Goal: Transaction & Acquisition: Purchase product/service

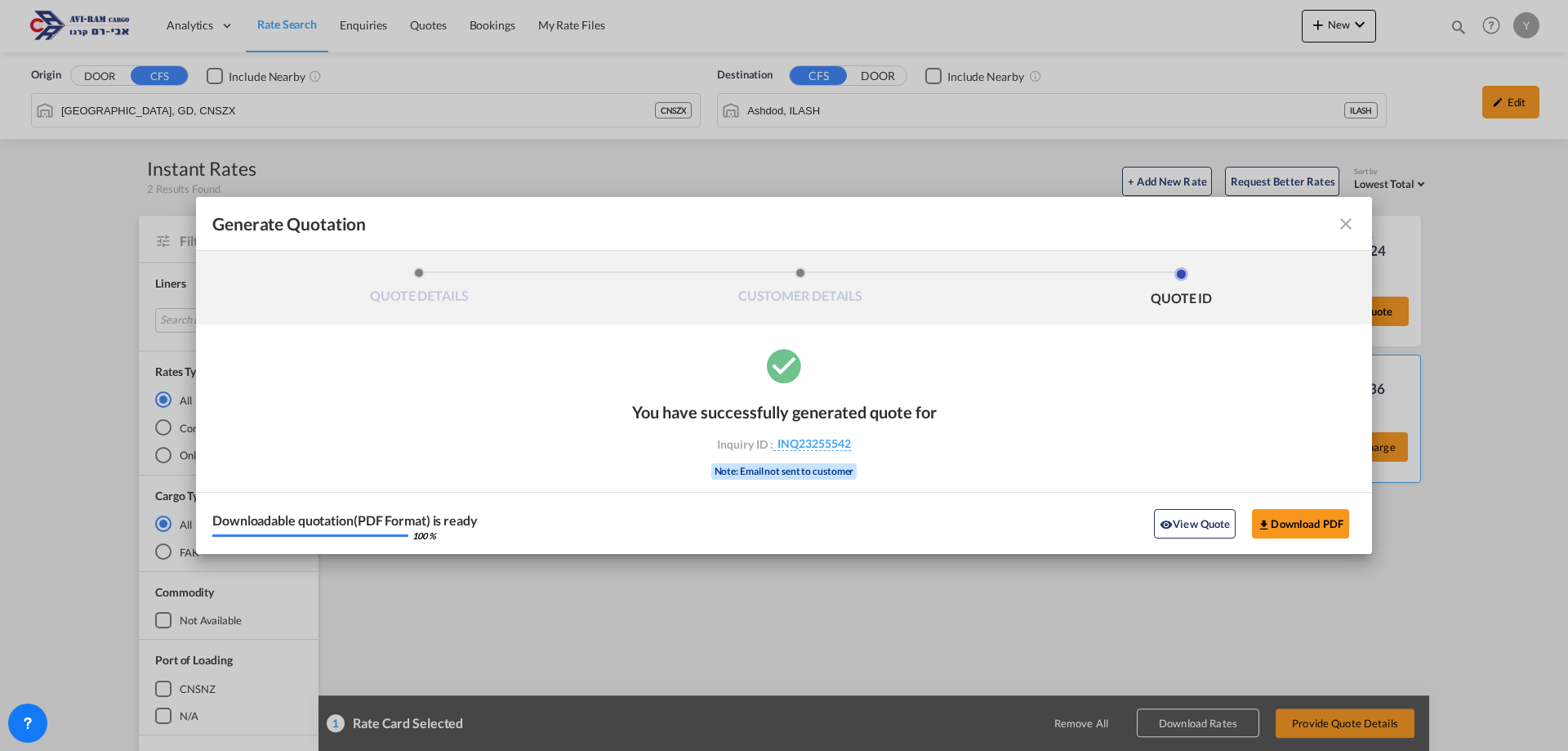
click at [1366, 581] on div "Generate Quotation QUOTE DETAILS CUSTOMER DETAILS QUOTE ID Start Date 18 Aug 20…" at bounding box center [784, 376] width 1568 height 751
click at [1352, 221] on md-icon "icon-close fg-AAA8AD cursor m-0" at bounding box center [1346, 224] width 20 height 20
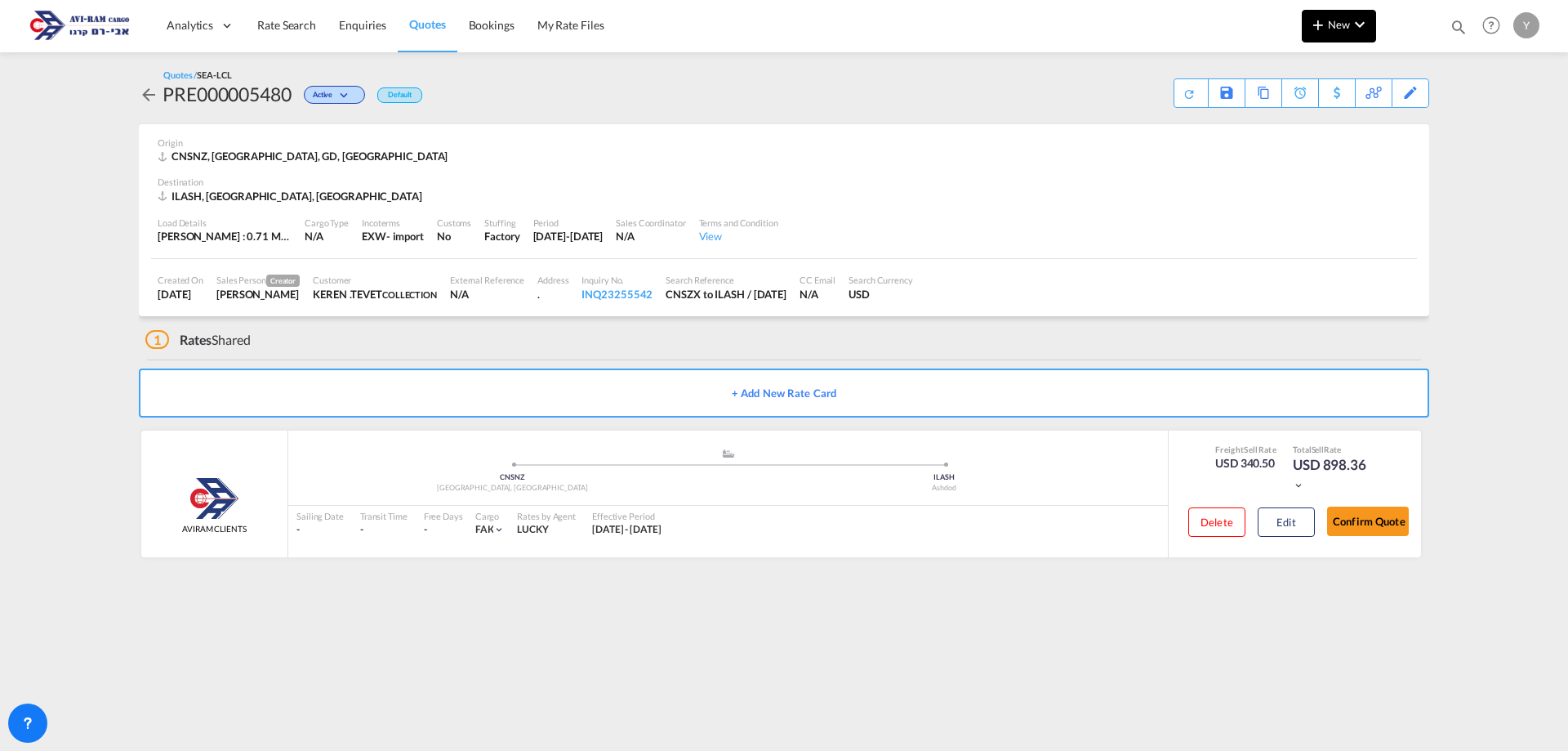
click at [1345, 22] on span "New" at bounding box center [1339, 24] width 61 height 13
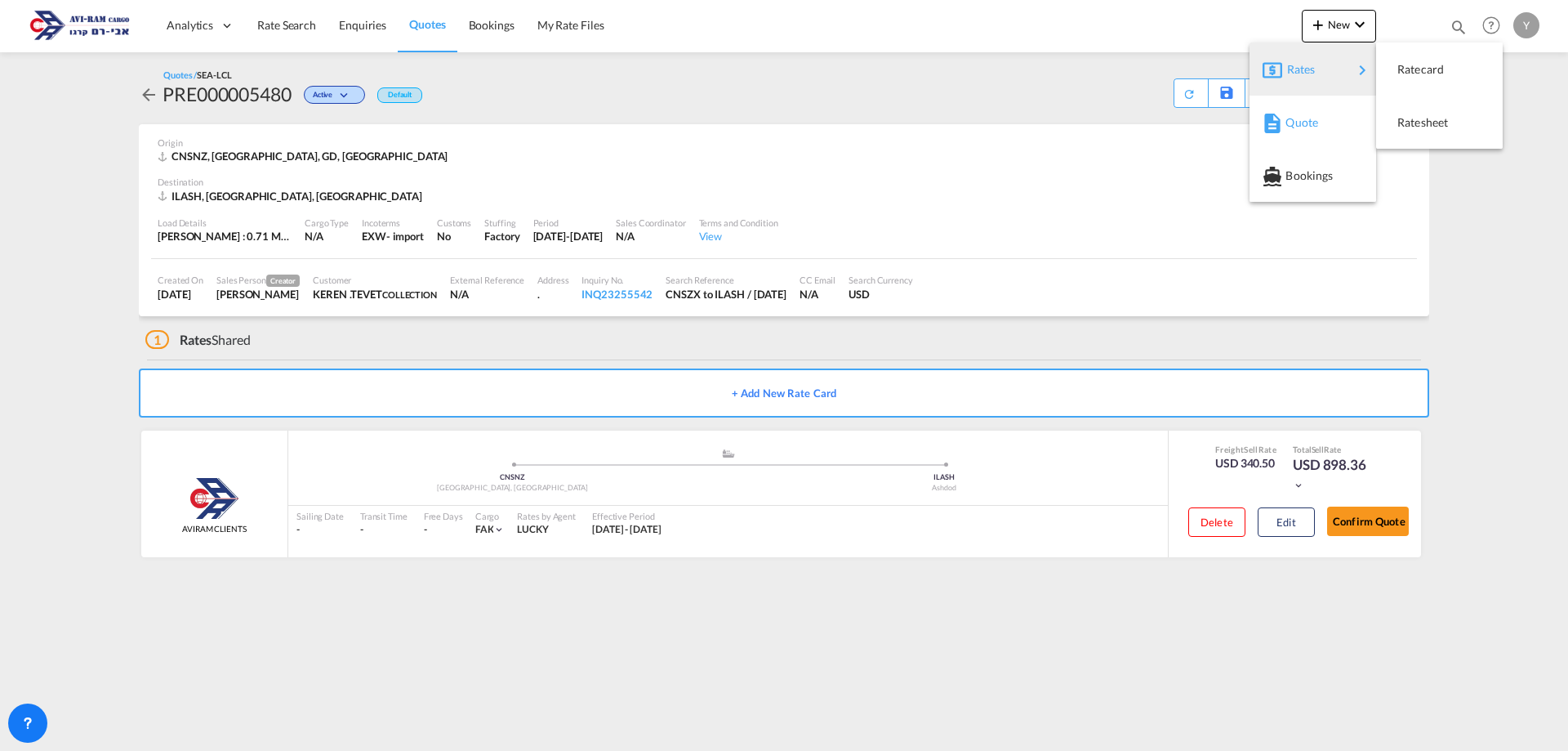
click at [1325, 122] on div "Quote" at bounding box center [1315, 122] width 60 height 41
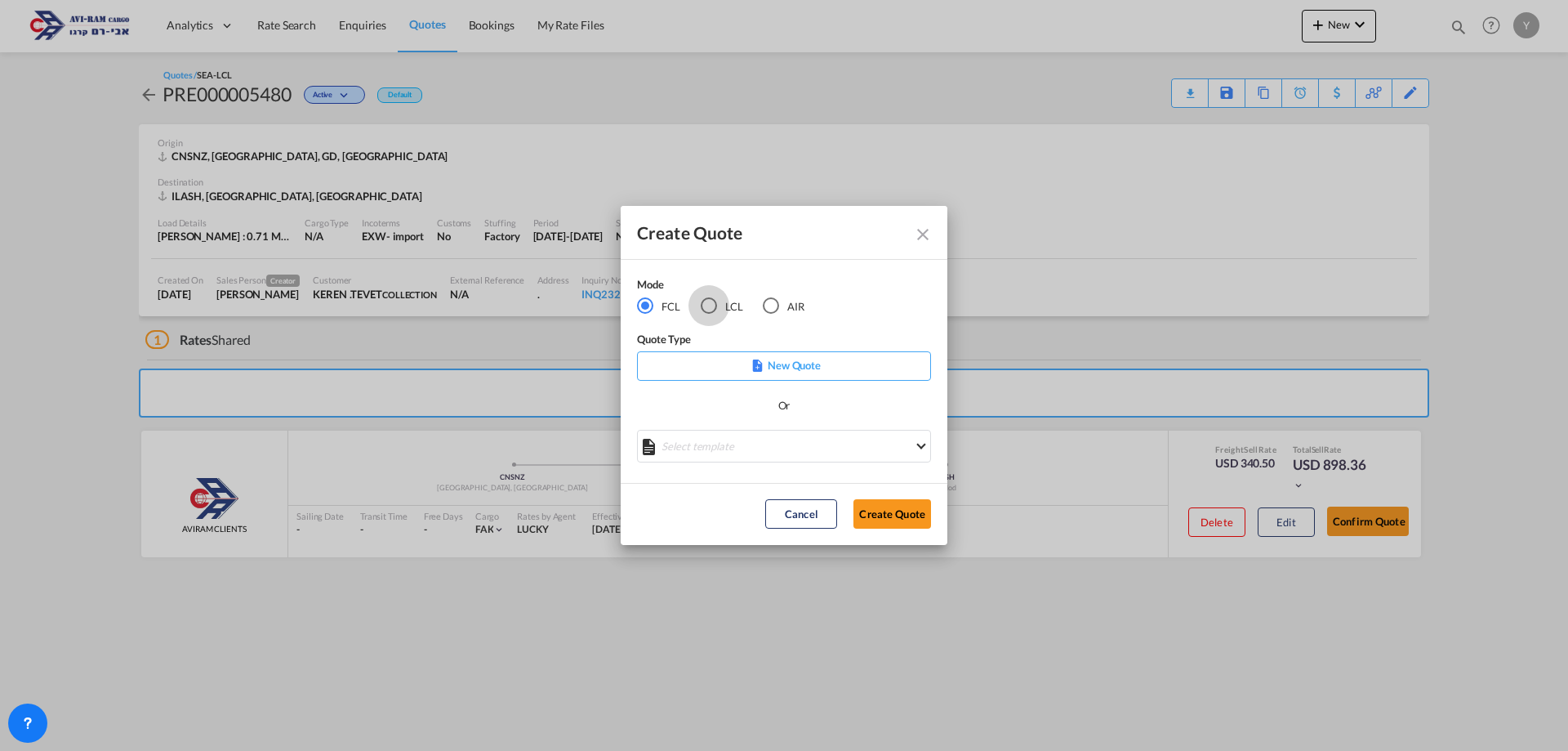
click at [717, 306] on md-radio-button "LCL" at bounding box center [721, 305] width 42 height 18
click at [874, 518] on button "Create Quote" at bounding box center [892, 514] width 78 height 30
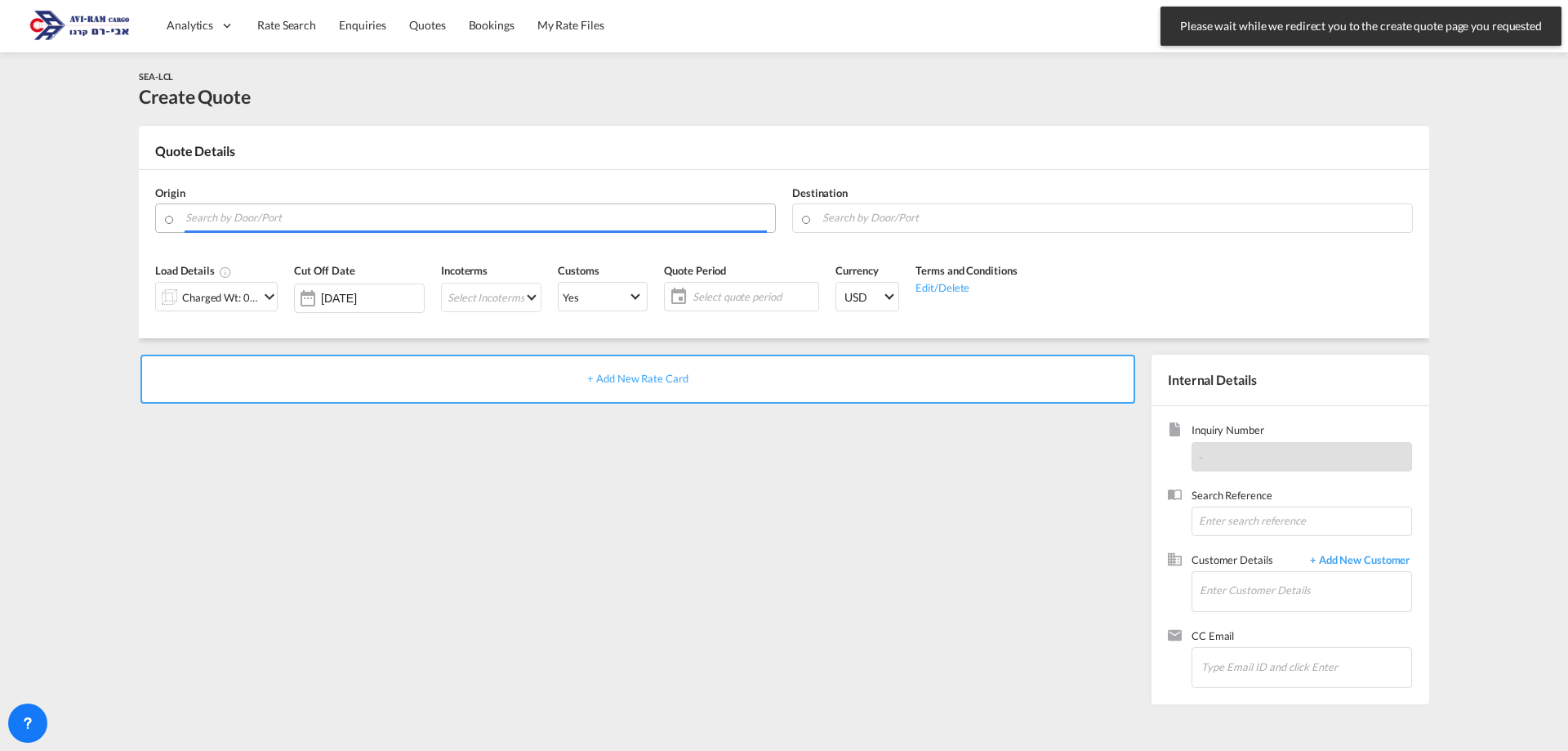
click at [289, 218] on input "Search by Door/Port" at bounding box center [476, 217] width 581 height 29
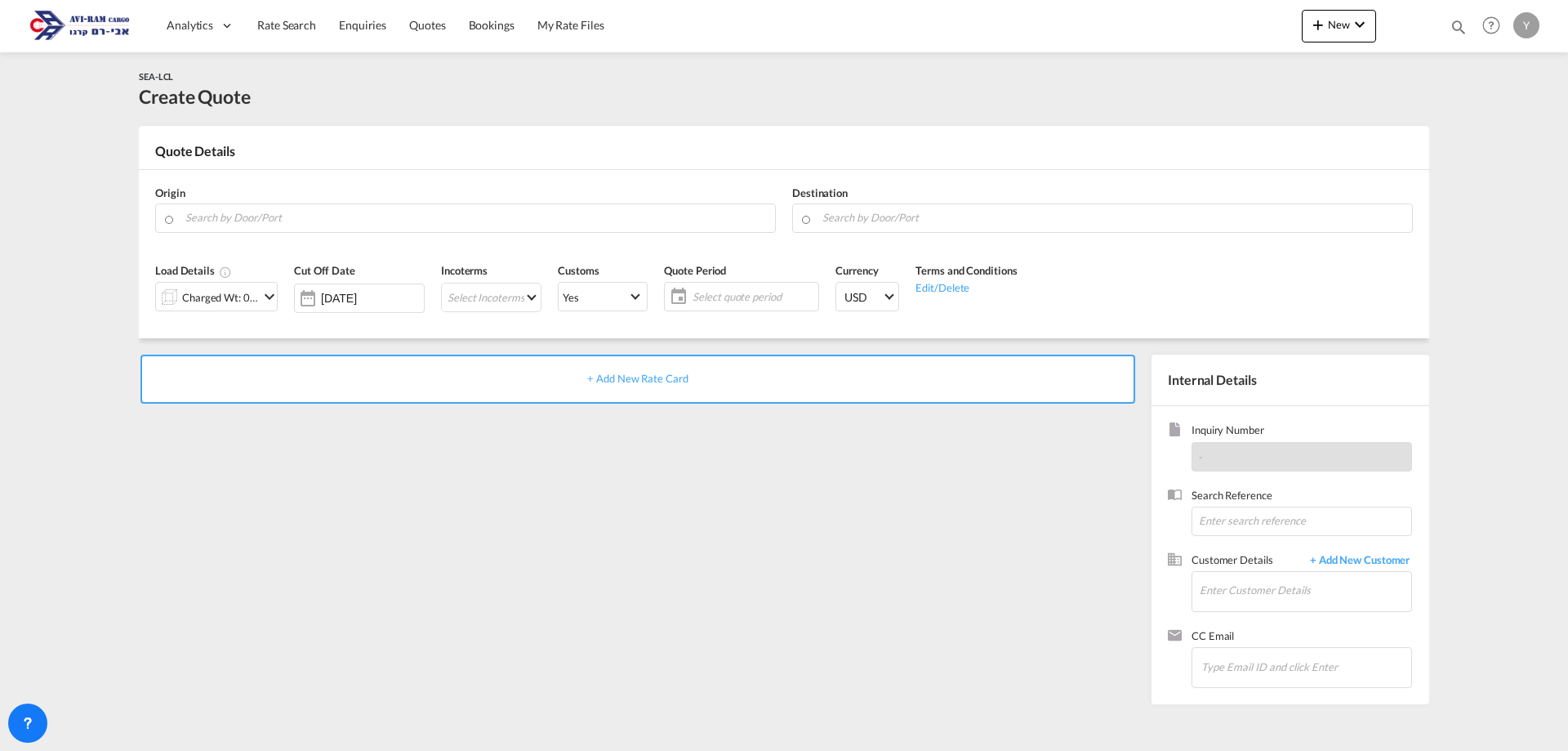
click at [98, 36] on img at bounding box center [80, 25] width 111 height 37
click at [419, 19] on span "Quotes" at bounding box center [427, 25] width 36 height 14
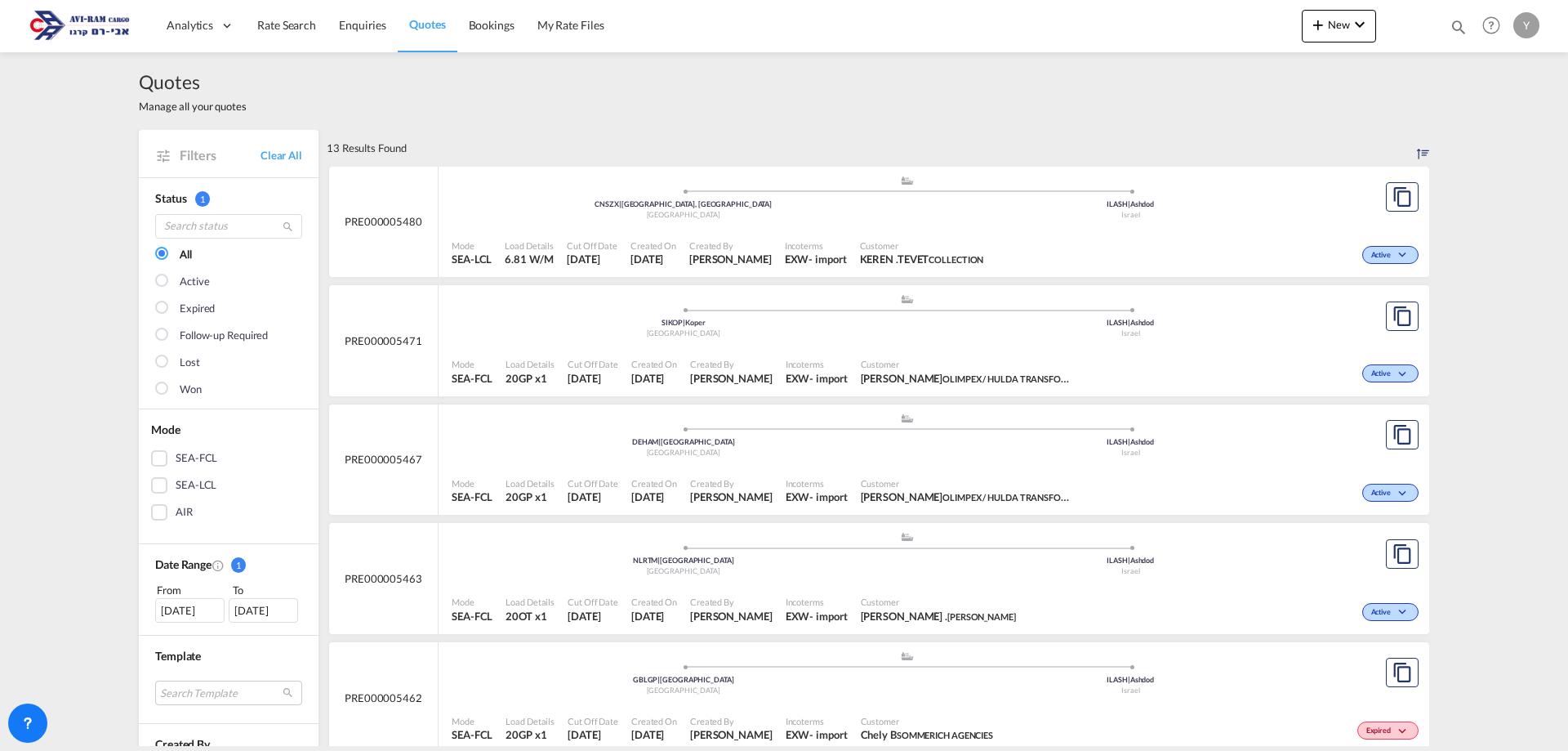
click at [1527, 19] on div "Y" at bounding box center [1526, 25] width 26 height 26
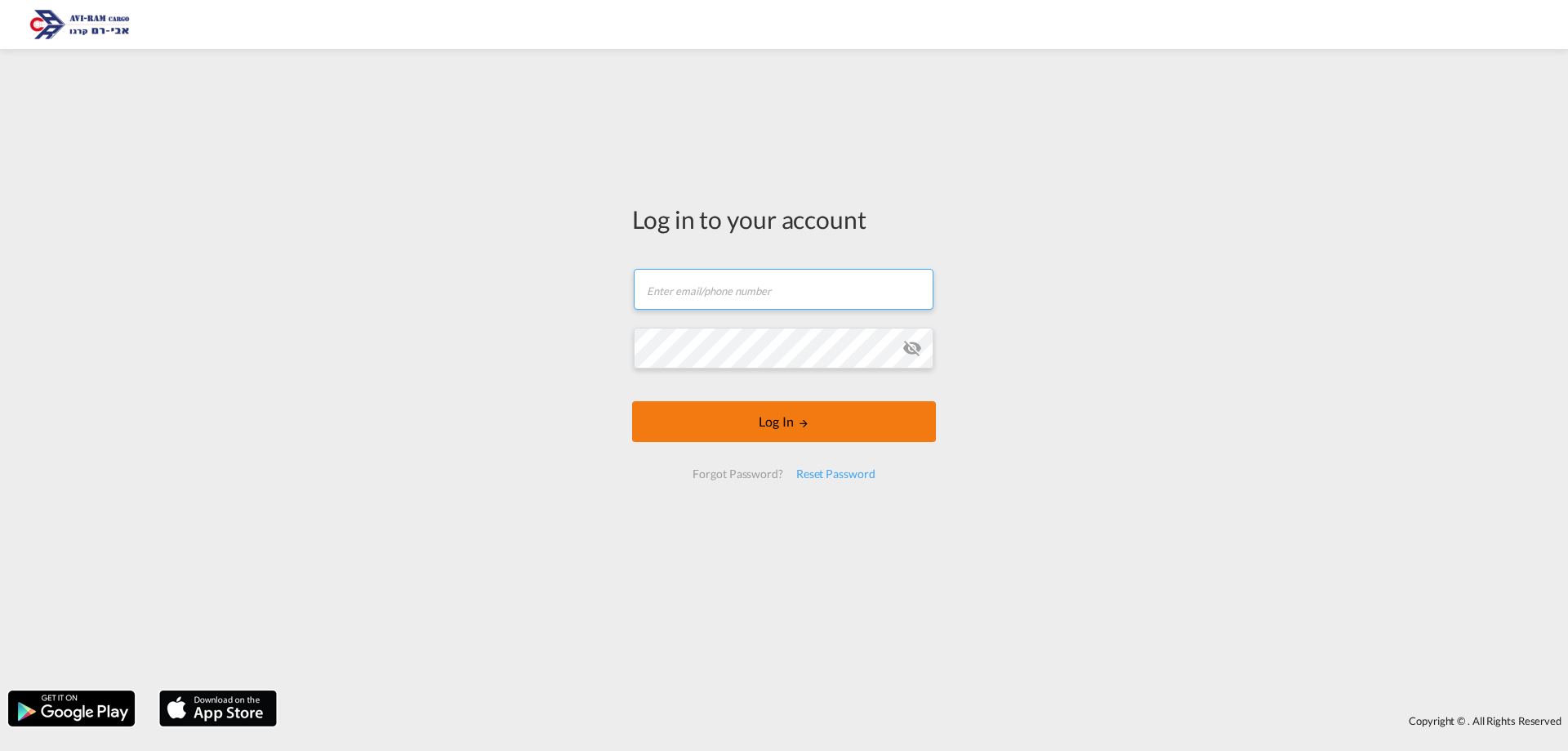
type input "[EMAIL_ADDRESS][DOMAIN_NAME]"
click at [802, 411] on button "Log In" at bounding box center [784, 421] width 303 height 41
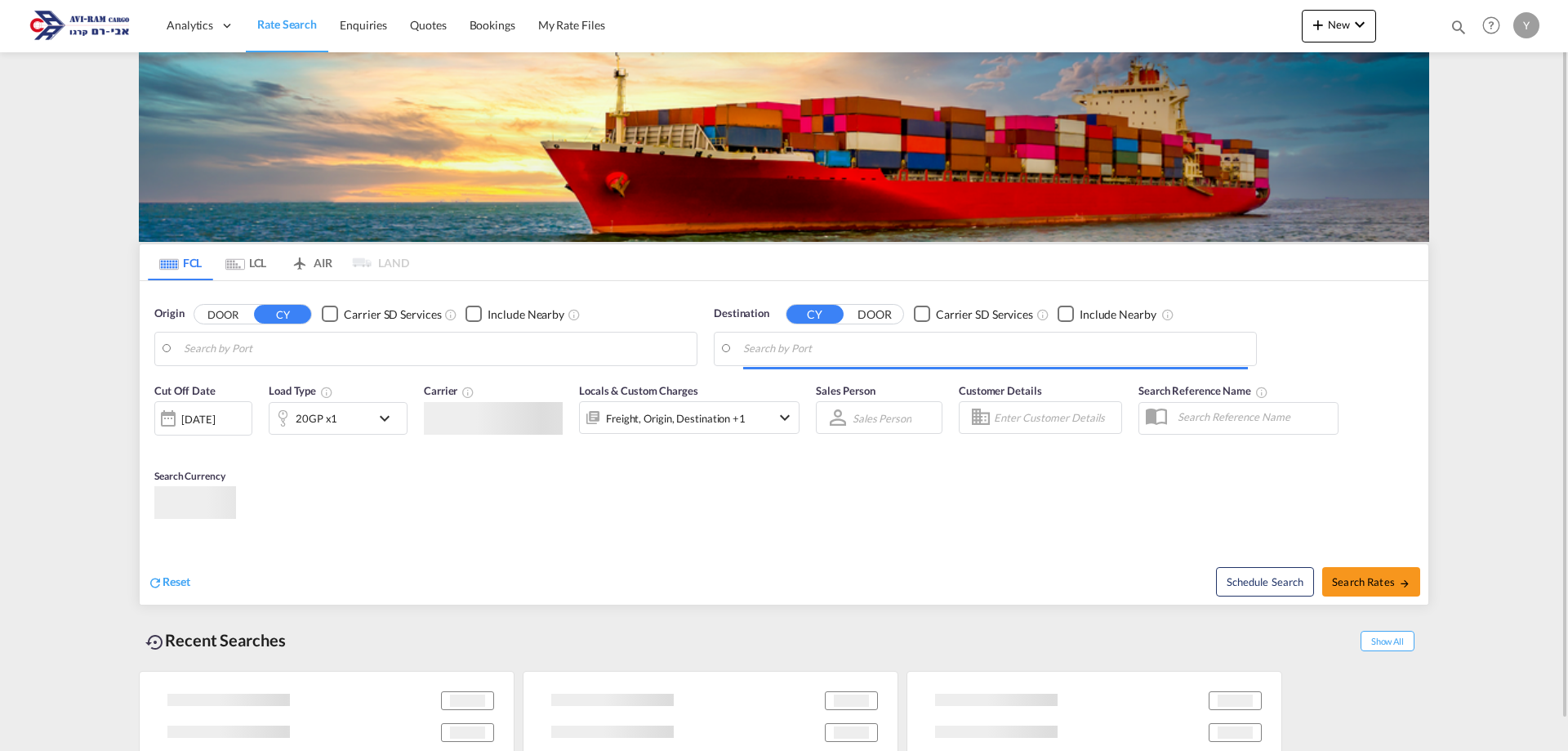
click at [227, 352] on input "Search by Port" at bounding box center [436, 348] width 505 height 25
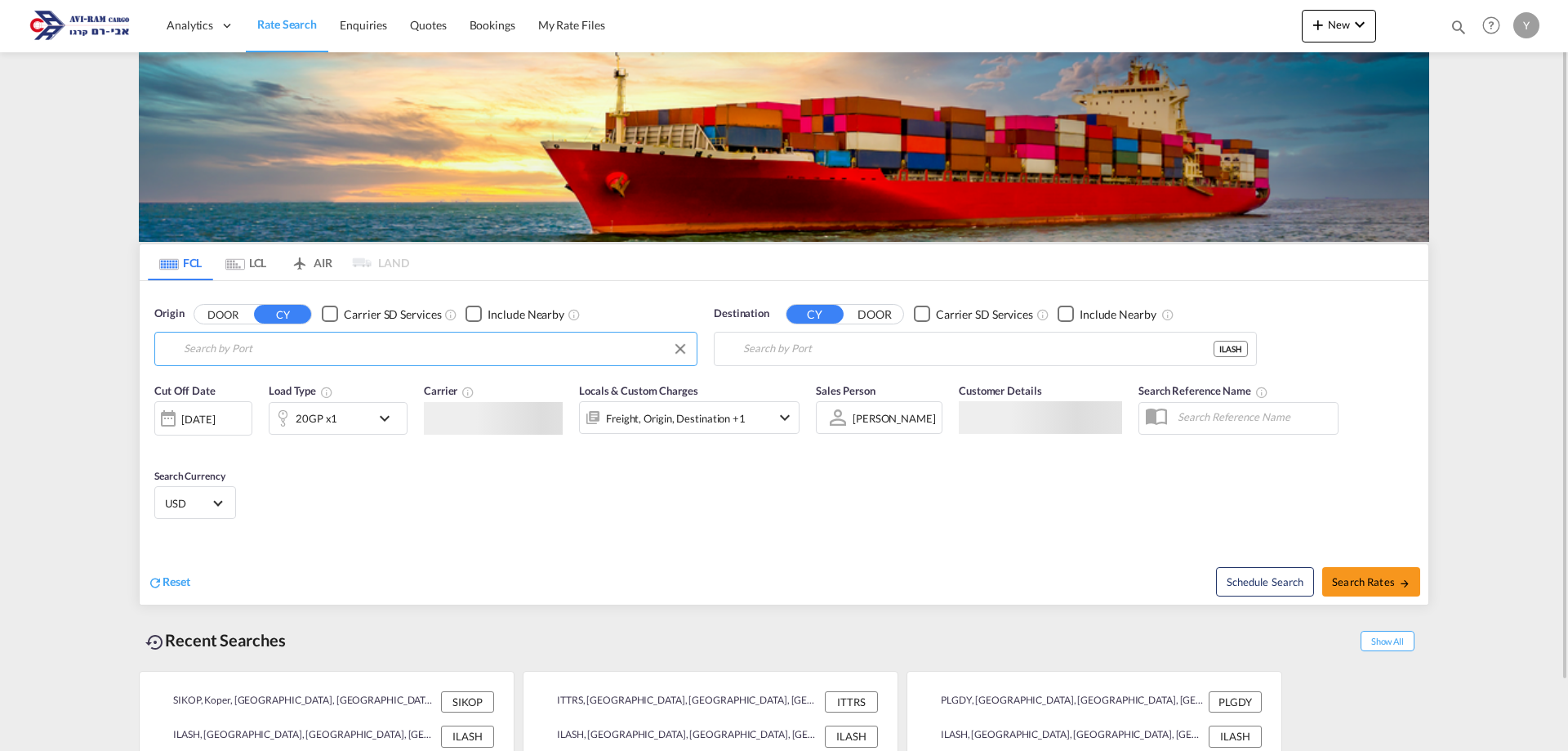
type input "Koper, SIKOP"
type input "Ashdod, ILASH"
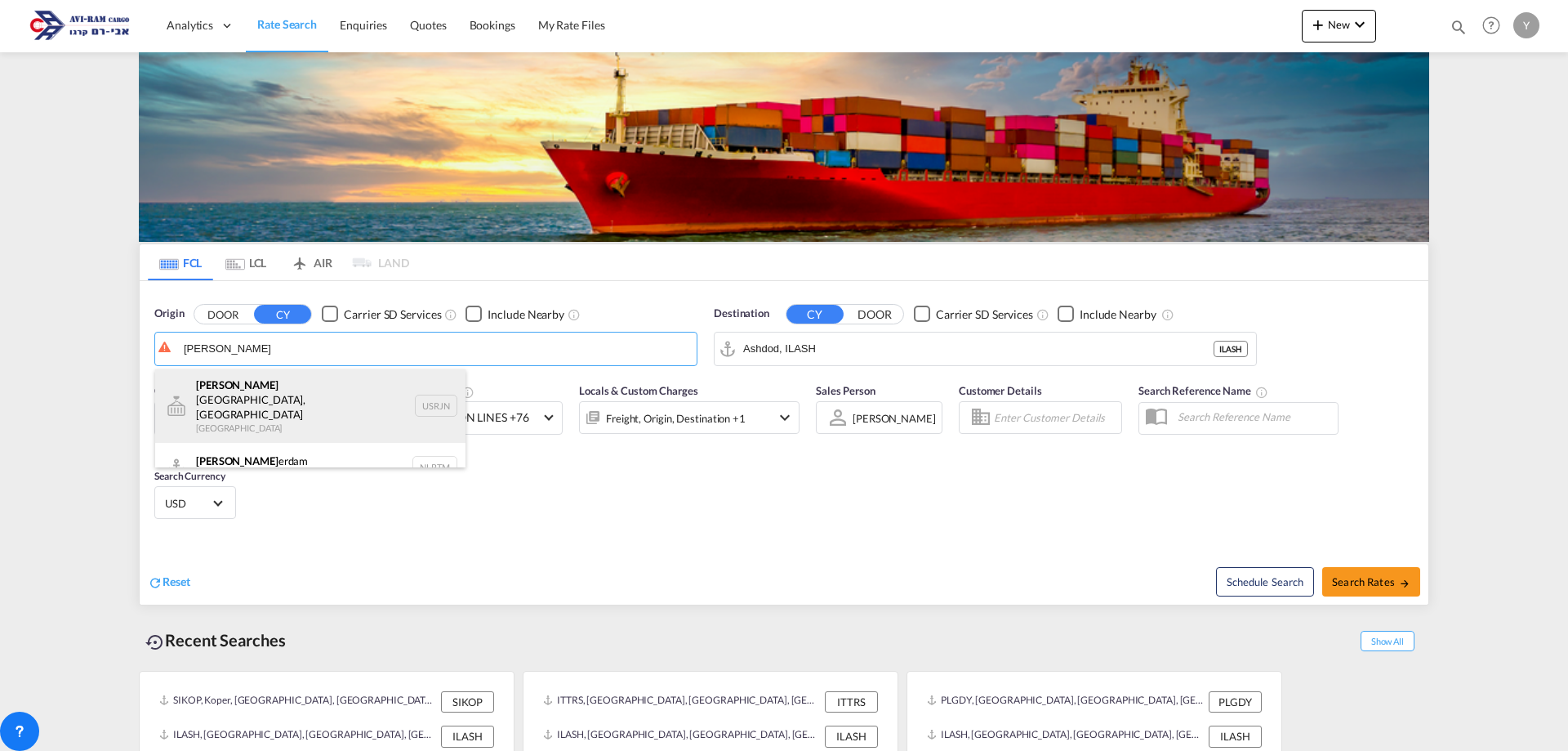
click at [224, 397] on div "[PERSON_NAME][GEOGRAPHIC_DATA], [GEOGRAPHIC_DATA] [GEOGRAPHIC_DATA] USRJN" at bounding box center [310, 406] width 310 height 73
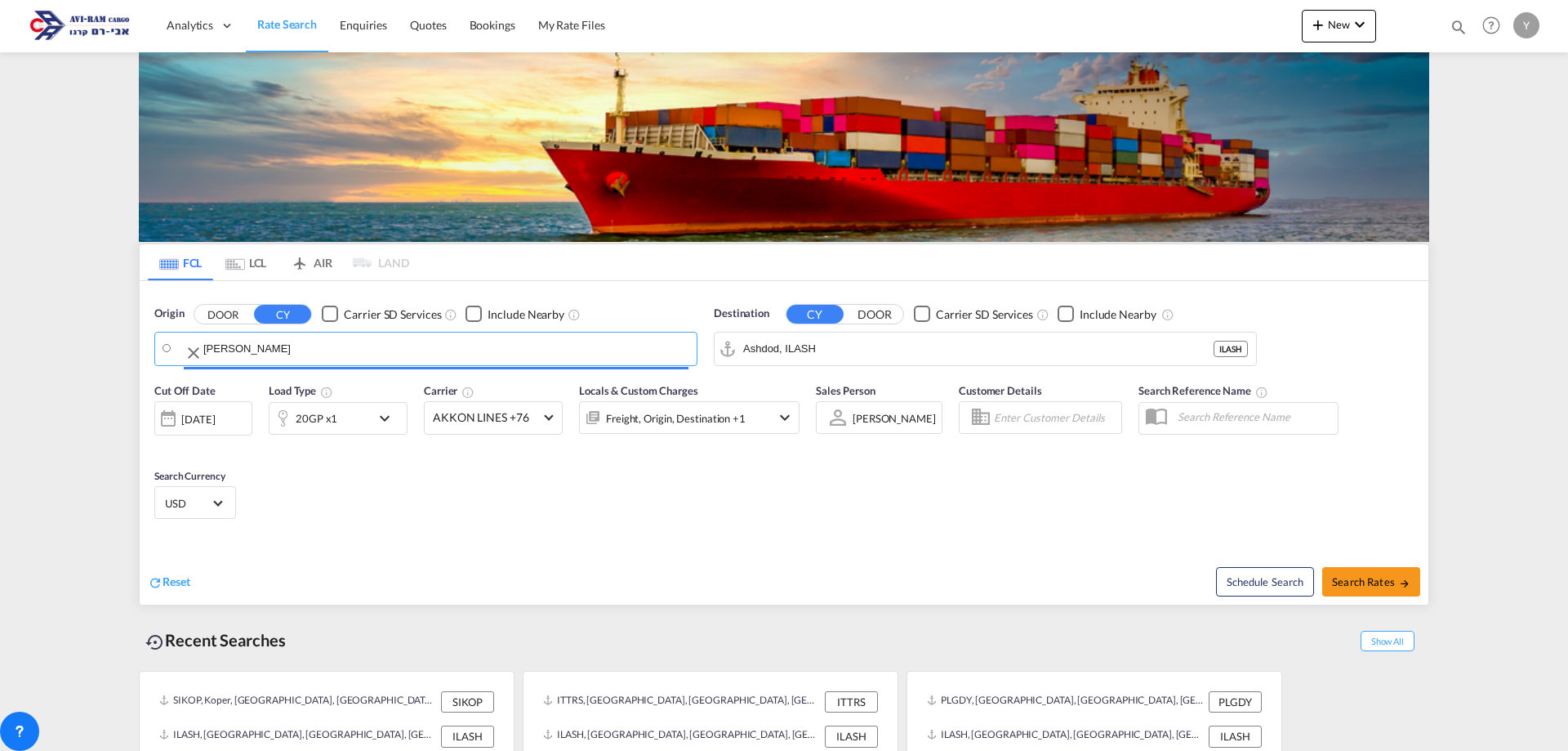
type input "[GEOGRAPHIC_DATA], [GEOGRAPHIC_DATA], [GEOGRAPHIC_DATA]"
click at [810, 356] on input "Ashdod, ILASH" at bounding box center [995, 348] width 505 height 25
click at [357, 413] on div "20GP x1" at bounding box center [320, 418] width 101 height 33
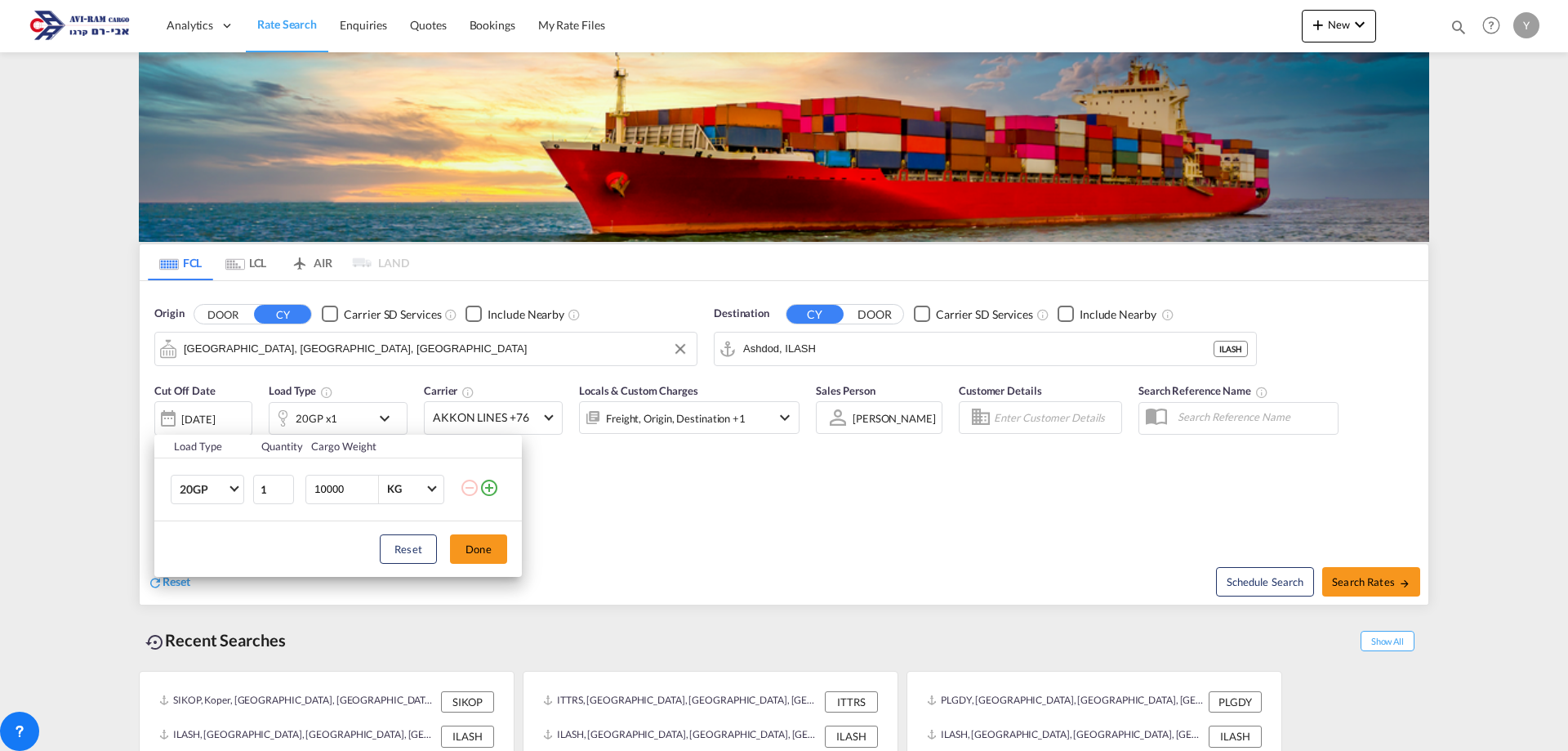
click at [242, 265] on div "Load Type Quantity Cargo Weight 20GP 20GP 40GP 40HC 45HC 20RE 40RE 40HR 20OT 40…" at bounding box center [784, 376] width 1568 height 751
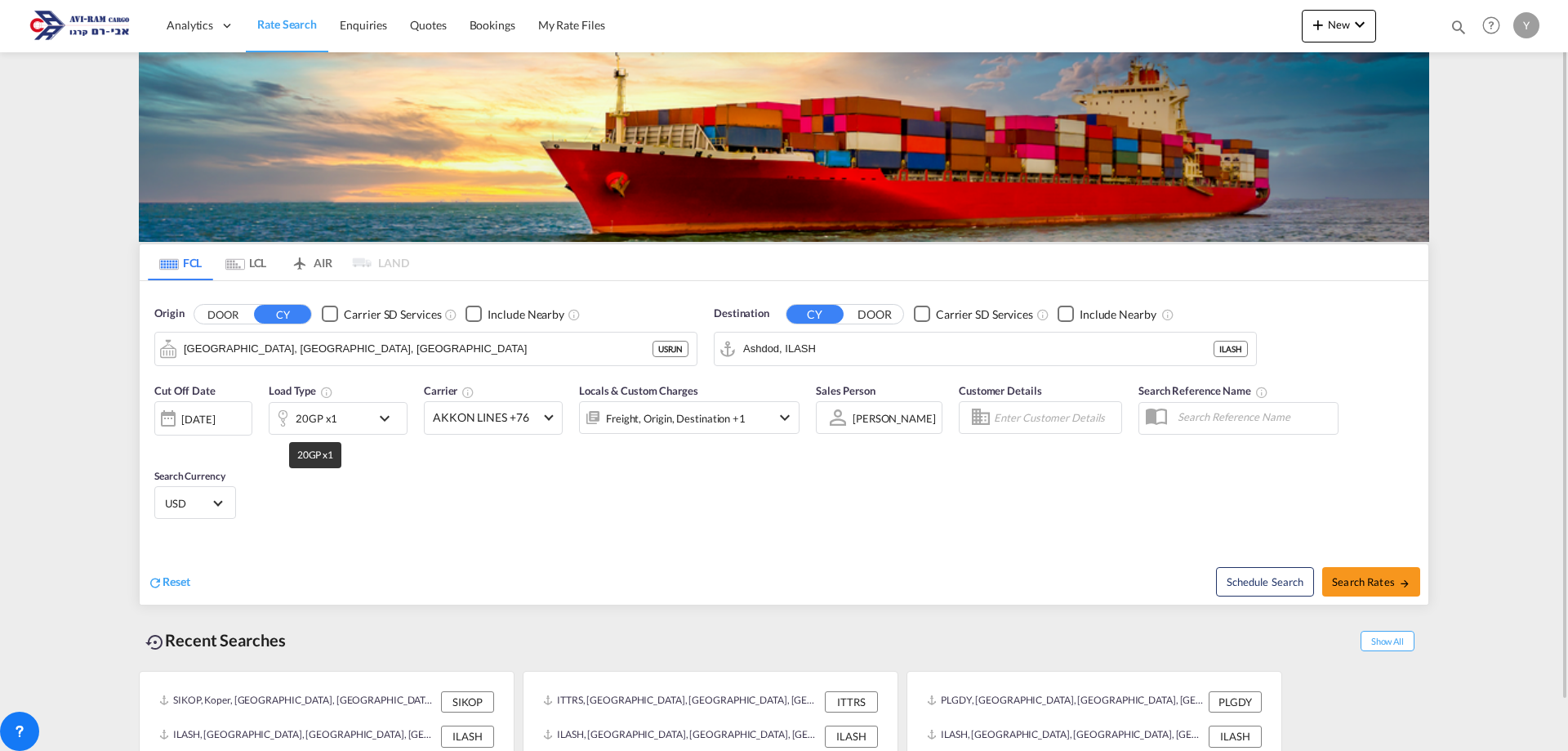
click at [310, 423] on div "20GP x1" at bounding box center [316, 418] width 41 height 23
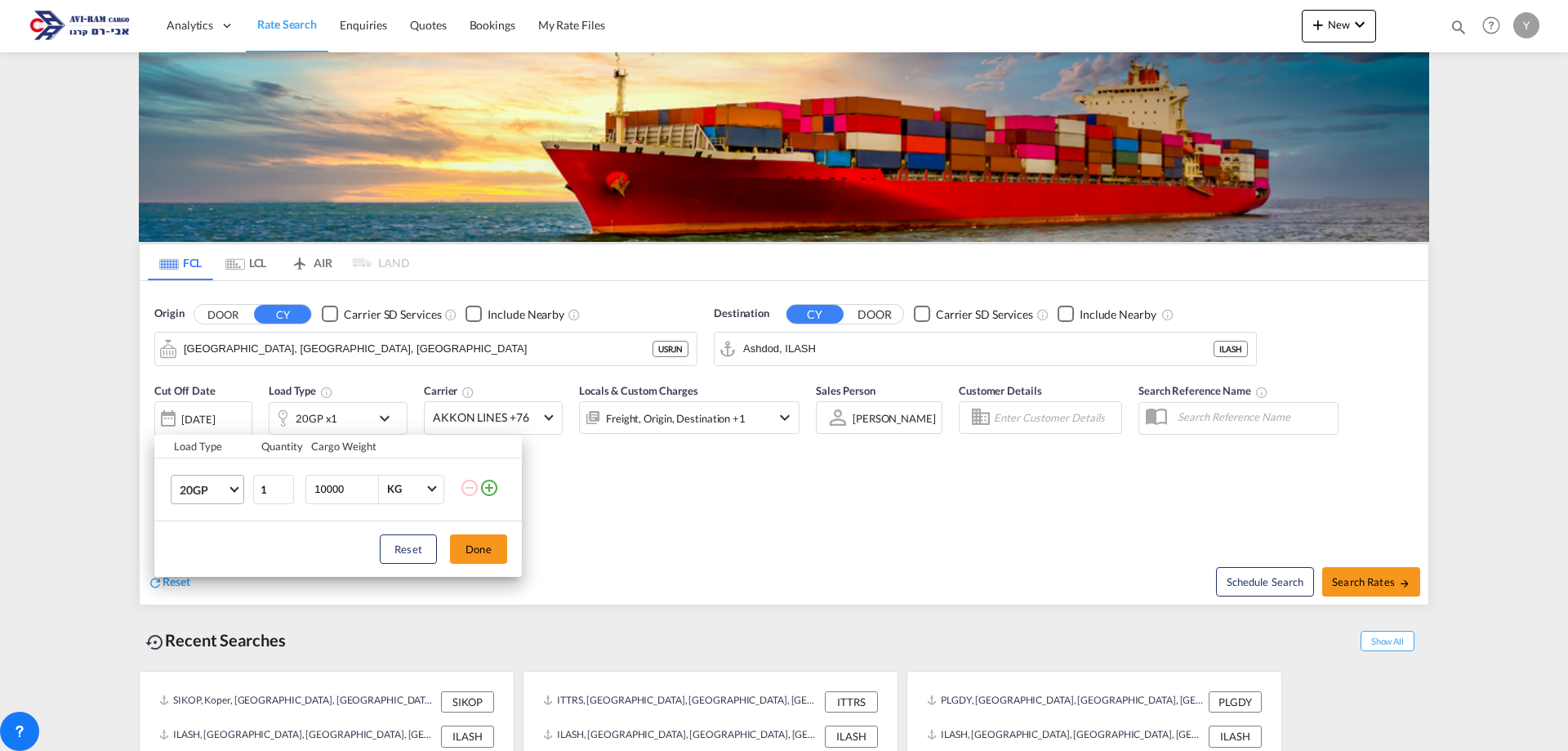
click at [222, 490] on span "20GP" at bounding box center [204, 490] width 47 height 17
click at [233, 261] on md-backdrop at bounding box center [784, 376] width 1568 height 751
click at [233, 261] on div "Load Type Quantity Cargo Weight 20GP 1 10000 KG KG Load type addition is restri…" at bounding box center [784, 376] width 1568 height 751
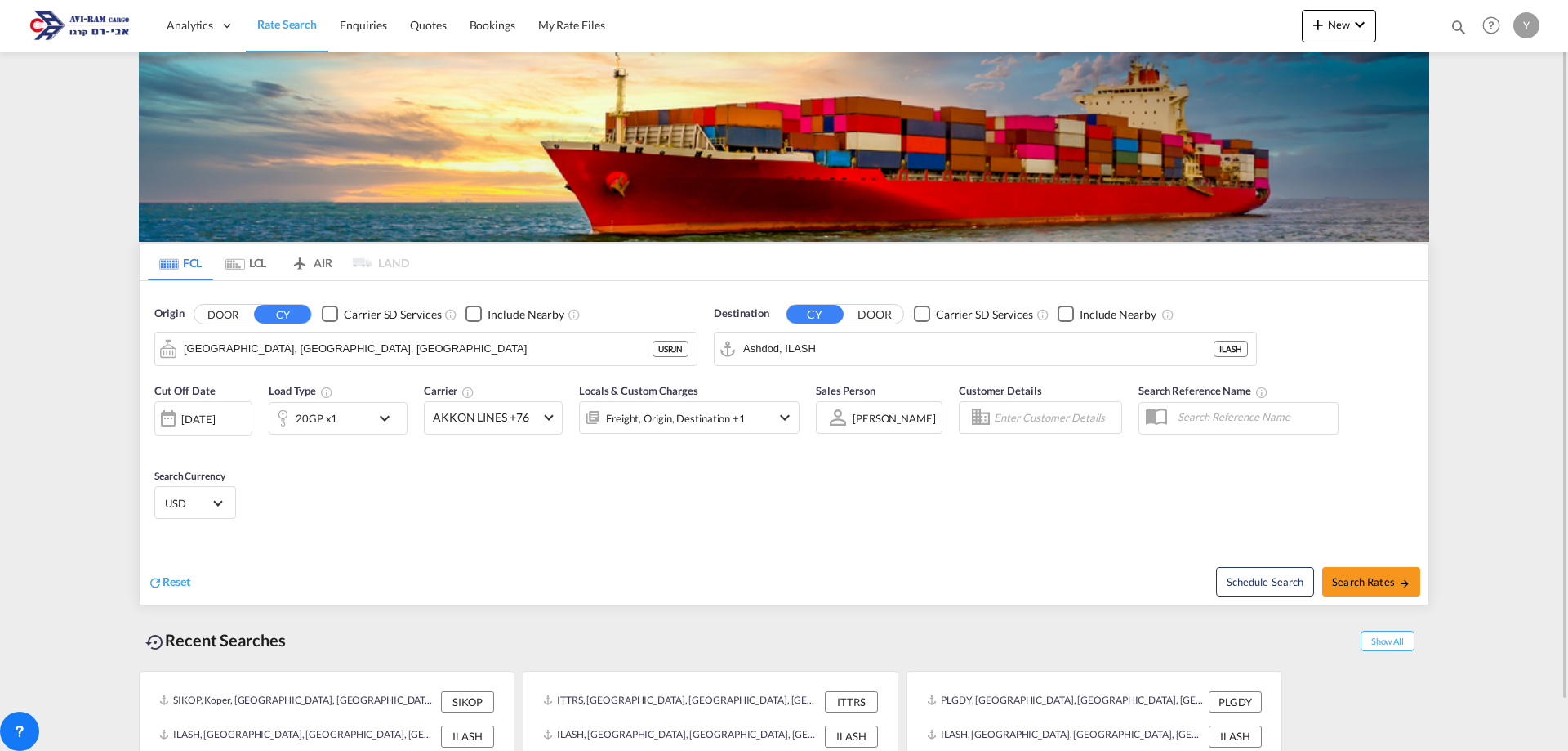
click at [237, 261] on md-icon "Use the left and right arrow keys to navigate between tabs" at bounding box center [235, 264] width 20 height 12
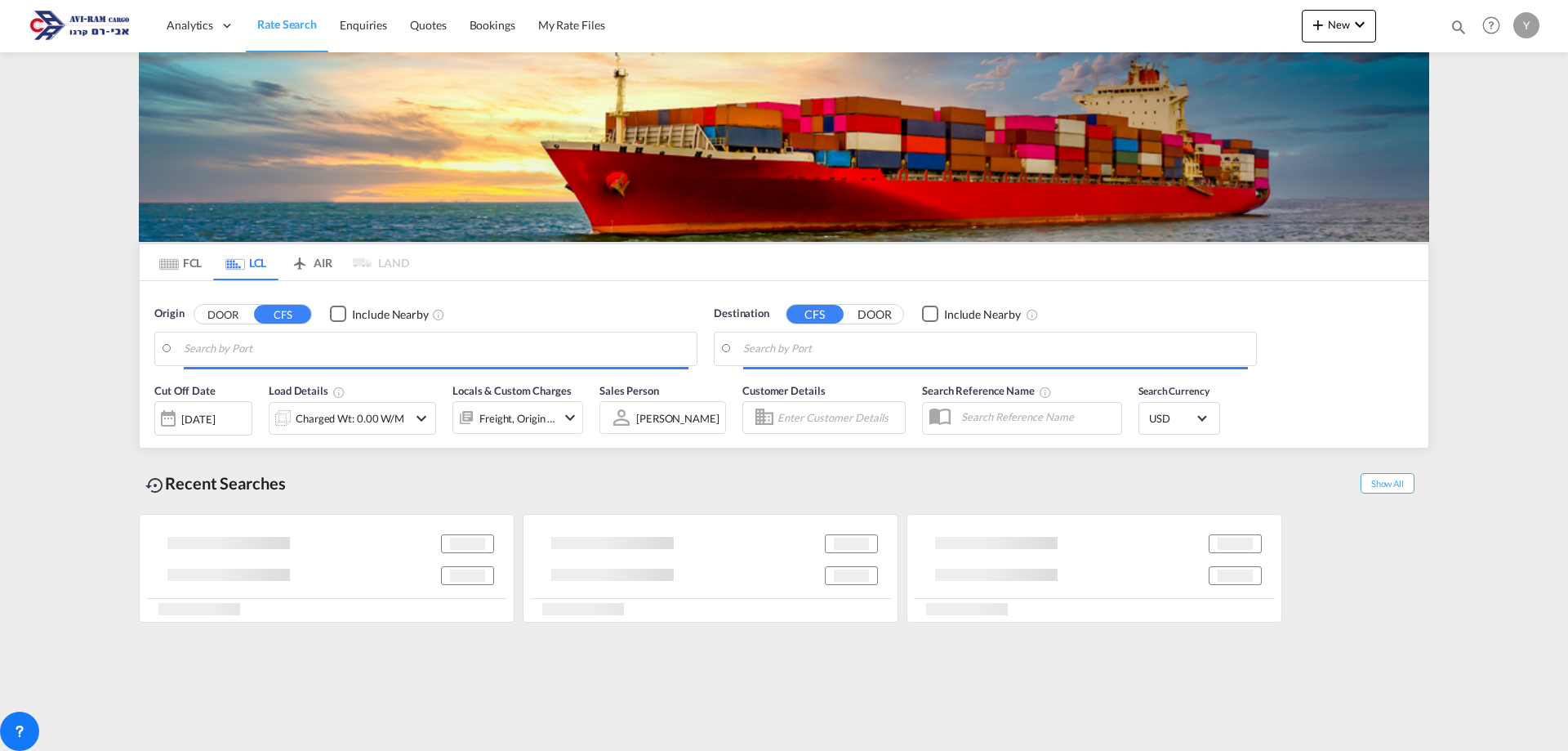
click at [248, 259] on md-tab-item "LCL" at bounding box center [246, 262] width 65 height 36
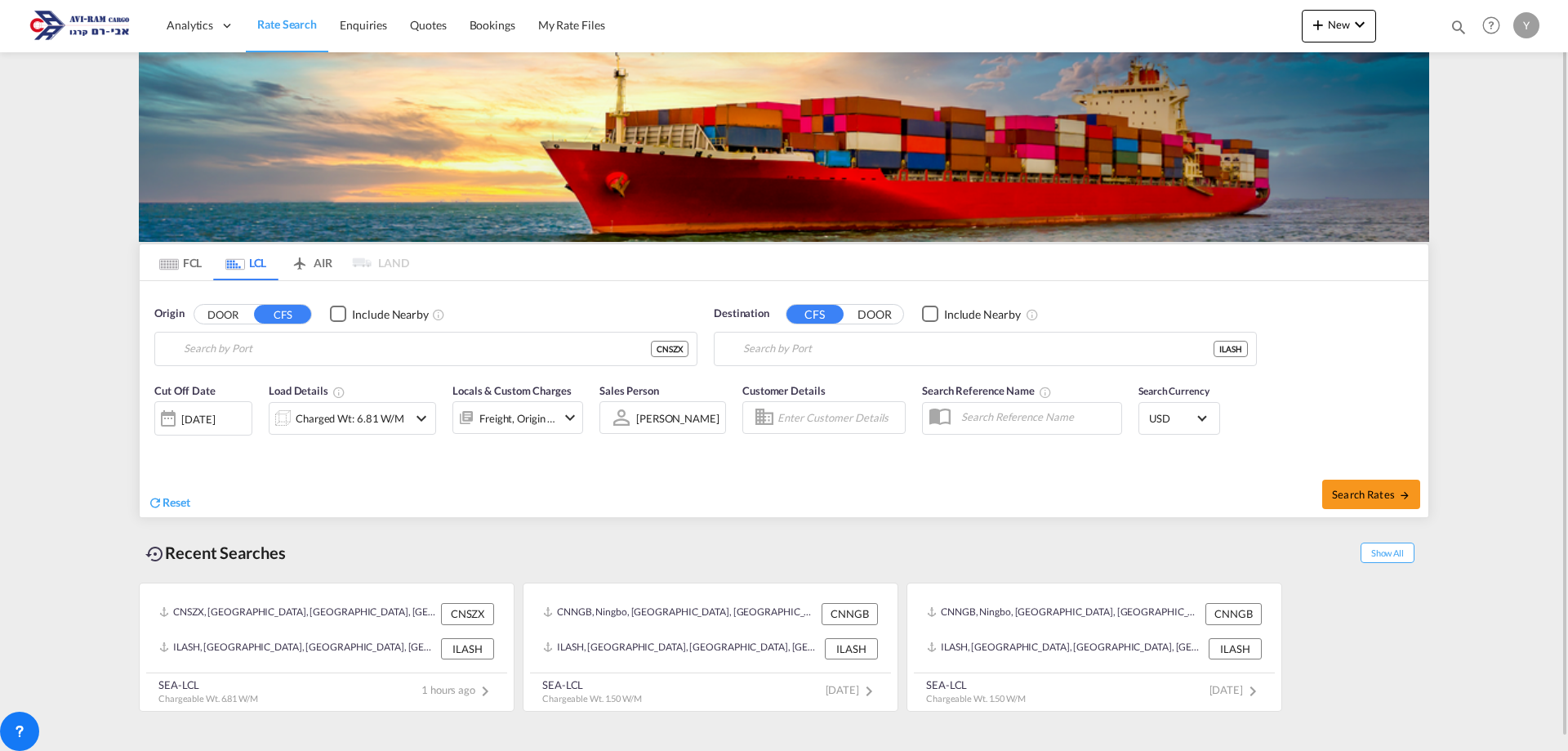
type input "[GEOGRAPHIC_DATA], GD, CNSZX"
type input "Ashdod, ILASH"
click at [354, 403] on div "Charged Wt: 6.81 W/M" at bounding box center [339, 418] width 138 height 33
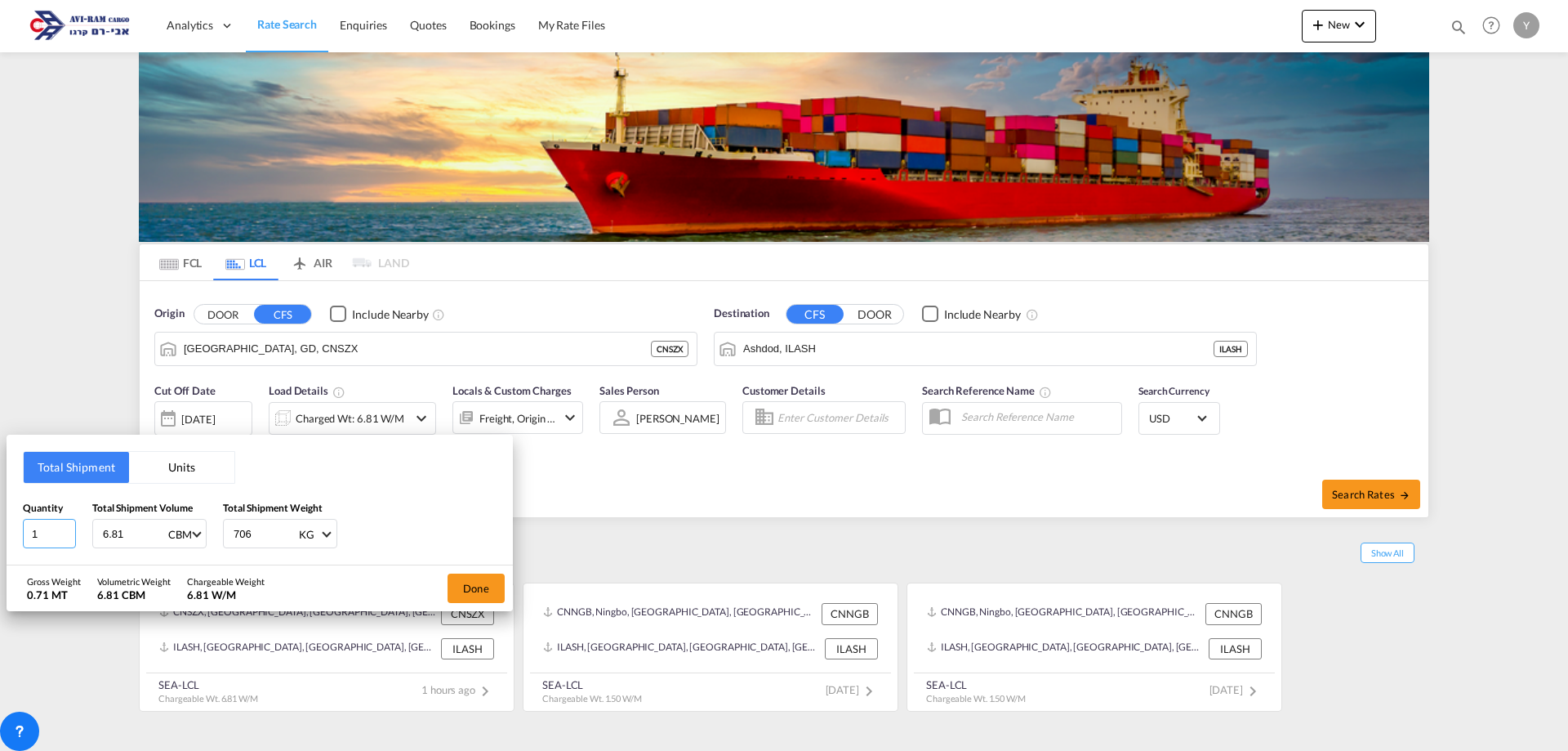
drag, startPoint x: 41, startPoint y: 537, endPoint x: -26, endPoint y: 544, distance: 67.4
click at [0, 544] on html "Analytics Dashboard Rate Search Enquiries Quotes Bookings" at bounding box center [784, 376] width 1568 height 751
type input "5"
click at [112, 539] on input "6.81" at bounding box center [133, 534] width 65 height 28
drag, startPoint x: 153, startPoint y: 537, endPoint x: 53, endPoint y: 527, distance: 100.5
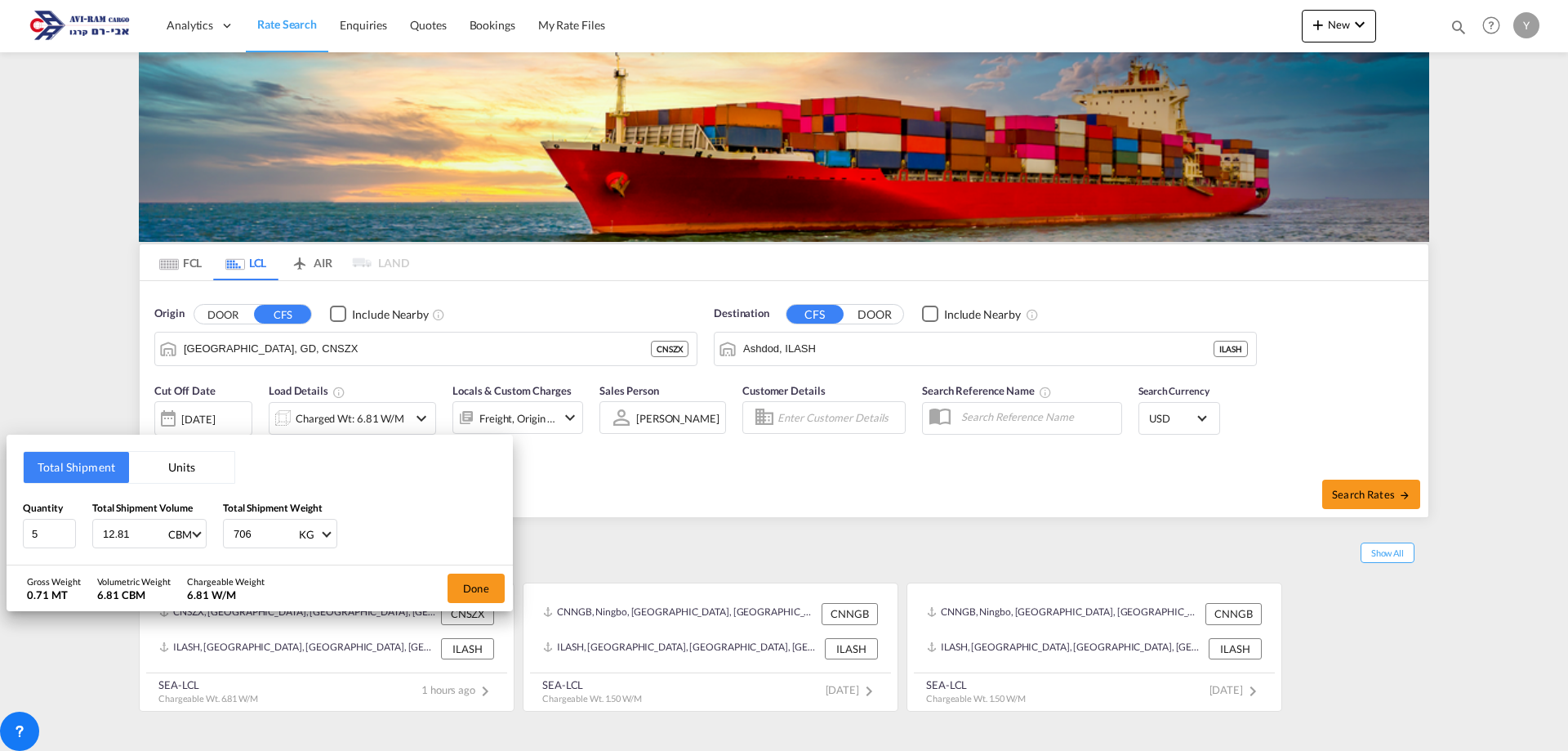
click at [101, 527] on input "12.81" at bounding box center [133, 534] width 65 height 28
drag, startPoint x: 138, startPoint y: 535, endPoint x: 105, endPoint y: 535, distance: 33.0
click at [105, 535] on input "12.81" at bounding box center [133, 534] width 65 height 28
type input "13.140"
click at [252, 534] on input "706" at bounding box center [265, 534] width 65 height 28
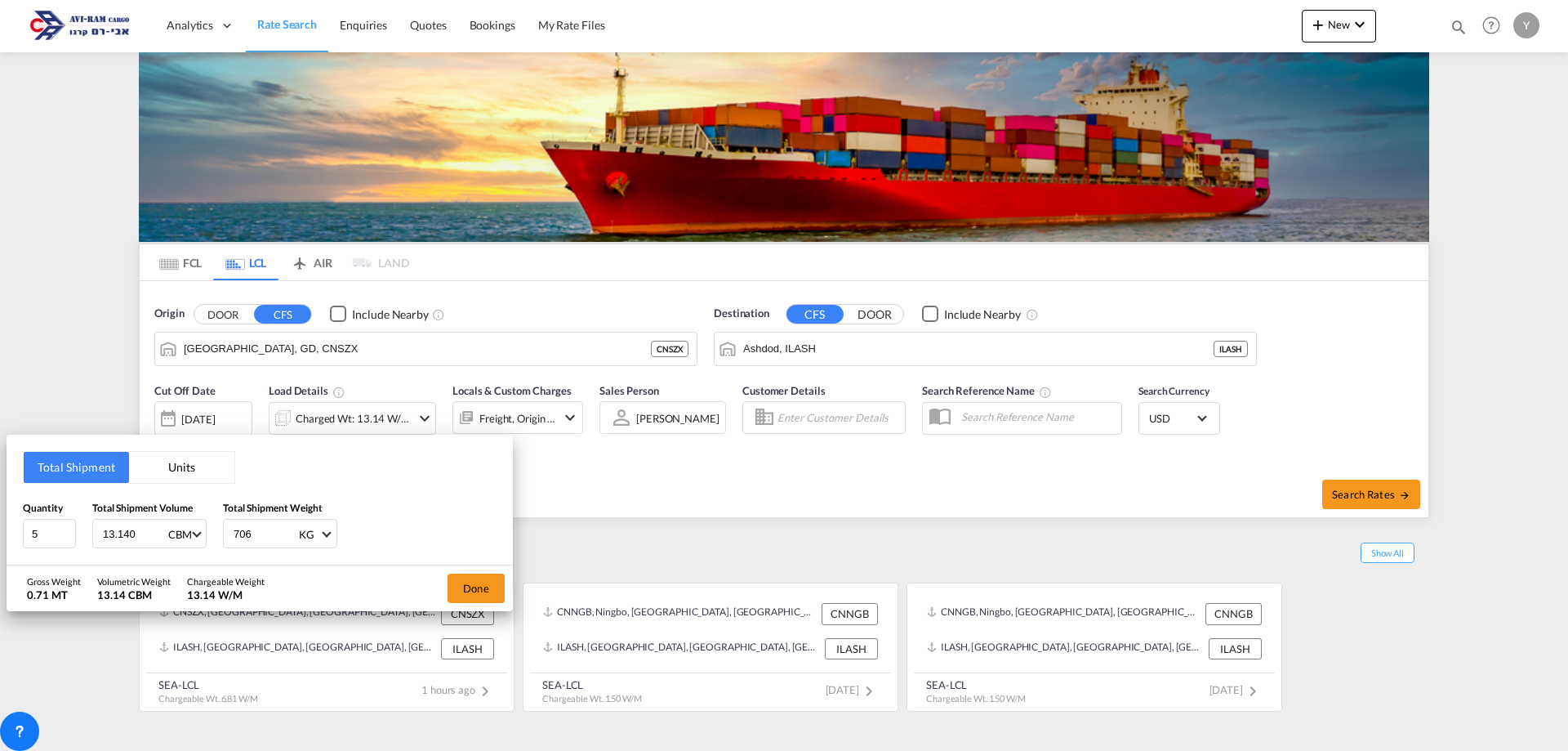
drag, startPoint x: 252, startPoint y: 534, endPoint x: 194, endPoint y: 543, distance: 58.7
click at [194, 543] on div "Quantity 5 Total Shipment Volume 13.140 CBM CBM CFT Total Shipment Weight 706 K…" at bounding box center [259, 525] width 473 height 49
type input "194"
click at [497, 587] on button "Done" at bounding box center [476, 588] width 57 height 30
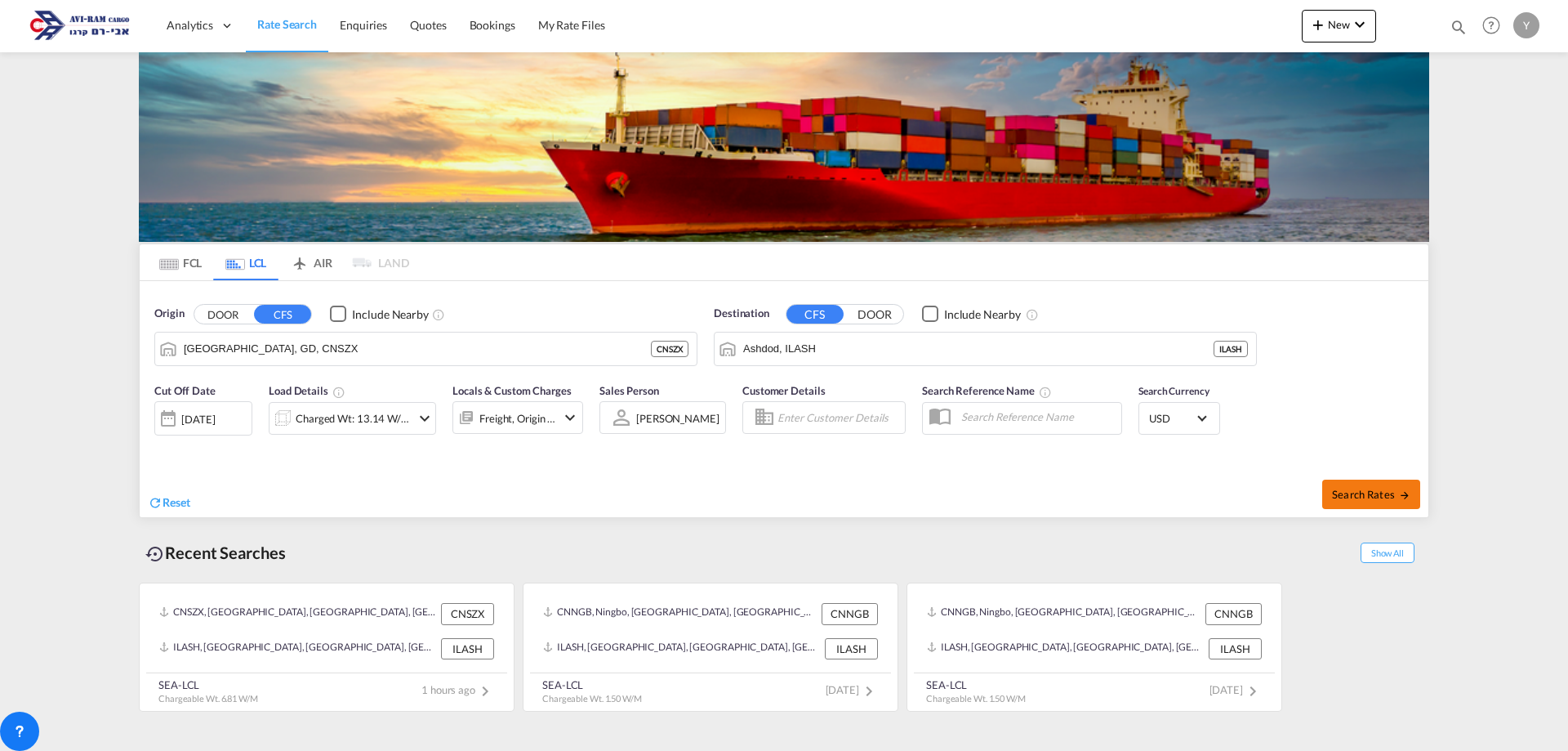
click at [1346, 496] on span "Search Rates" at bounding box center [1370, 493] width 78 height 13
type input "CNSZX to ILASH / [DATE]"
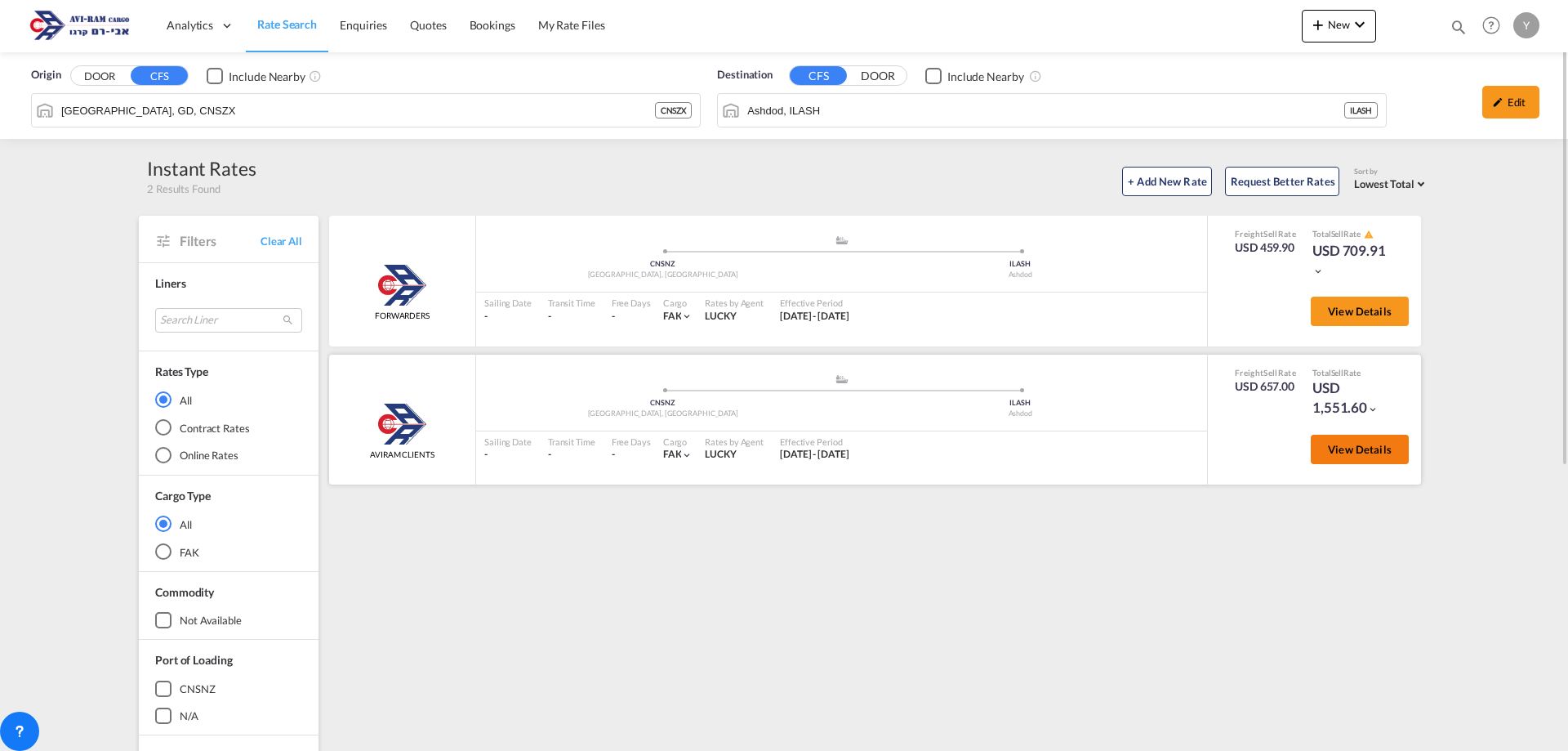
click at [1343, 450] on span "View Details" at bounding box center [1360, 449] width 63 height 13
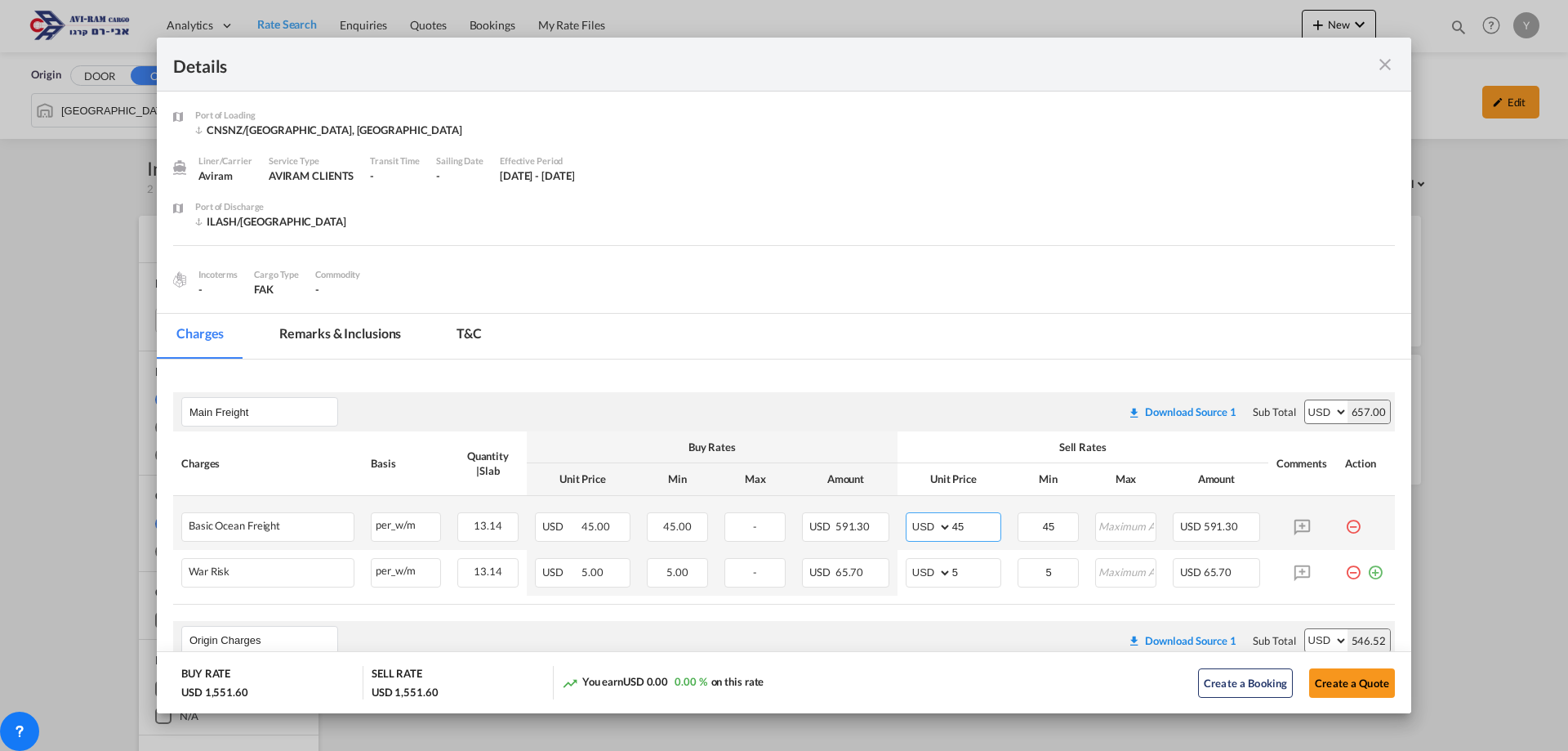
click at [980, 536] on input "45" at bounding box center [976, 525] width 48 height 25
drag, startPoint x: 1064, startPoint y: 526, endPoint x: 1026, endPoint y: 533, distance: 38.6
click at [1026, 533] on input "45" at bounding box center [1048, 525] width 59 height 25
type input "52"
drag, startPoint x: 960, startPoint y: 524, endPoint x: 930, endPoint y: 530, distance: 30.6
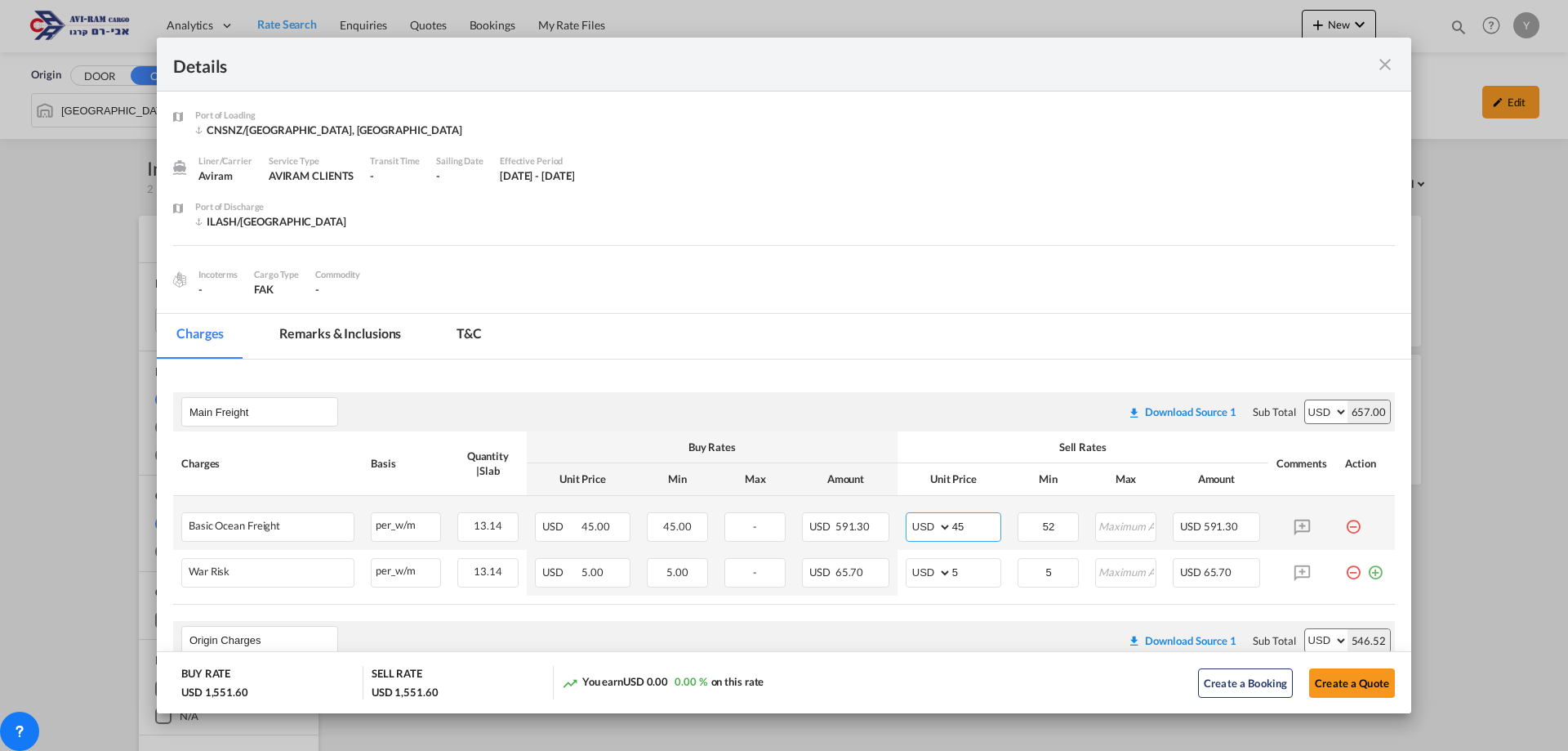
click at [930, 530] on md-input-container "AED AFN ALL AMD ANG AOA ARS AUD AWG AZN BAM BBD BDT BGN BHD BIF BMD BND [PERSON…" at bounding box center [953, 527] width 96 height 30
click at [930, 530] on select "AED AFN ALL AMD ANG AOA ARS AUD AWG AZN BAM BBD BDT BGN BHD BIF BMD BND [PERSON…" at bounding box center [930, 526] width 42 height 23
click at [909, 515] on select "AED AFN ALL AMD ANG AOA ARS AUD AWG AZN BAM BBD BDT BGN BHD BIF BMD BND [PERSON…" at bounding box center [930, 526] width 42 height 23
type input "52"
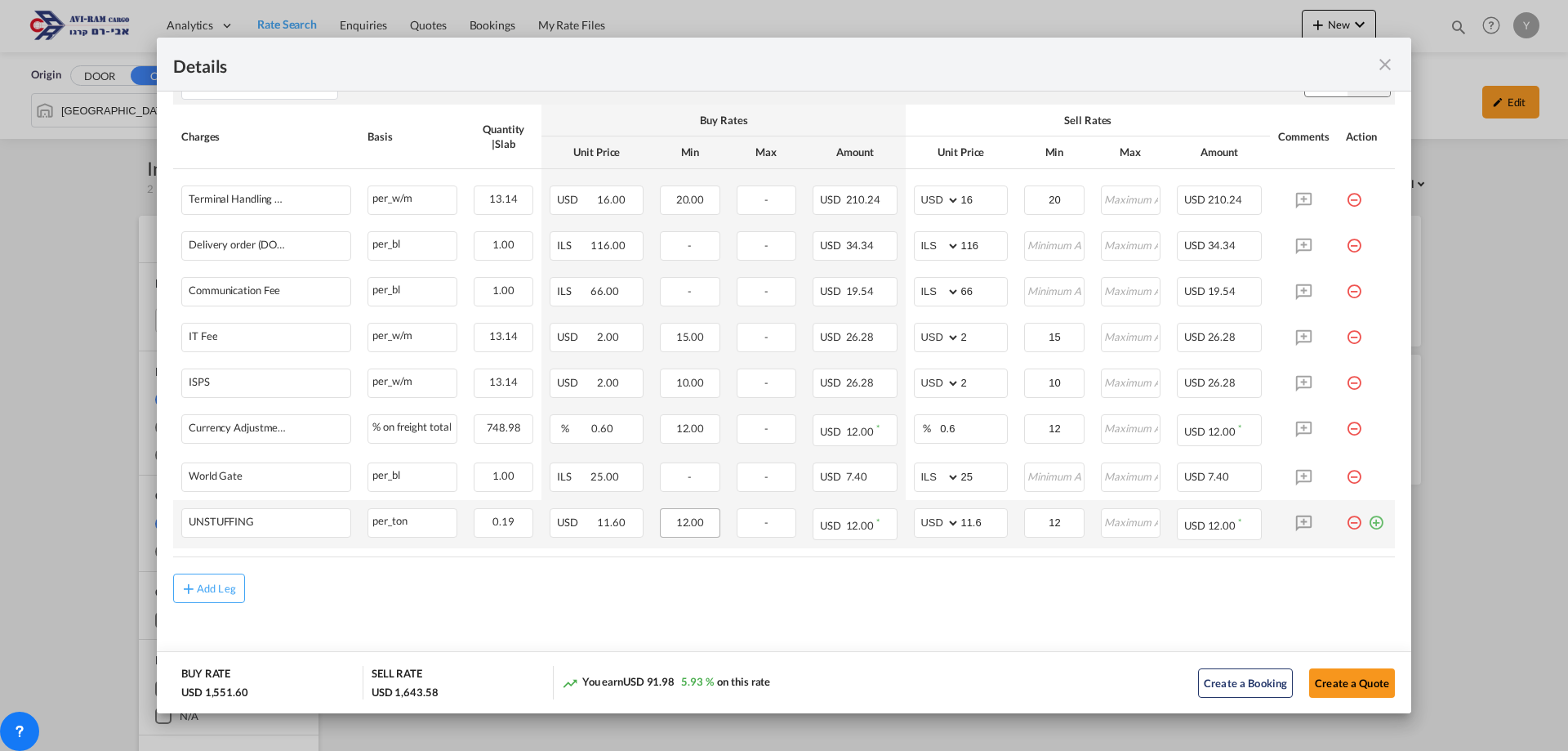
scroll to position [831, 0]
click at [237, 580] on button "Add Leg" at bounding box center [208, 587] width 72 height 30
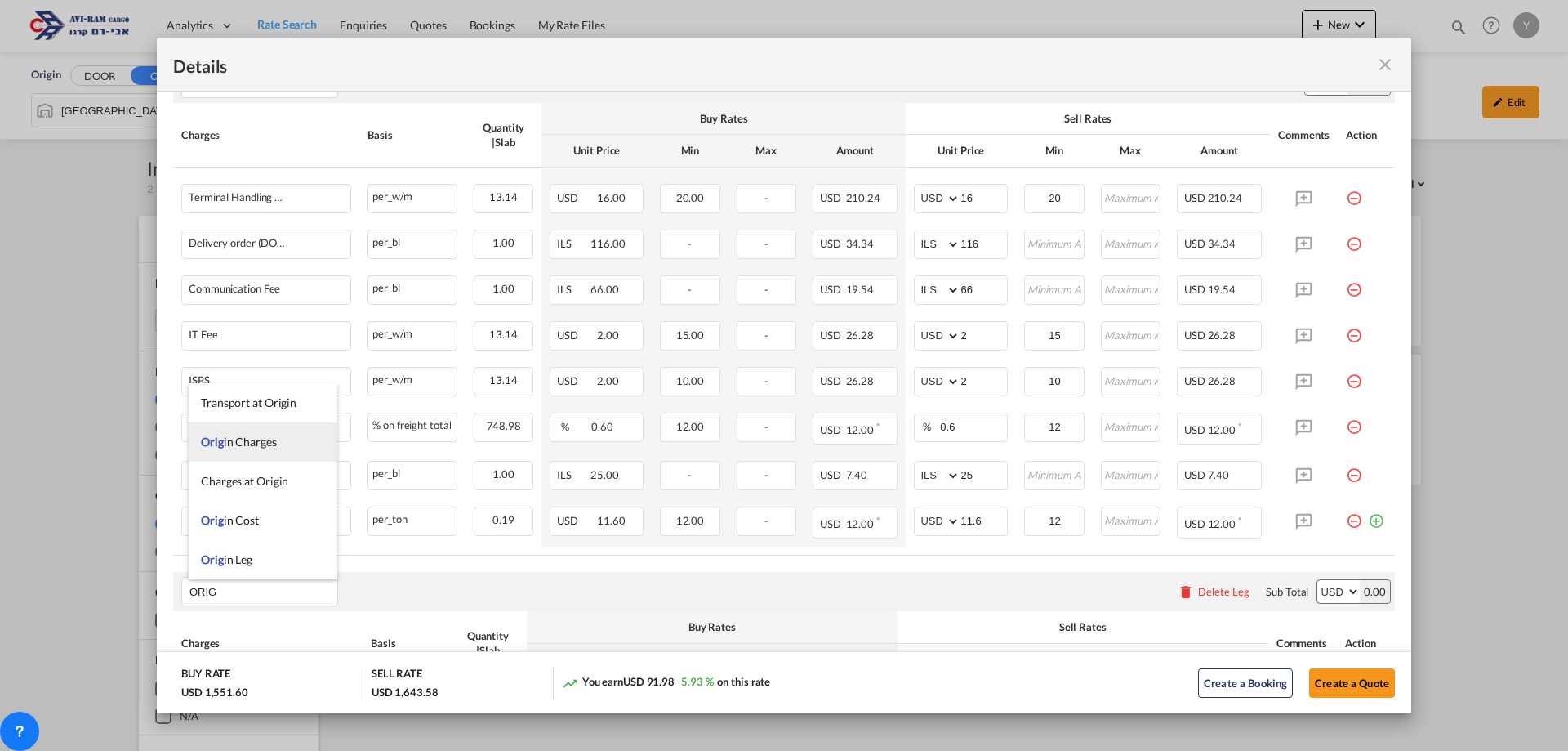
type input "ORIG"
click at [256, 448] on span "Orig in Charges" at bounding box center [238, 442] width 76 height 14
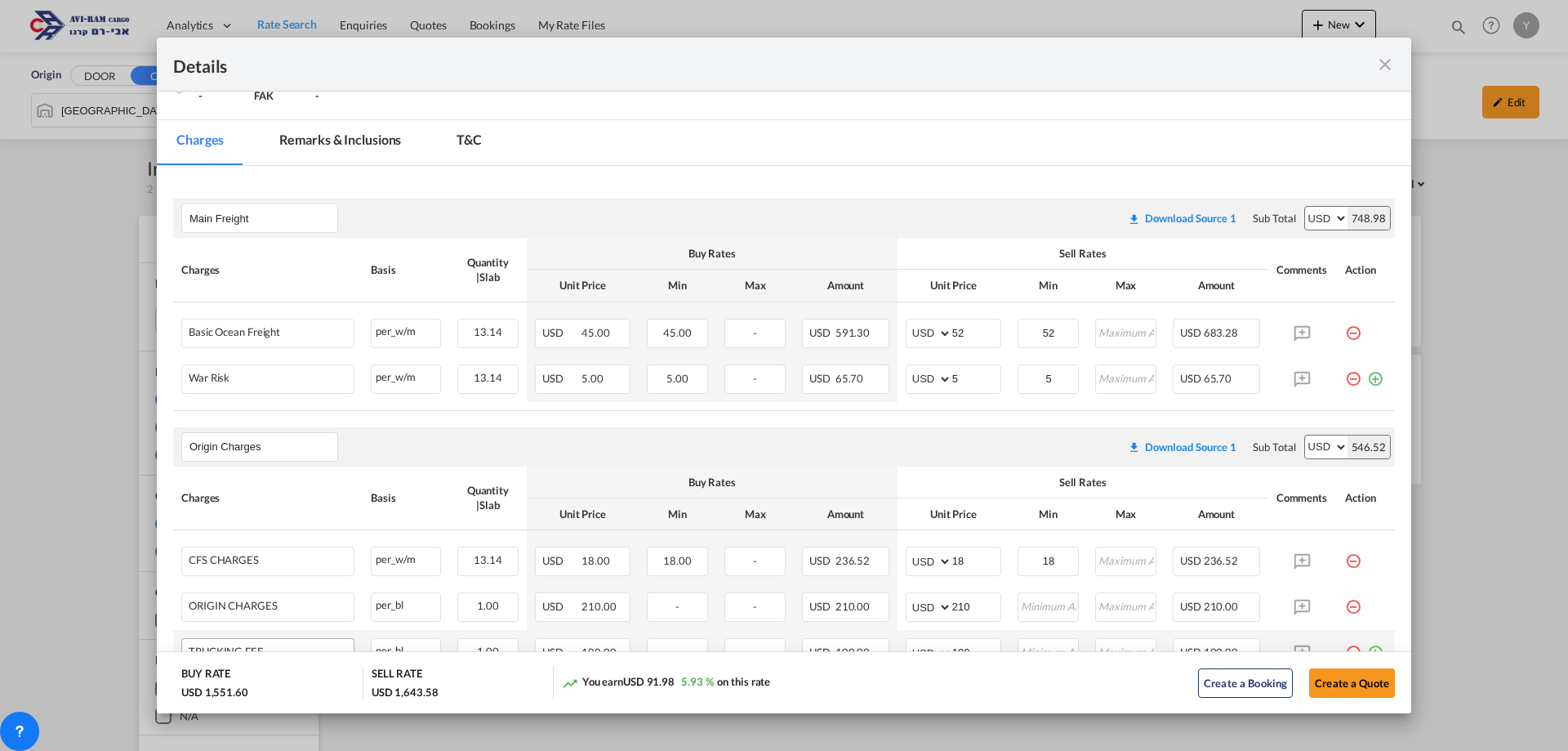
scroll to position [291, 0]
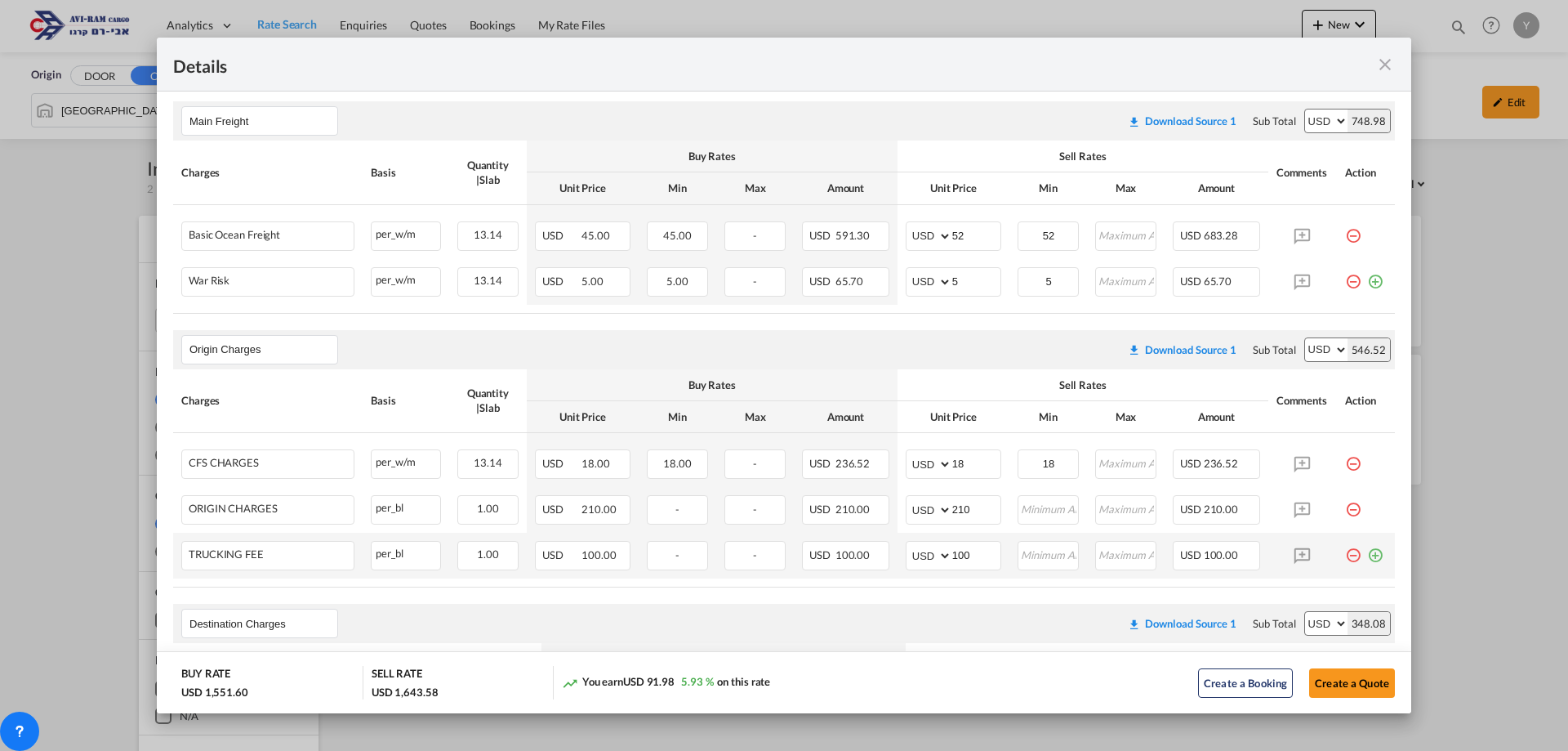
click at [1345, 553] on md-icon "icon-minus-circle-outline red-400-fg pt-7" at bounding box center [1353, 548] width 17 height 17
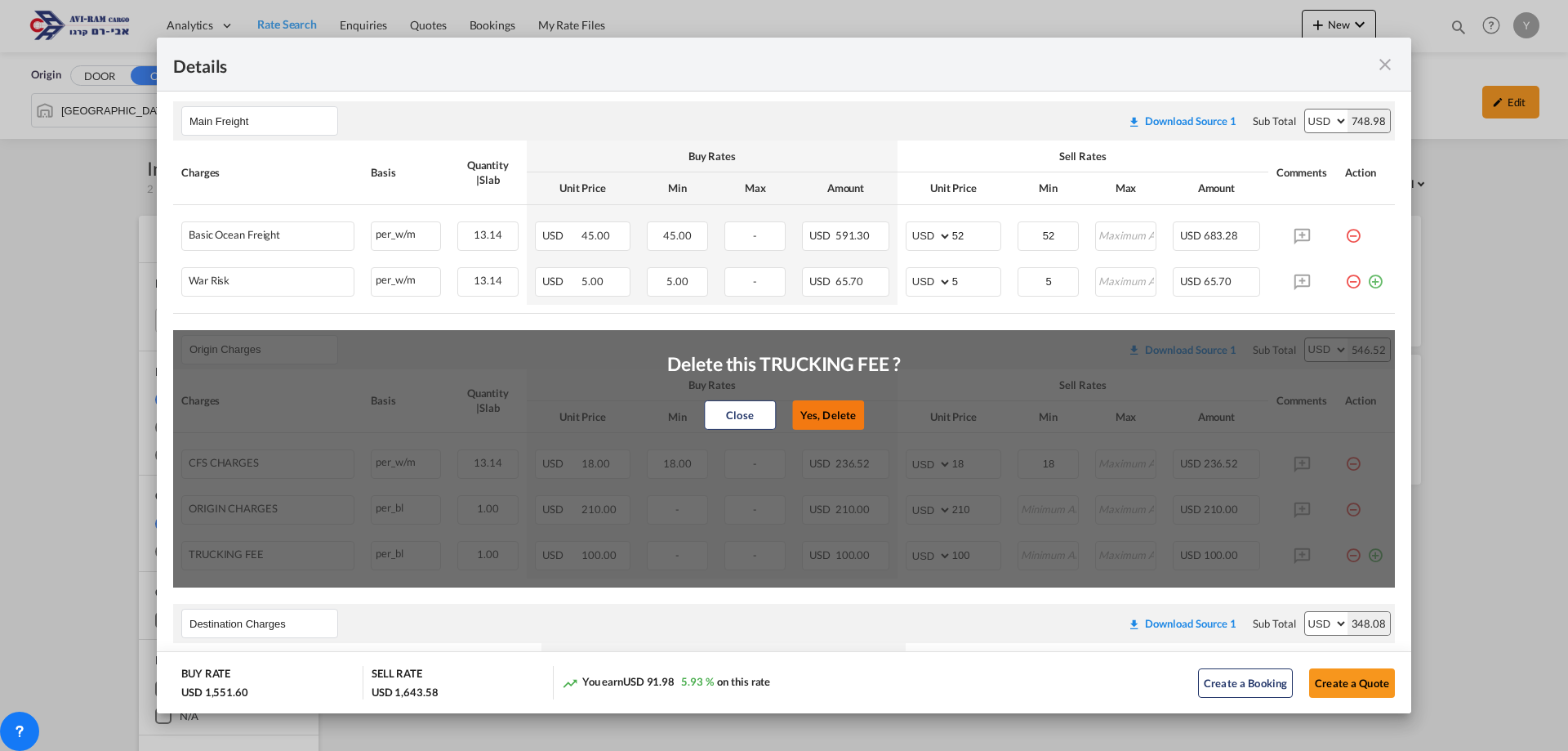
click at [839, 423] on button "Yes, Delete" at bounding box center [828, 415] width 72 height 30
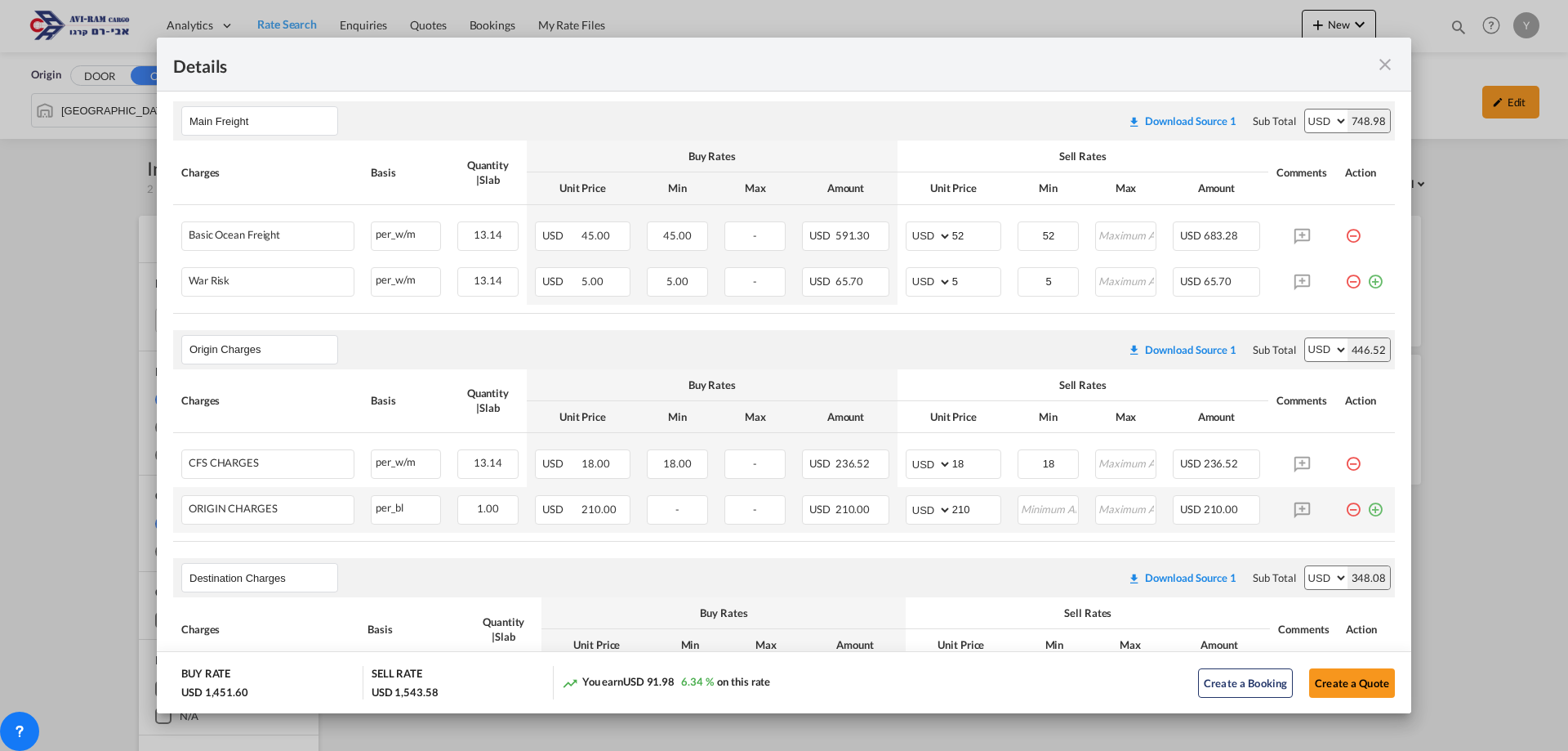
click at [1346, 511] on md-icon "icon-minus-circle-outline red-400-fg pt-7" at bounding box center [1353, 503] width 17 height 17
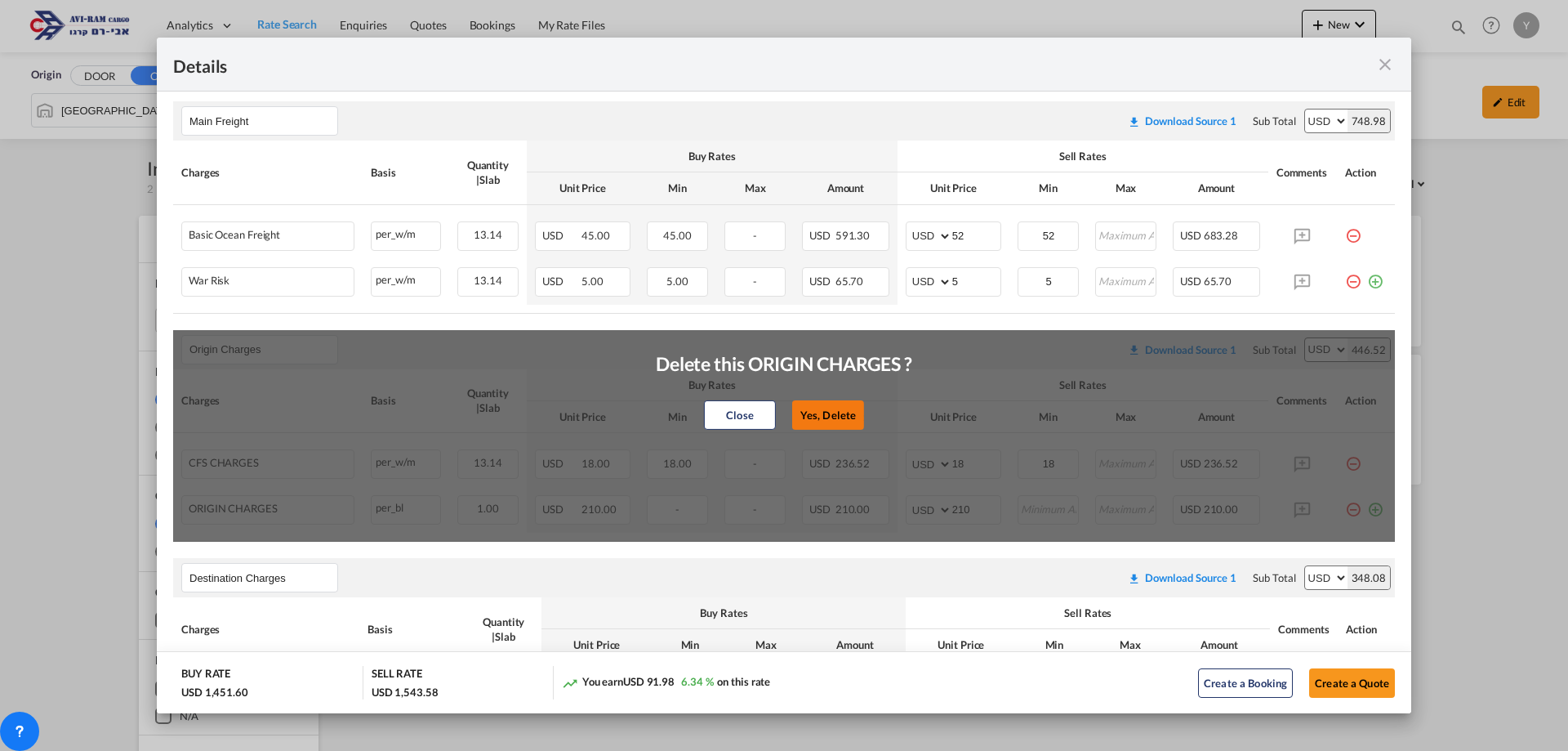
click at [826, 413] on button "Yes, Delete" at bounding box center [828, 415] width 72 height 30
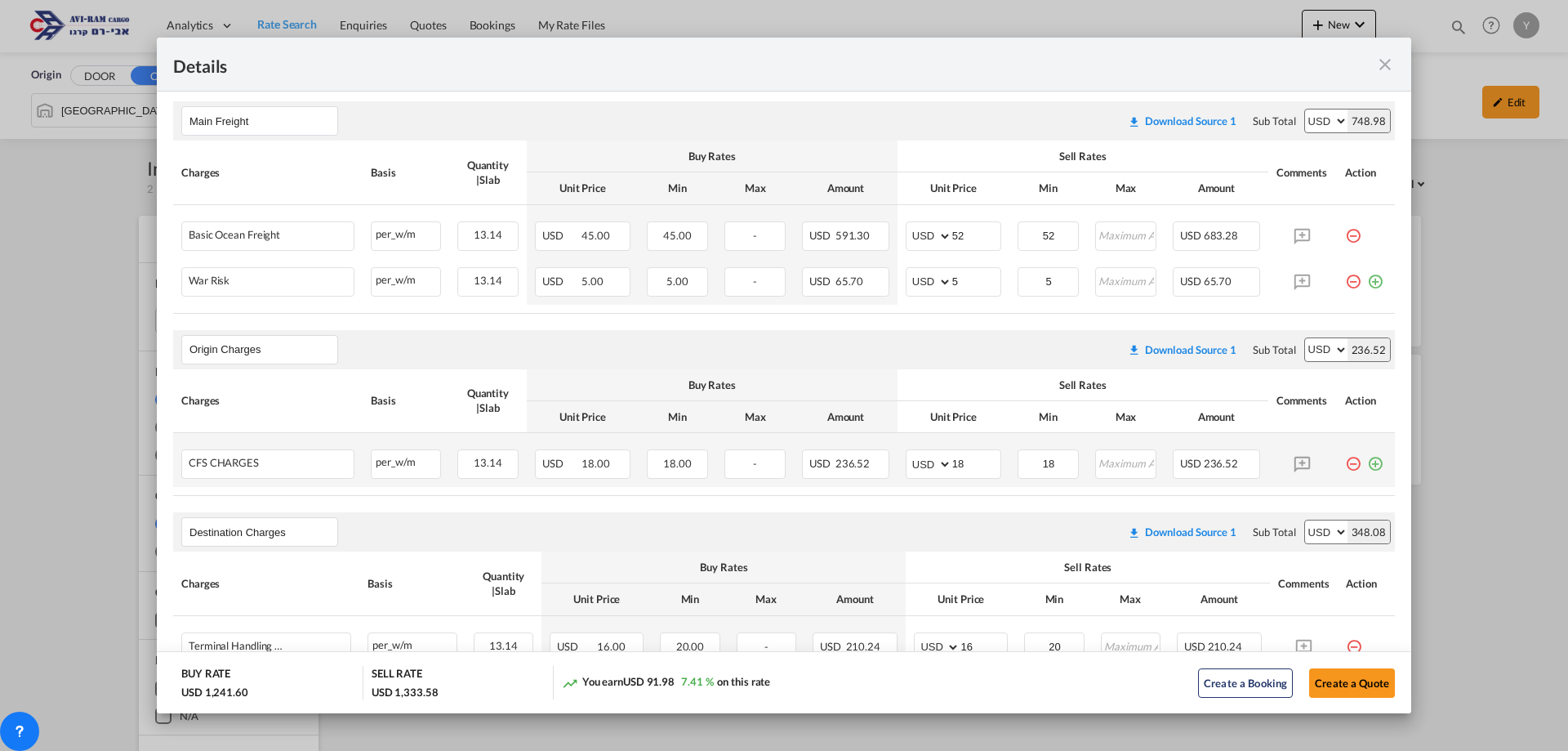
click at [1348, 465] on md-icon "icon-minus-circle-outline red-400-fg pt-7" at bounding box center [1353, 458] width 17 height 17
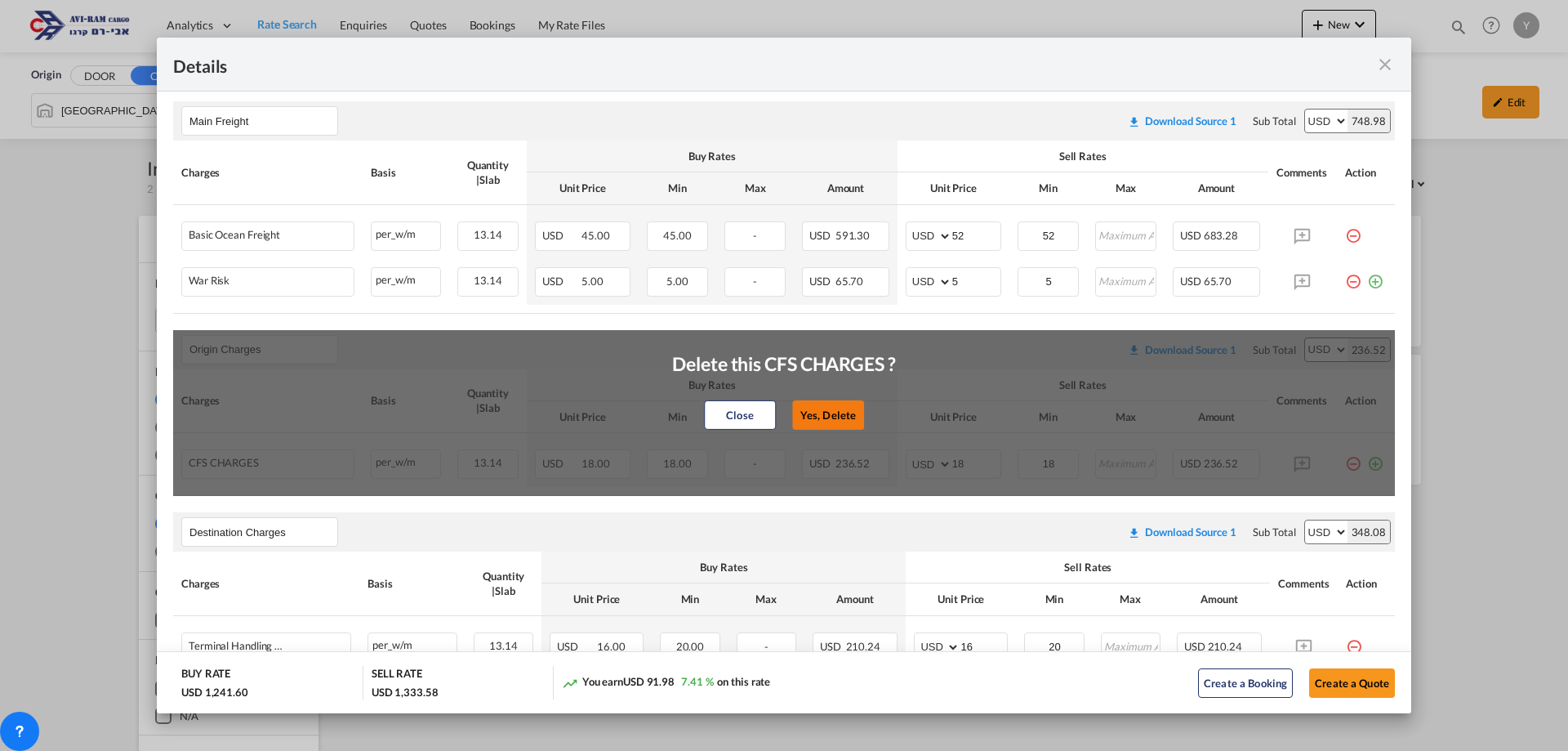
click at [797, 422] on button "Yes, Delete" at bounding box center [828, 415] width 72 height 30
type input "Destination Charges"
type input "16"
type input "20"
type input "0"
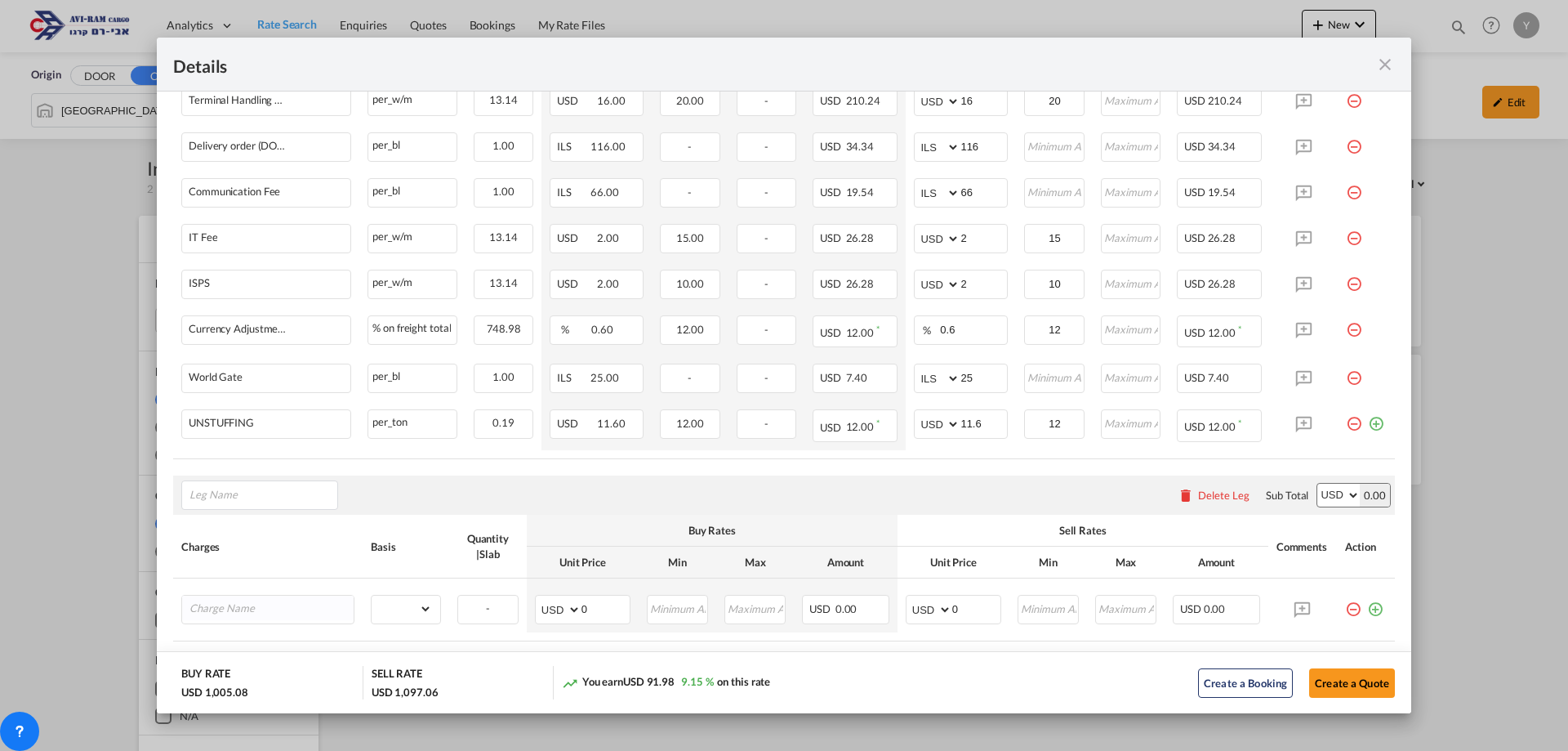
scroll to position [657, 0]
click at [239, 487] on input "Leg Name" at bounding box center [264, 490] width 148 height 25
type input "Origin Charges"
click at [262, 609] on input "Charge Name" at bounding box center [272, 603] width 164 height 25
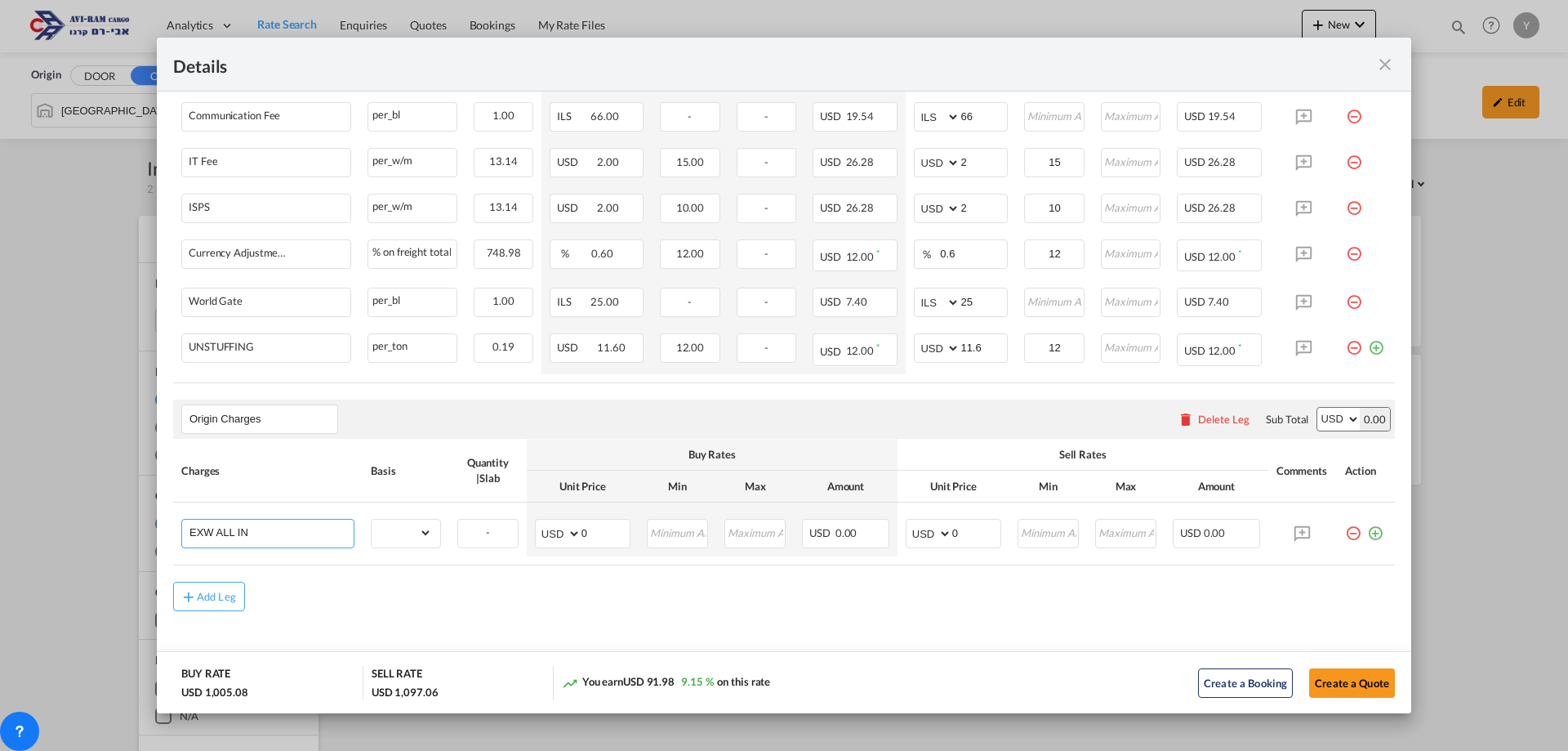
scroll to position [739, 0]
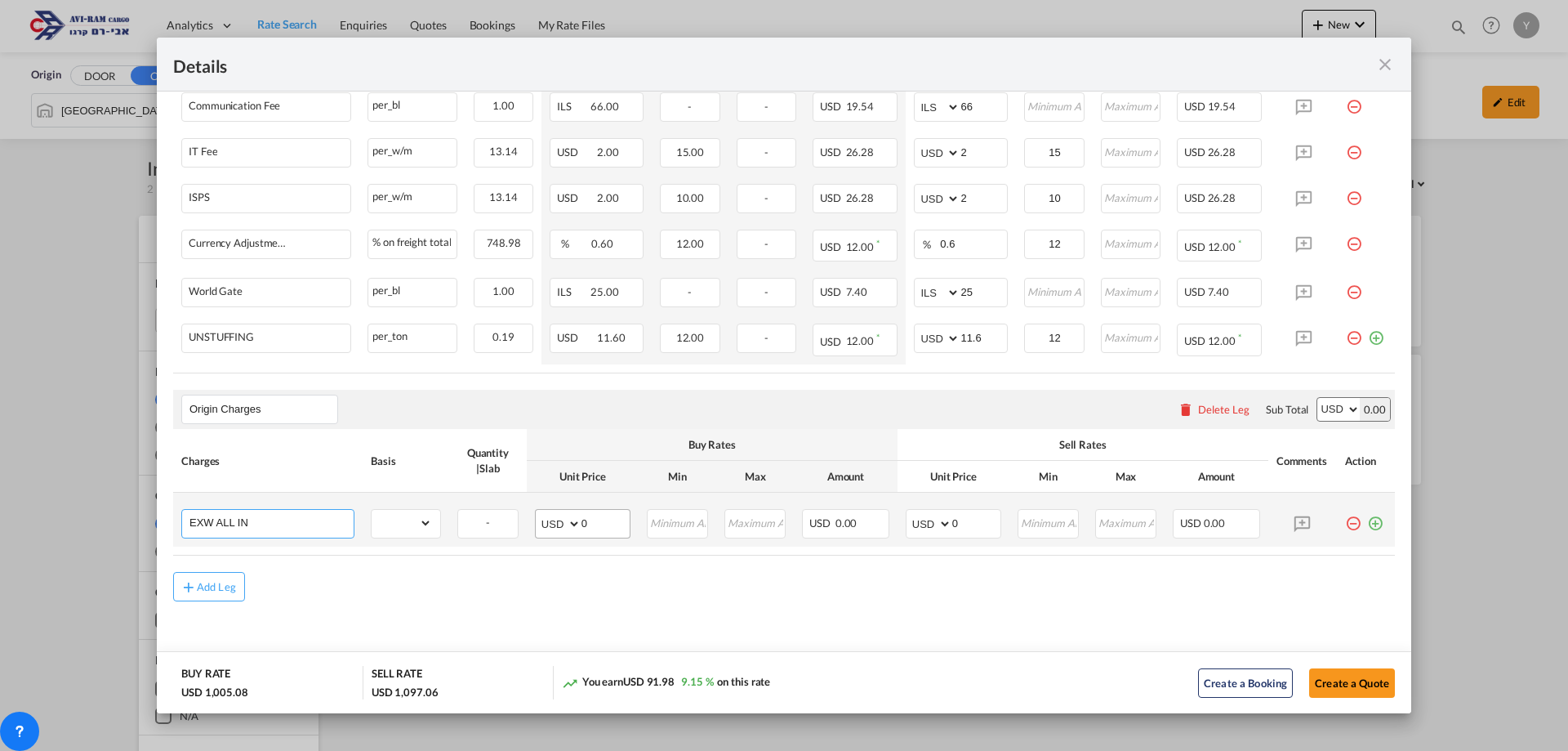
type input "EXW ALL IN"
click at [567, 525] on select "AED AFN ALL AMD ANG AOA ARS AUD AWG AZN BAM BBD BDT BGN BHD BIF BMD BND [PERSON…" at bounding box center [559, 523] width 42 height 23
select select "string:EUR"
click at [538, 512] on select "AED AFN ALL AMD ANG AOA ARS AUD AWG AZN BAM BBD BDT BGN BHD BIF BMD BND [PERSON…" at bounding box center [559, 523] width 42 height 23
click at [936, 518] on select "AED AFN ALL AMD ANG AOA ARS AUD AWG AZN BAM BBD BDT BGN BHD BIF BMD BND [PERSON…" at bounding box center [930, 523] width 42 height 23
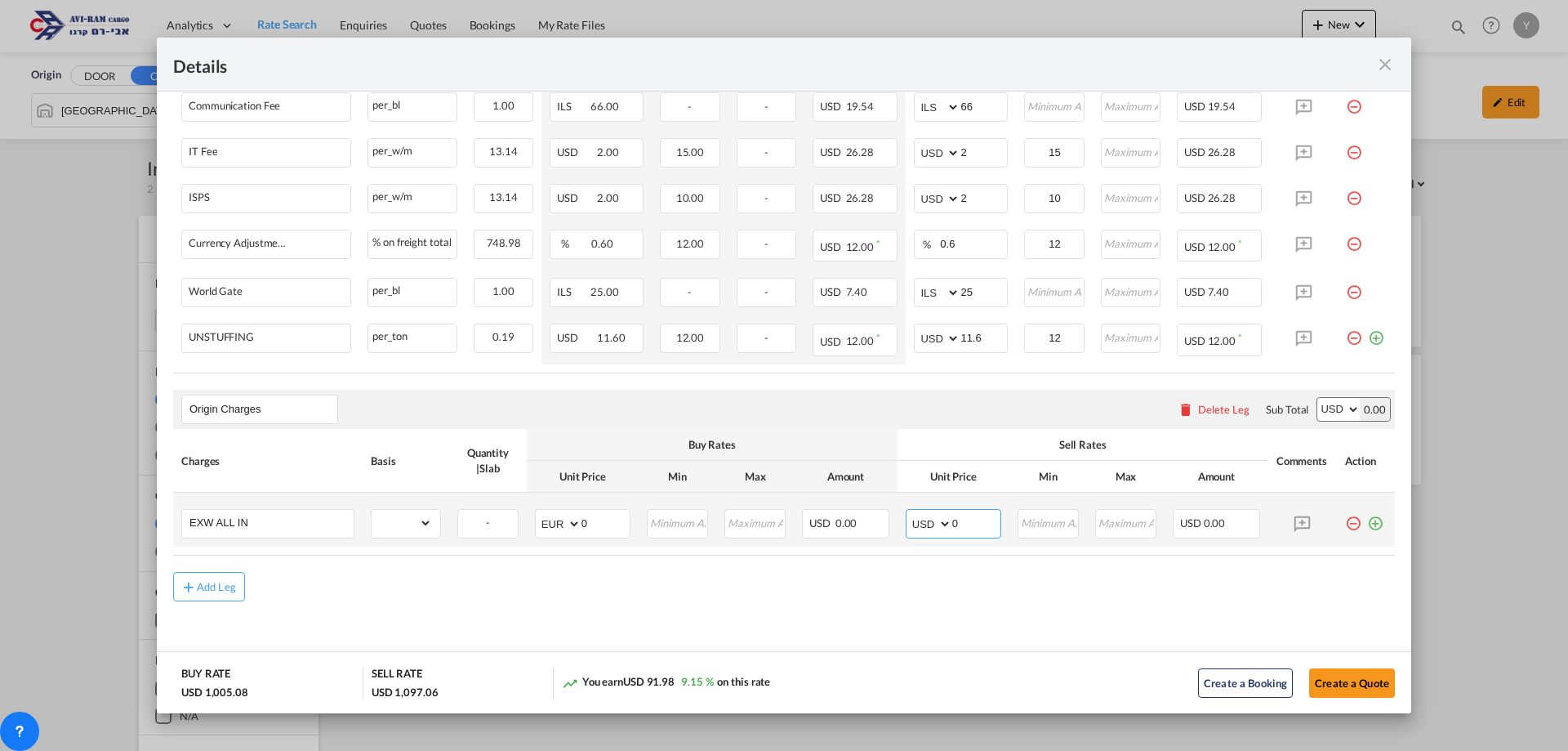
select select "string:EUR"
click at [909, 512] on select "AED AFN ALL AMD ANG AOA ARS AUD AWG AZN BAM BBD BDT BGN BHD BIF BMD BND [PERSON…" at bounding box center [930, 523] width 42 height 23
click at [1104, 529] on input "Port of Loading ..." at bounding box center [1126, 522] width 59 height 25
click at [430, 527] on md-input-container "gross_weight volumetric_weight per_shipment per_bl per_km per_hawb per_kg flat …" at bounding box center [405, 523] width 68 height 26
click at [425, 525] on select "gross_weight volumetric_weight per_shipment per_bl per_km per_hawb per_kg flat …" at bounding box center [401, 523] width 60 height 26
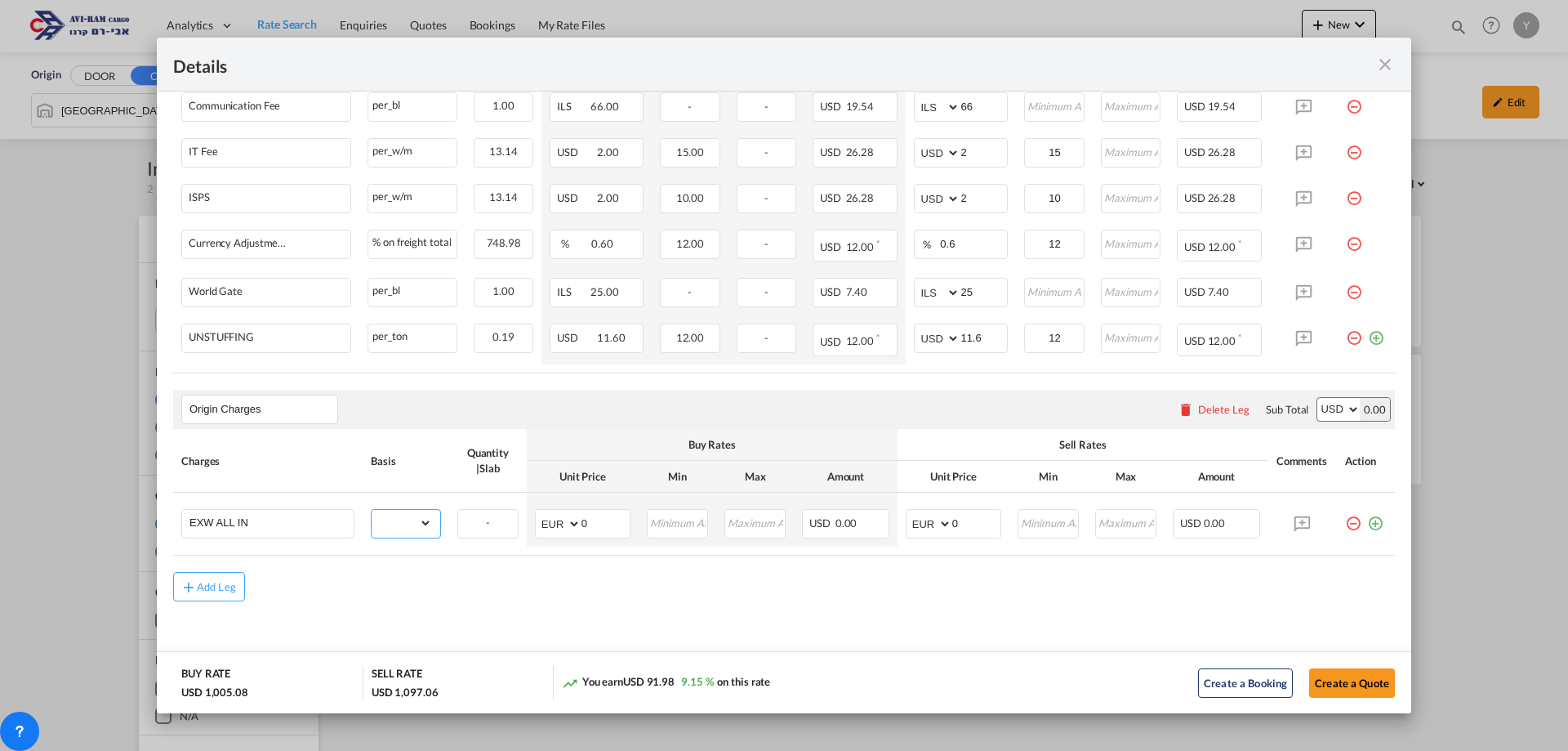
select select "per_shift"
click at [371, 510] on select "gross_weight volumetric_weight per_shipment per_bl per_km per_hawb per_kg flat …" at bounding box center [401, 523] width 60 height 26
click at [1227, 530] on div "USD 0.00" at bounding box center [1216, 524] width 87 height 30
click at [1180, 527] on span "USD" at bounding box center [1190, 522] width 21 height 13
drag, startPoint x: 1058, startPoint y: 518, endPoint x: 948, endPoint y: 520, distance: 110.0
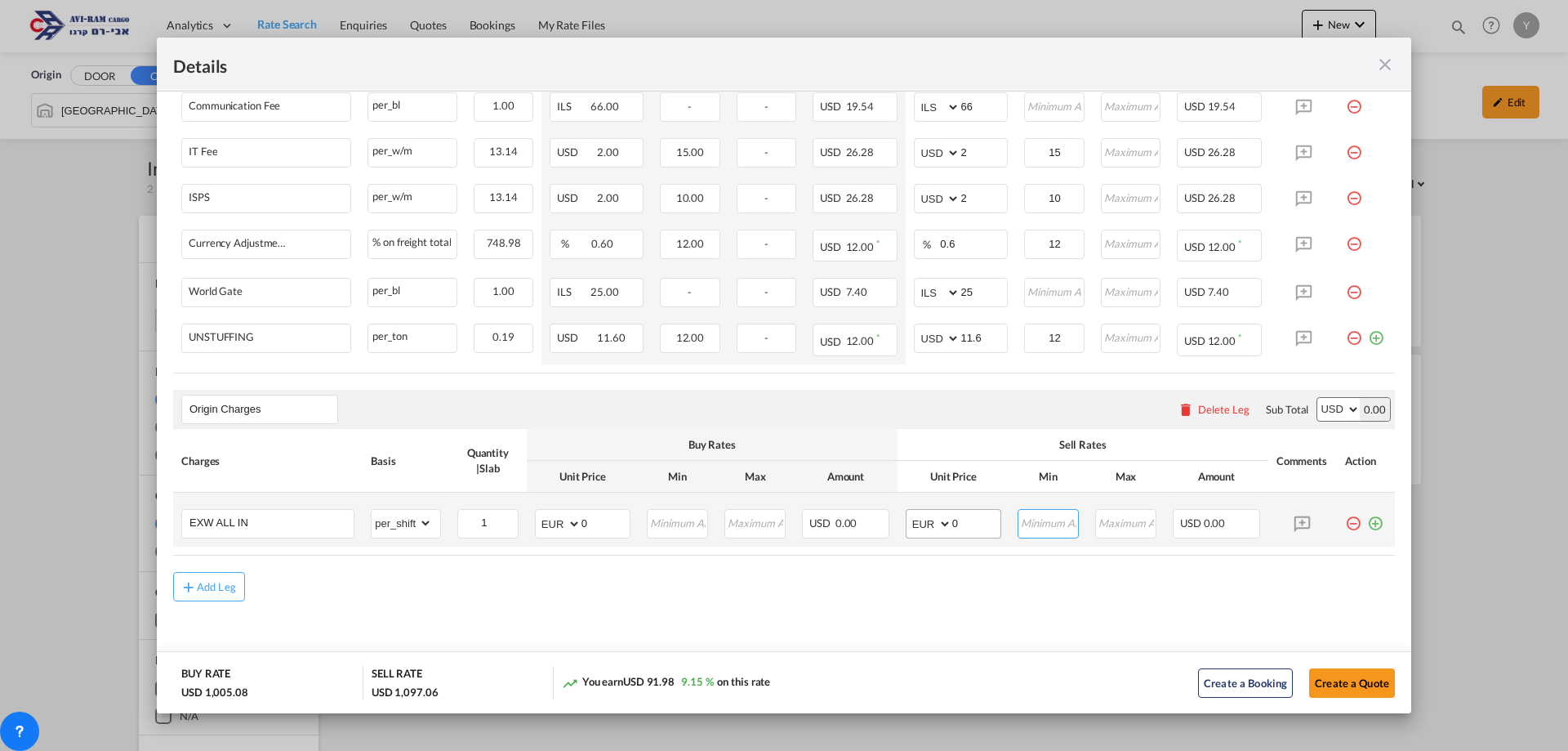
click at [1058, 518] on input "Port of Loading ..." at bounding box center [1048, 522] width 59 height 25
click at [952, 520] on input "0" at bounding box center [976, 522] width 48 height 25
drag, startPoint x: 955, startPoint y: 522, endPoint x: 943, endPoint y: 525, distance: 12.4
click at [943, 525] on md-input-container "AED AFN ALL AMD ANG AOA ARS AUD AWG AZN BAM BBD BDT BGN BHD BIF BMD BND [PERSON…" at bounding box center [953, 524] width 96 height 30
type input "605"
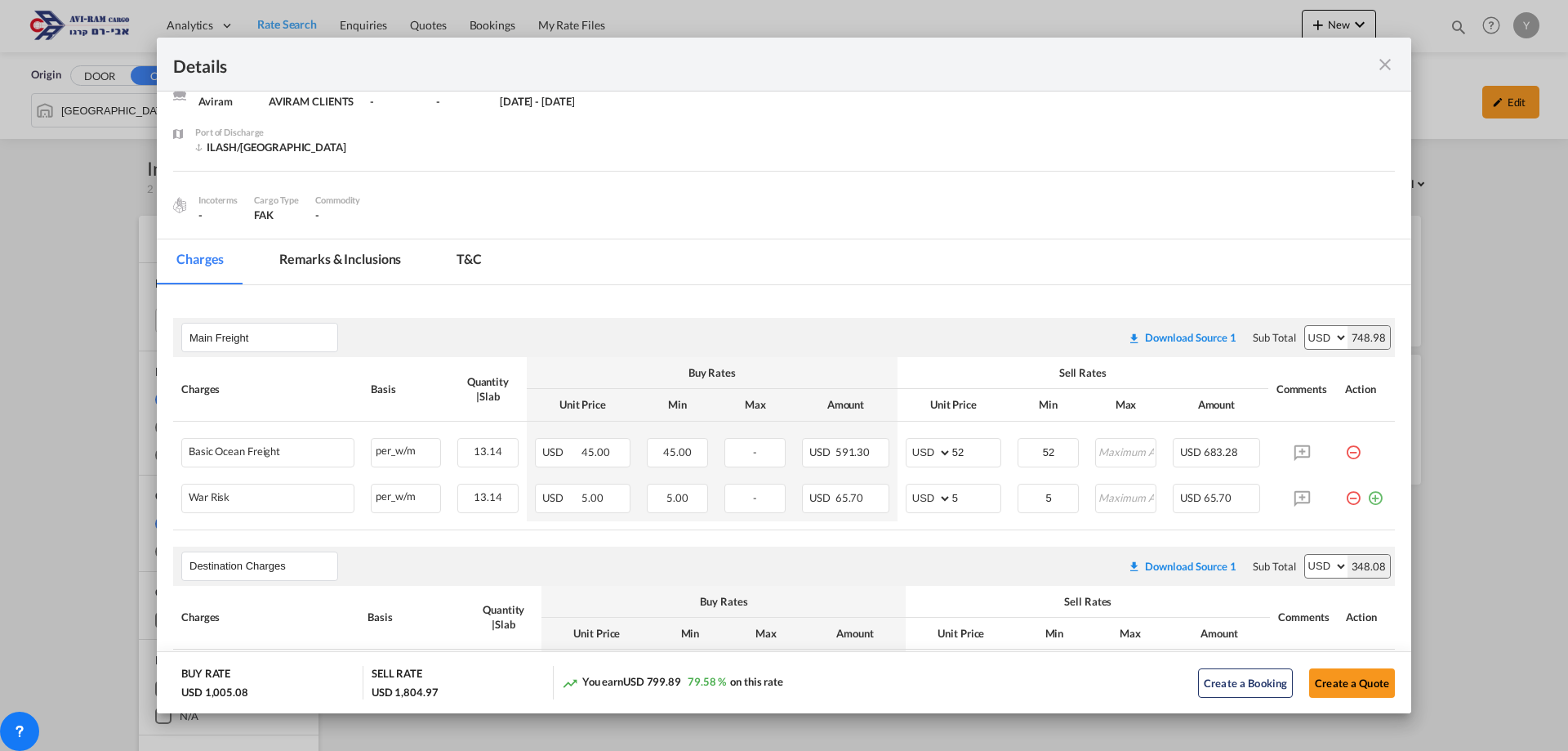
scroll to position [82, 0]
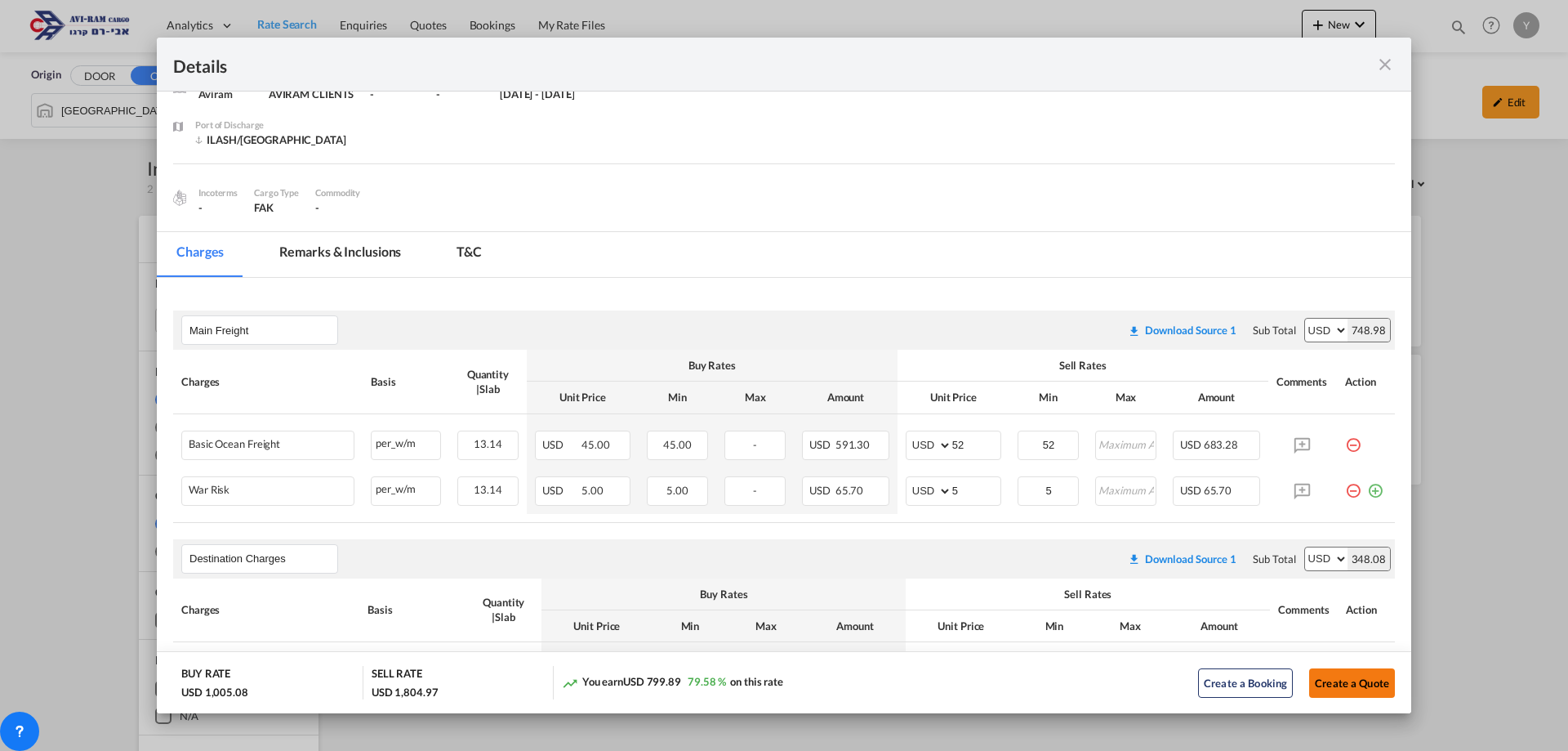
click at [1359, 694] on button "Create a Quote" at bounding box center [1352, 683] width 86 height 30
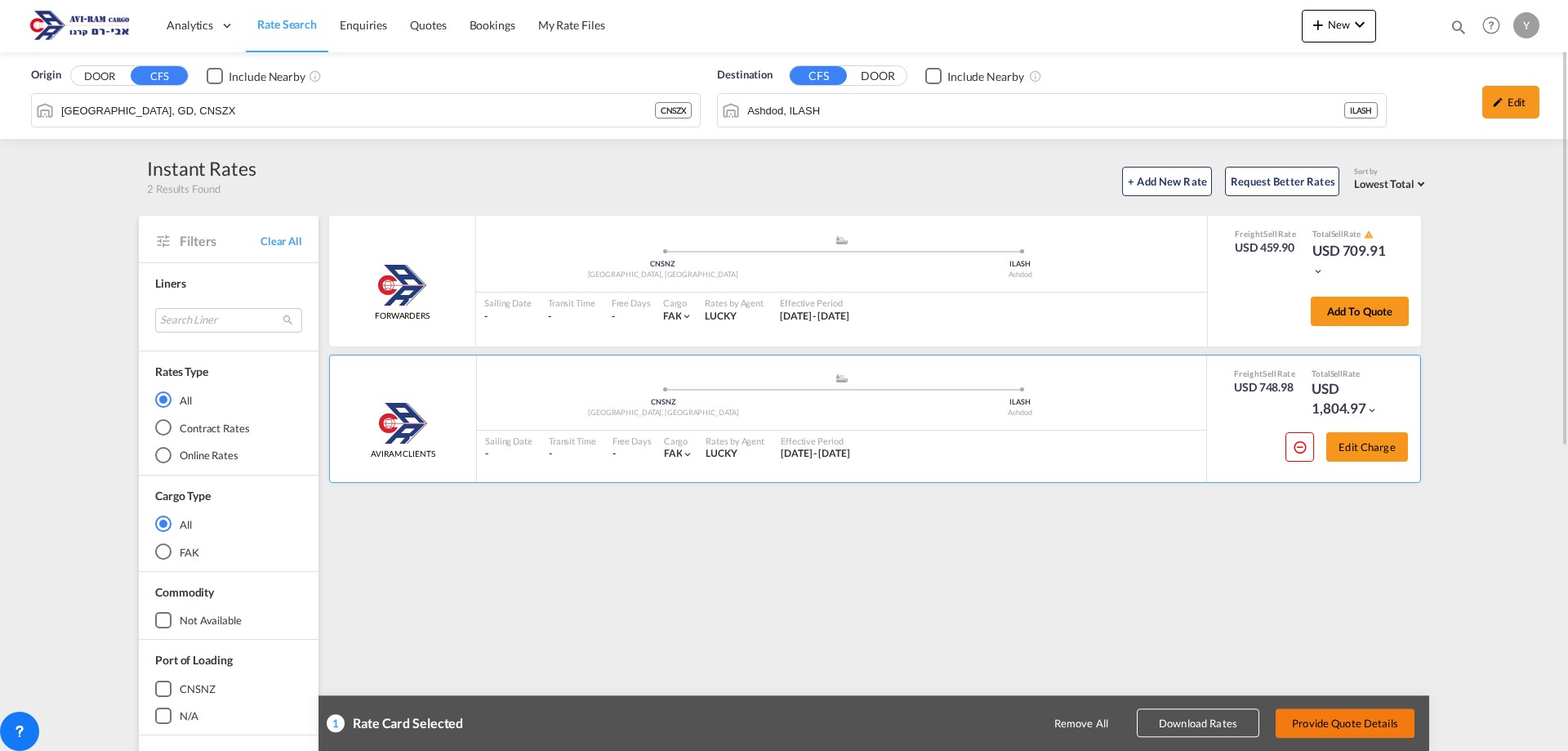
click at [1334, 716] on button "Provide Quote Details" at bounding box center [1345, 723] width 138 height 30
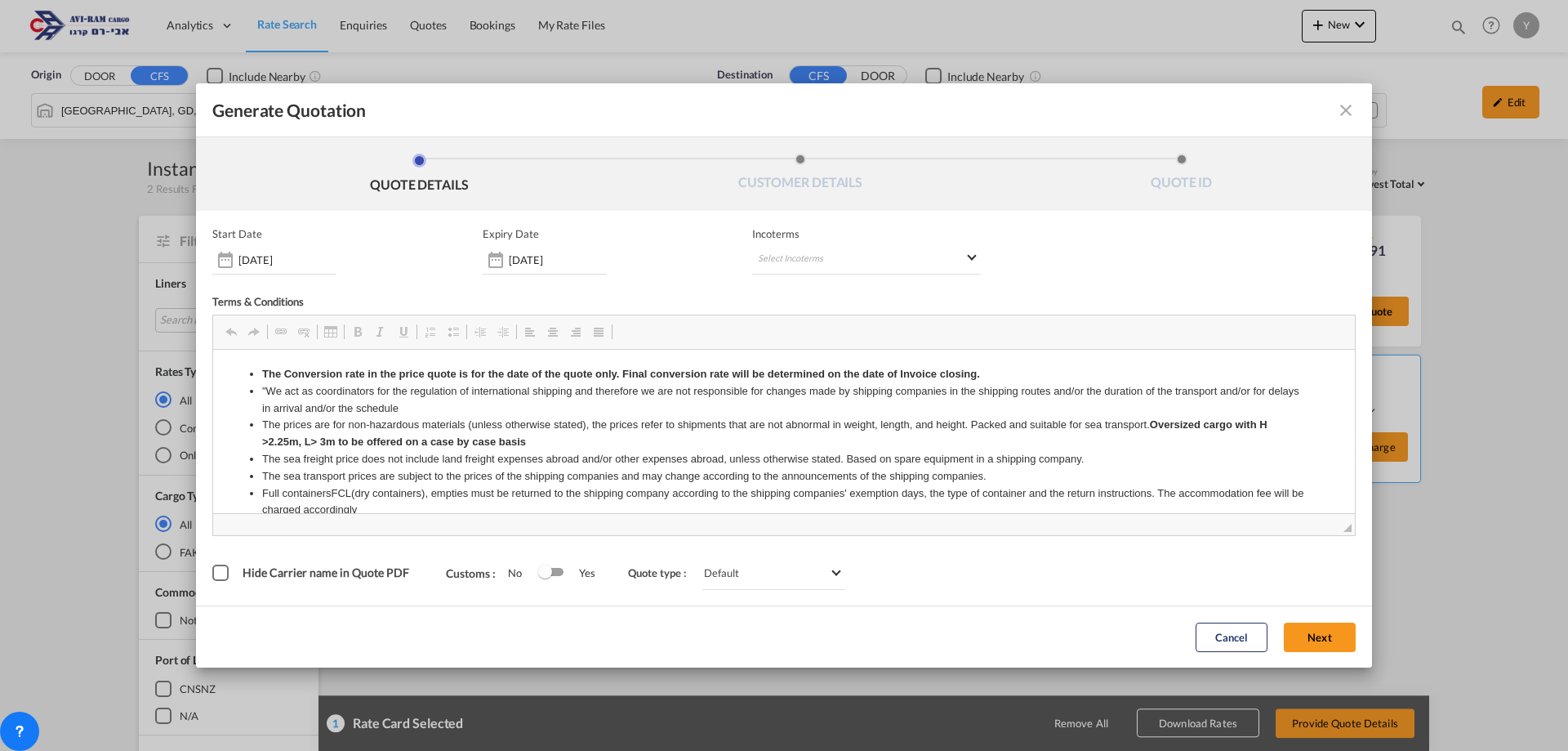
scroll to position [0, 0]
click at [801, 261] on md-select "Select Incoterms DDP - export Delivery Duty Paid DAP - import Delivered at Plac…" at bounding box center [866, 260] width 228 height 30
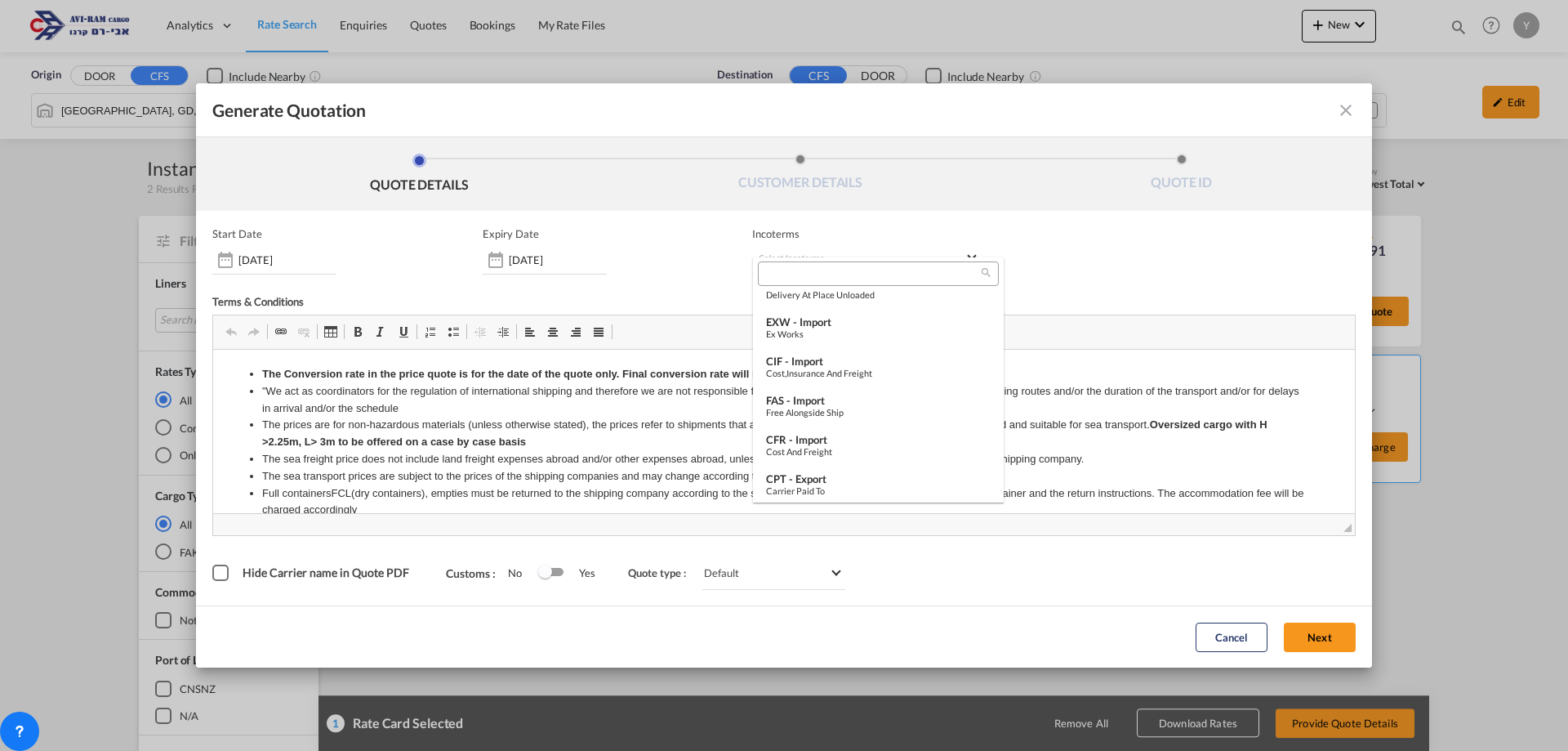
scroll to position [245, 0]
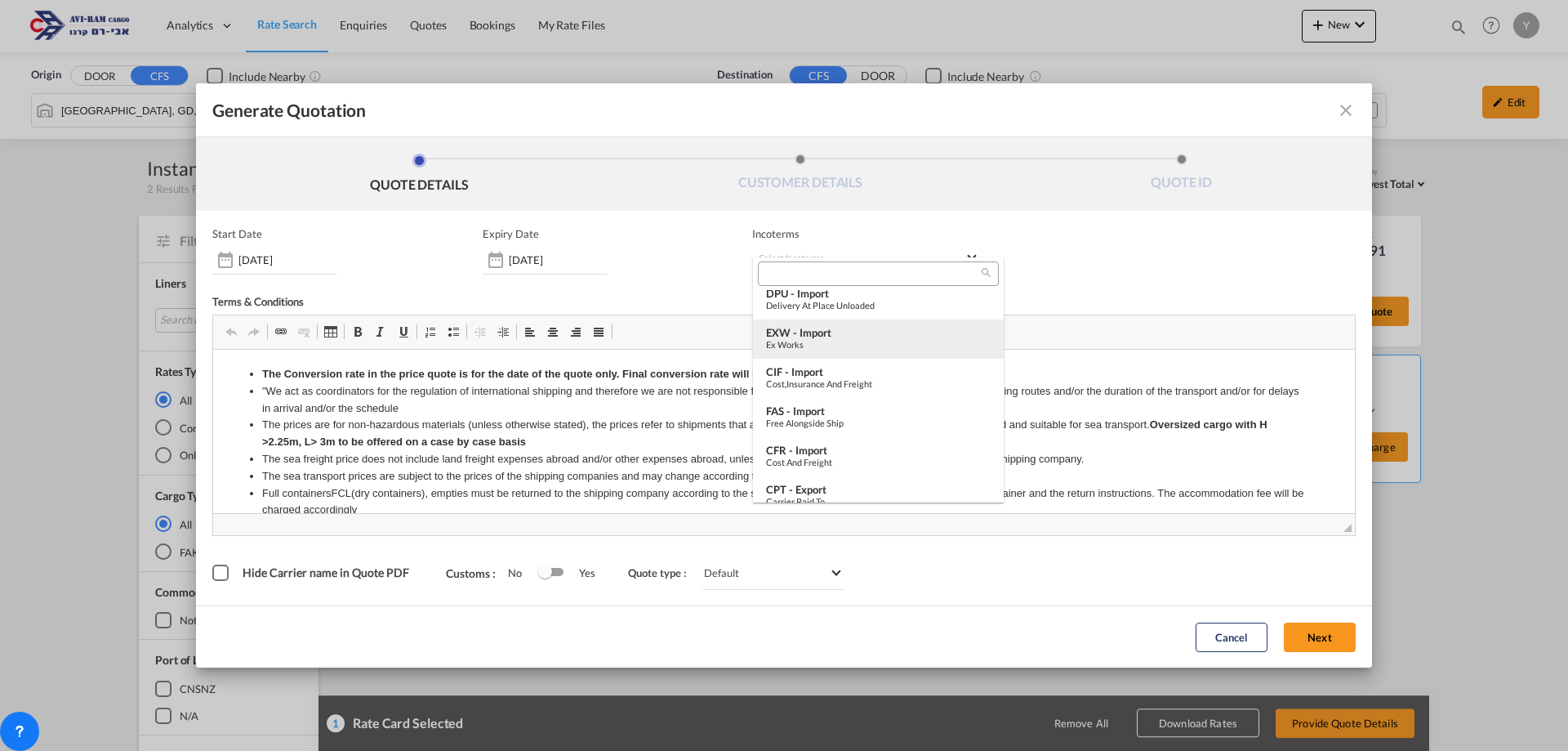
click at [802, 332] on div "EXW - import" at bounding box center [877, 332] width 224 height 13
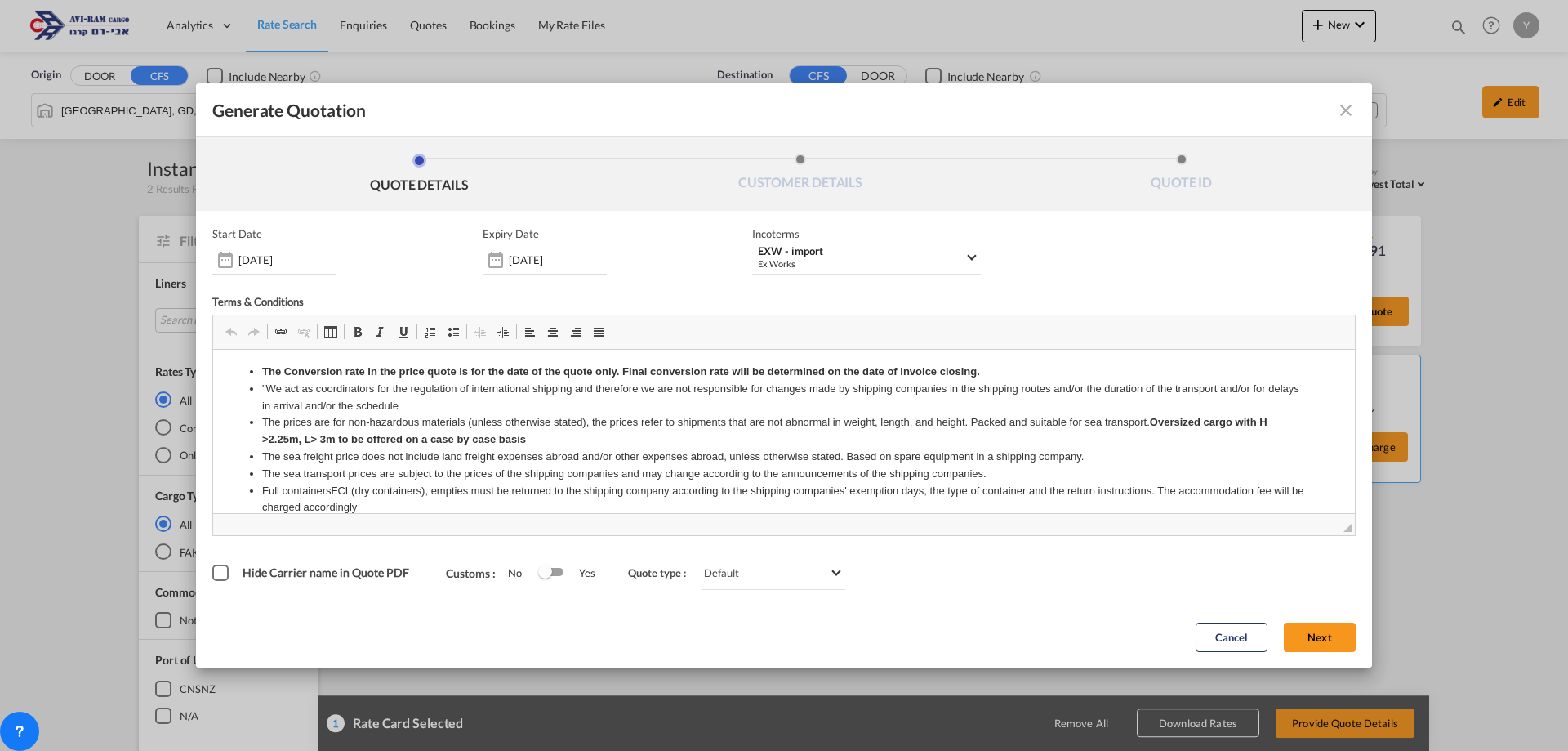
scroll to position [0, 0]
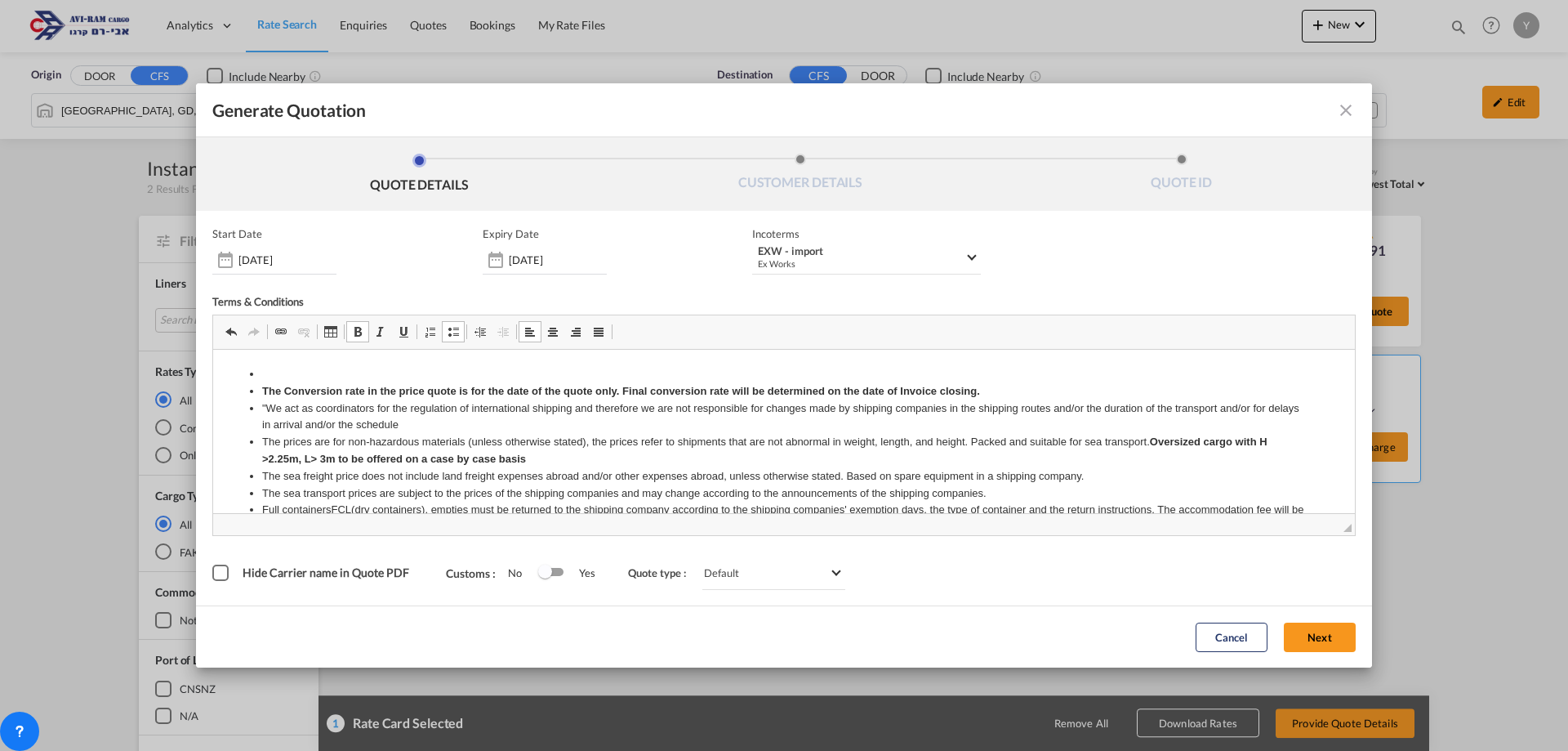
click at [270, 384] on strong "The Conversion rate in the price quote is for the date of the quote only. Final…" at bounding box center [620, 390] width 717 height 12
click at [297, 370] on li "Customclearance -" at bounding box center [784, 374] width 1043 height 17
click at [351, 374] on li "Custom clearance -" at bounding box center [784, 374] width 1043 height 17
click at [365, 375] on li "Custom clearance -" at bounding box center [784, 374] width 1043 height 17
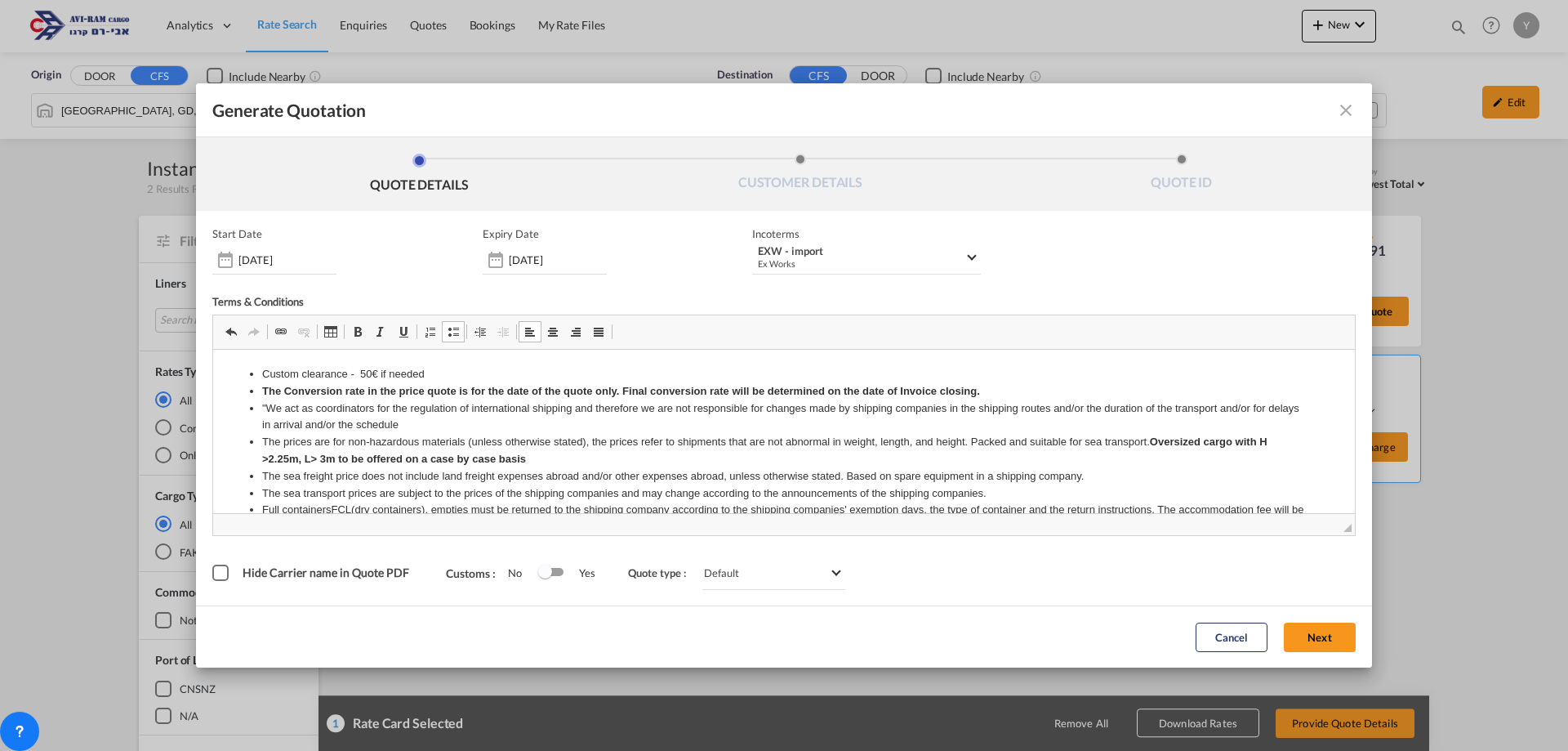
drag, startPoint x: 439, startPoint y: 378, endPoint x: 254, endPoint y: 375, distance: 185.0
click at [356, 339] on link "Bold Keyboard shortcut Ctrl+B" at bounding box center [357, 331] width 23 height 21
drag, startPoint x: 405, startPoint y: 324, endPoint x: 230, endPoint y: 50, distance: 325.1
click at [405, 324] on link "Underline Keyboard shortcut Ctrl+U" at bounding box center [403, 331] width 23 height 21
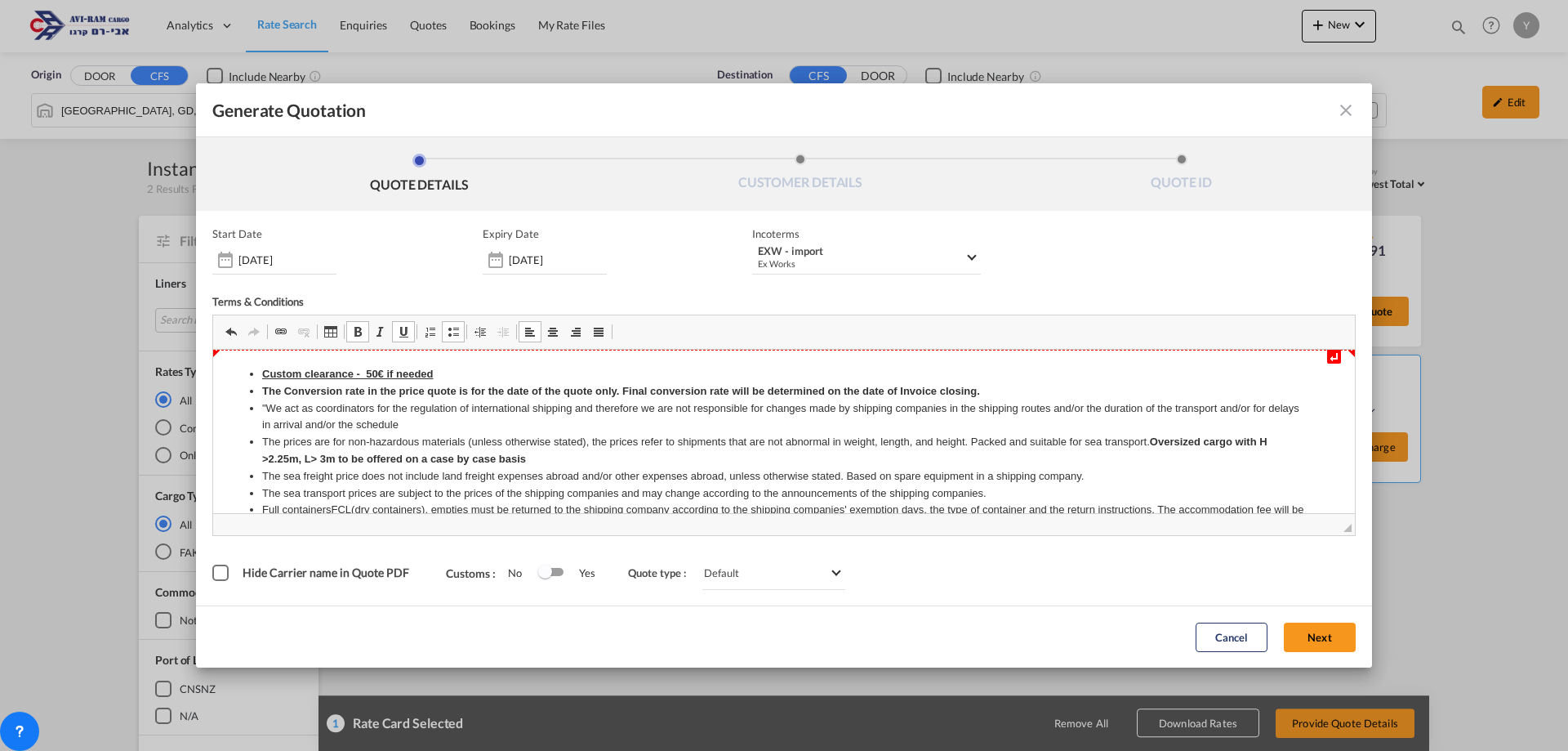
click at [515, 371] on li "Custom clearance - 50€ if needed" at bounding box center [784, 374] width 1043 height 17
drag, startPoint x: 442, startPoint y: 370, endPoint x: 264, endPoint y: 365, distance: 178.1
click at [402, 327] on span "Generate QuotationQUOTE ..." at bounding box center [403, 331] width 13 height 13
click at [557, 388] on strong "The Conversion rate in the price quote is for the date of the quote only. Final…" at bounding box center [620, 390] width 717 height 12
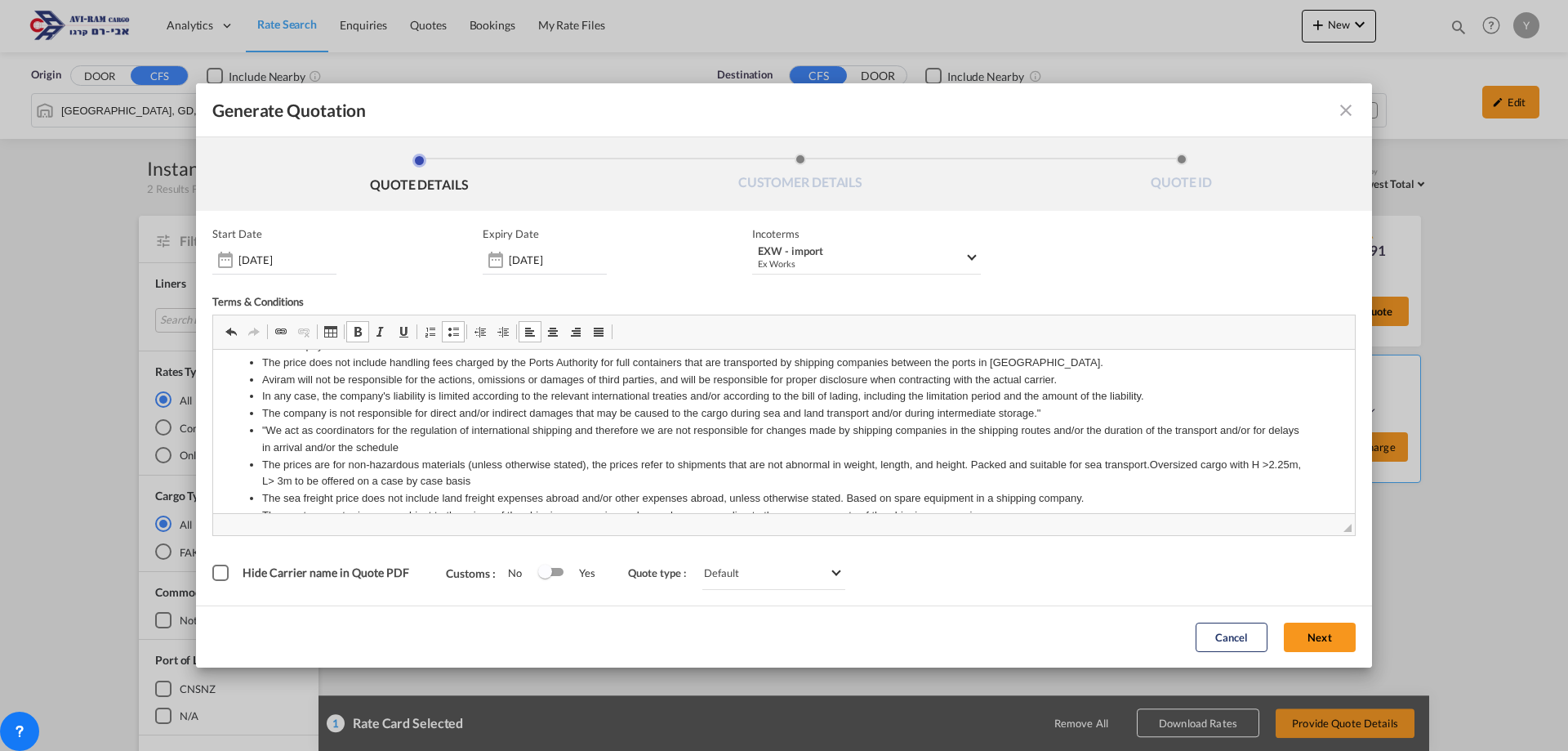
scroll to position [358, 0]
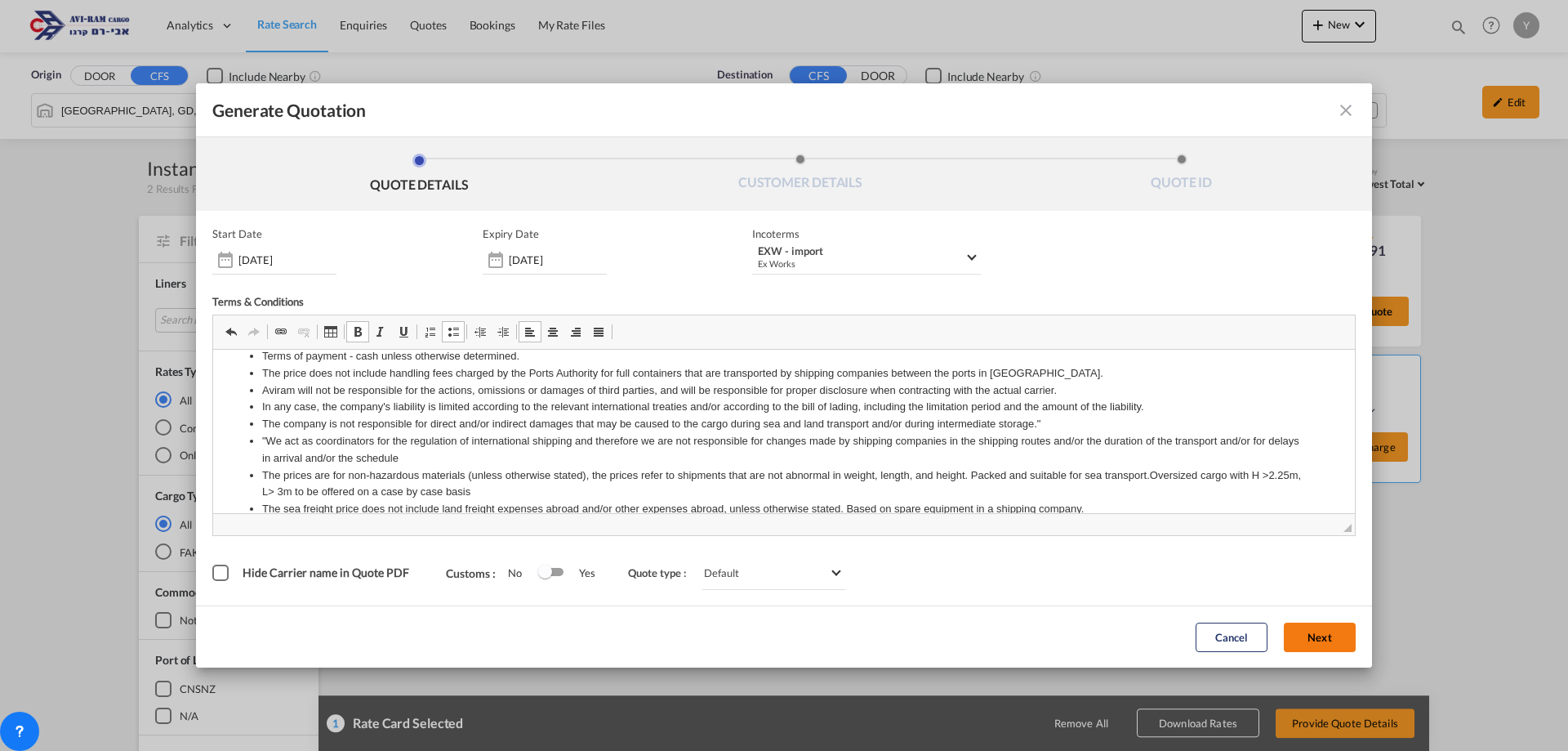
click at [1339, 637] on button "Next" at bounding box center [1319, 637] width 72 height 30
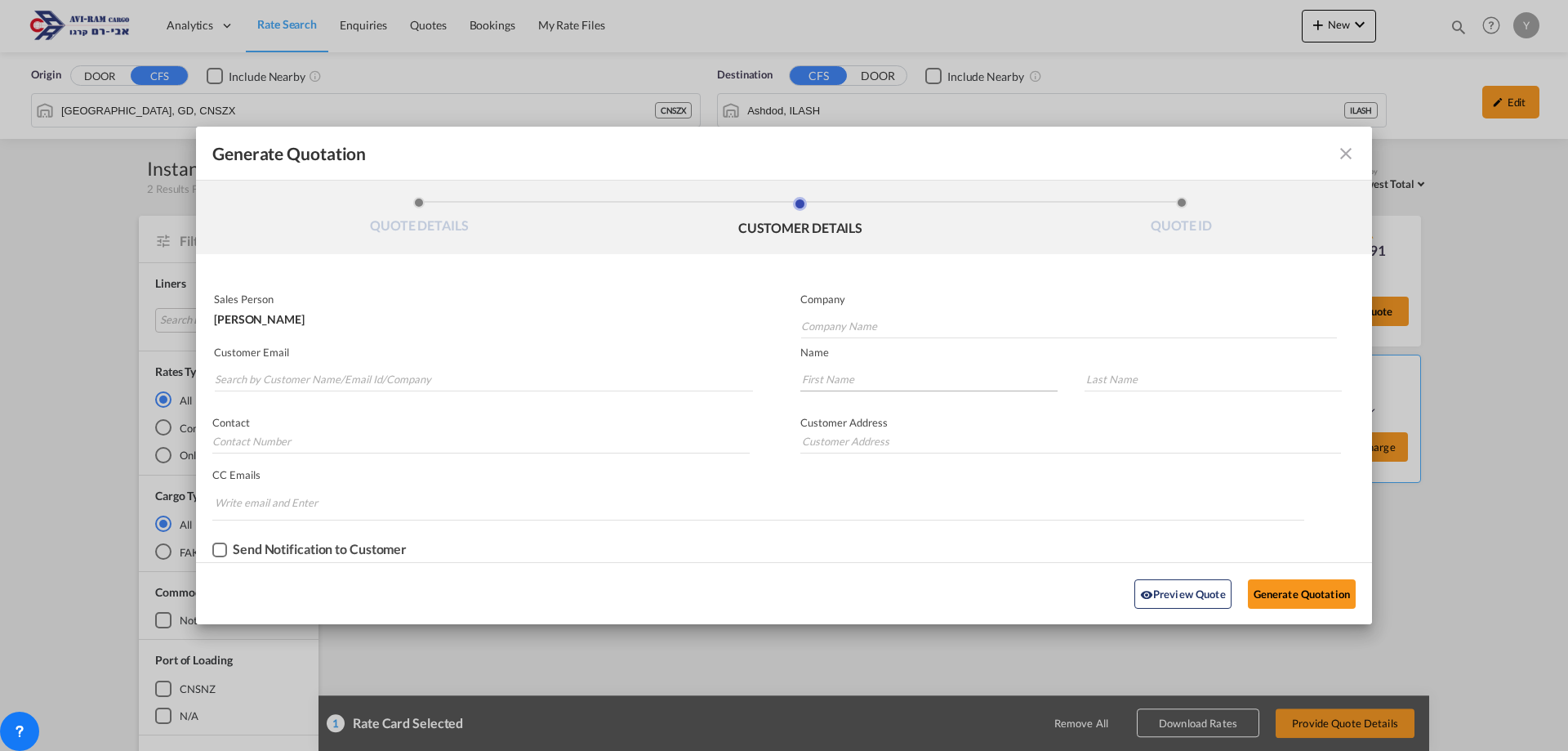
scroll to position [0, 0]
click at [426, 375] on input "Search by Customer Name/Email Id/Company" at bounding box center [483, 378] width 538 height 25
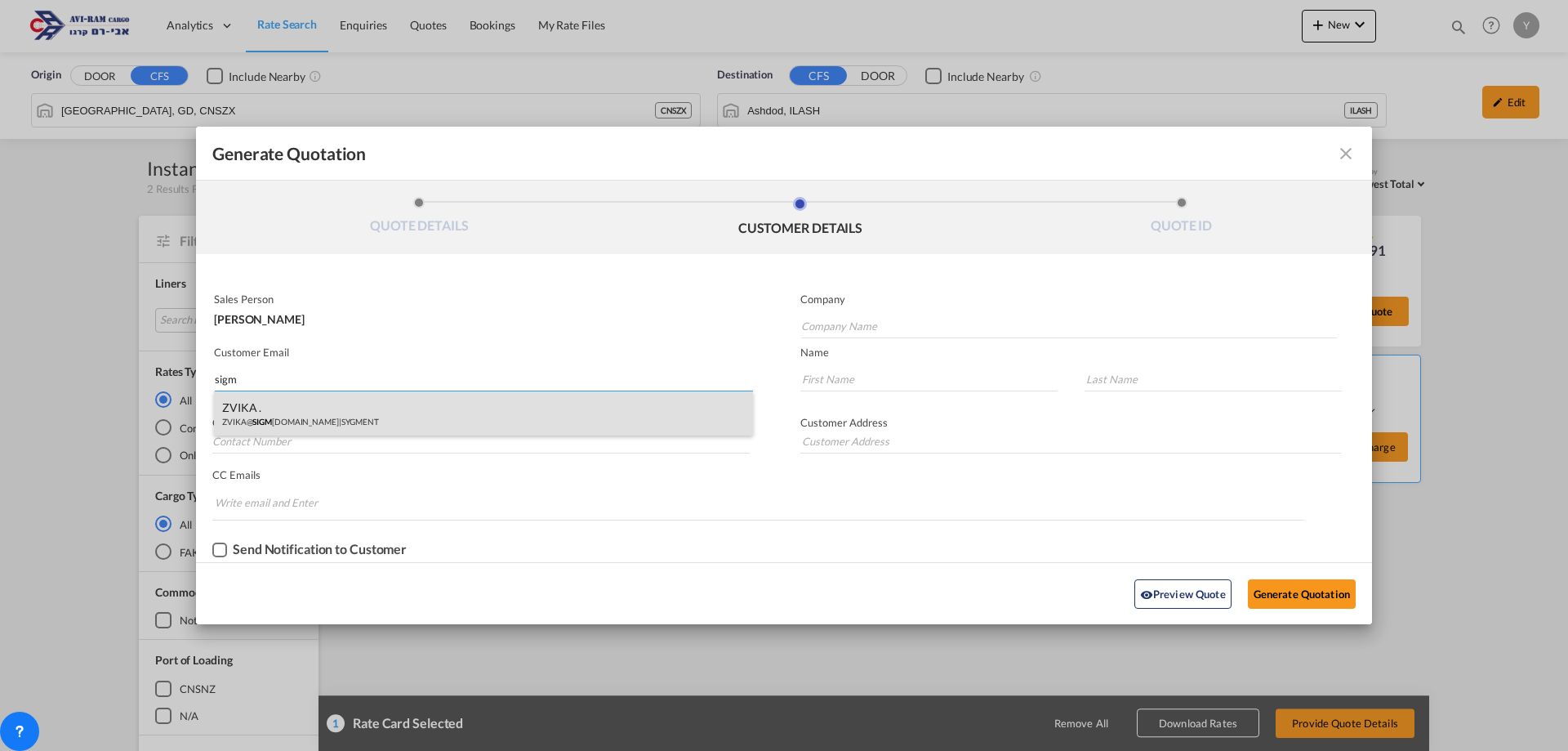
type input "sigm"
click at [262, 423] on div "ZVIKA . ZVIKA@ SIGM [DOMAIN_NAME] | SYGMENT" at bounding box center [483, 413] width 538 height 44
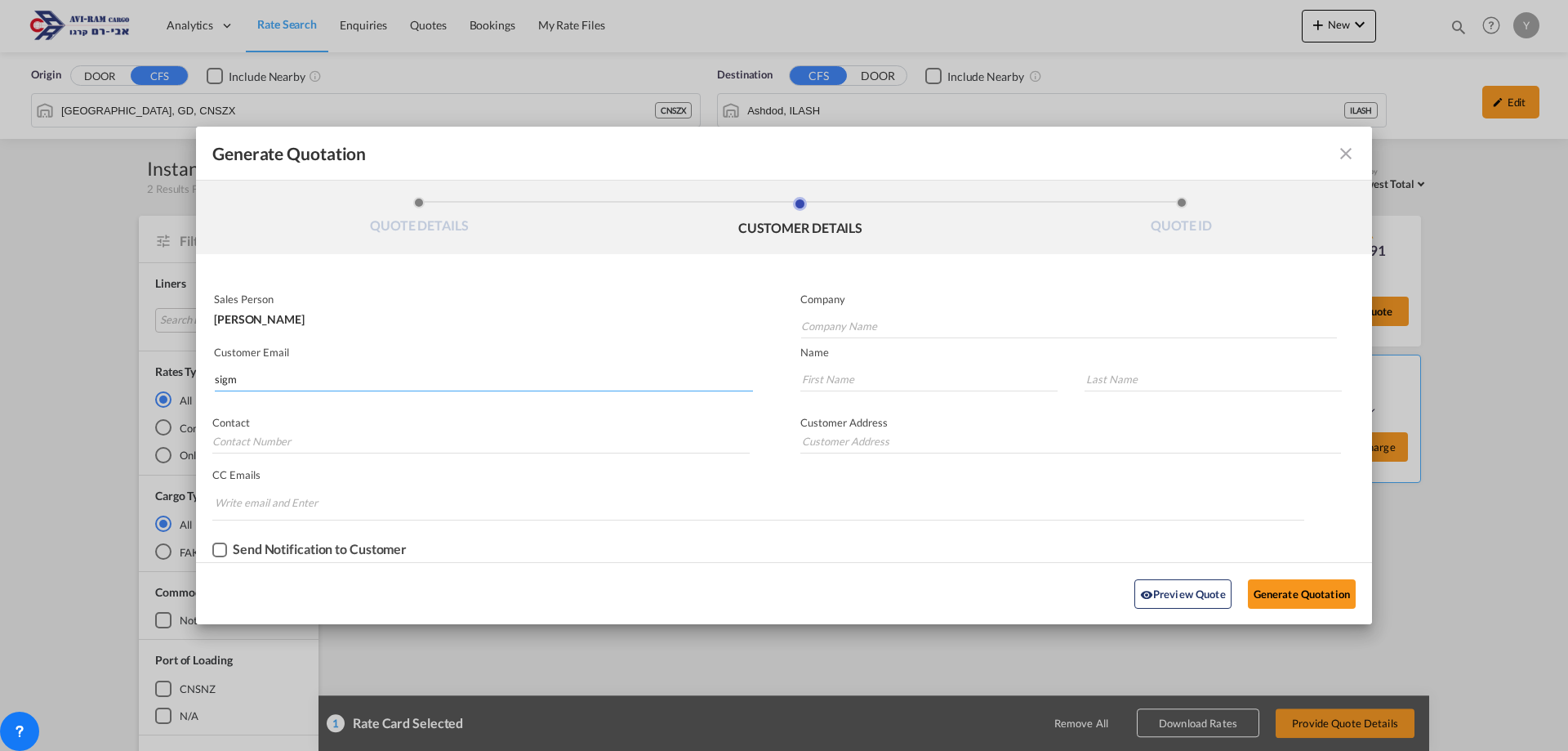
type input "SYGMENT"
type input "[EMAIL_ADDRESS][DOMAIN_NAME]"
type input "ZVIKA"
type input "."
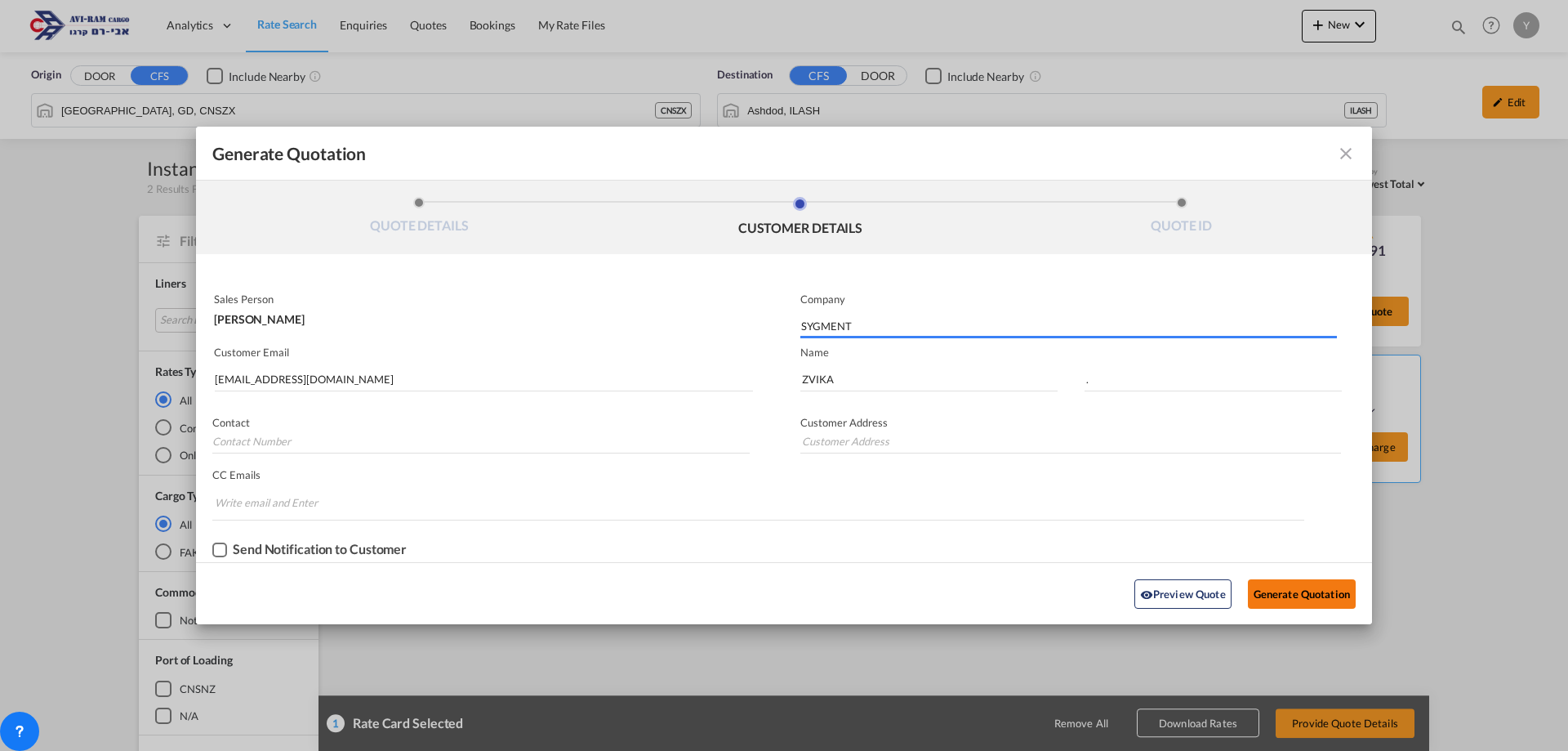
click at [1296, 598] on button "Generate Quotation" at bounding box center [1301, 594] width 108 height 30
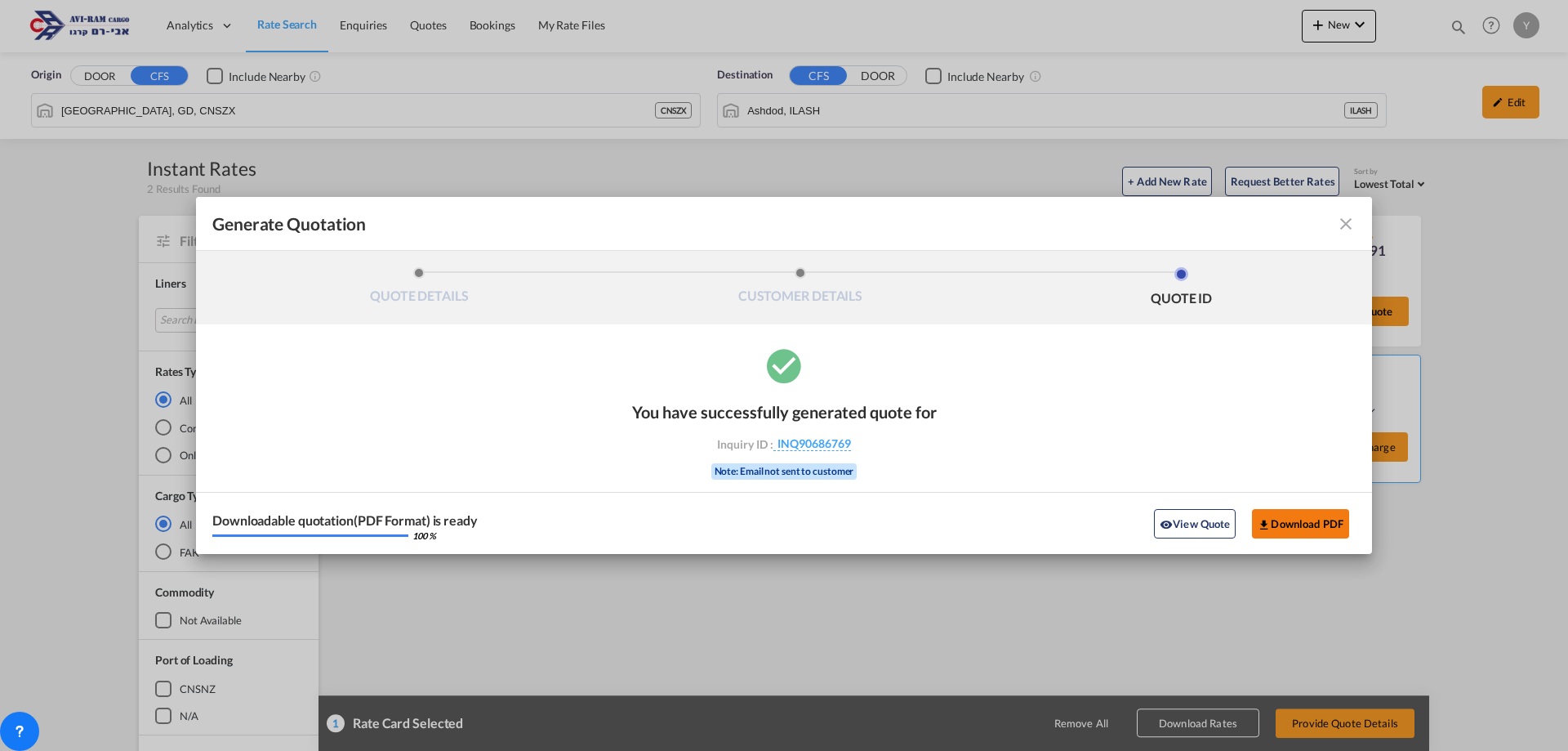
click at [1292, 523] on button "Download PDF" at bounding box center [1300, 524] width 97 height 30
click at [1372, 228] on div "Generate Quotation QUOTE DETAILS CUSTOMER DETAILS QUOTE ID Start Date [DATE] Ex…" at bounding box center [784, 376] width 1568 height 751
click at [1363, 227] on md-toolbar "Generate Quotation" at bounding box center [784, 223] width 1176 height 54
click at [1256, 567] on div "Generate Quotation QUOTE DETAILS CUSTOMER DETAILS QUOTE ID Start Date [DATE] Ex…" at bounding box center [784, 376] width 1568 height 751
click at [1352, 218] on md-icon "icon-close fg-AAA8AD cursor m-0" at bounding box center [1346, 224] width 20 height 20
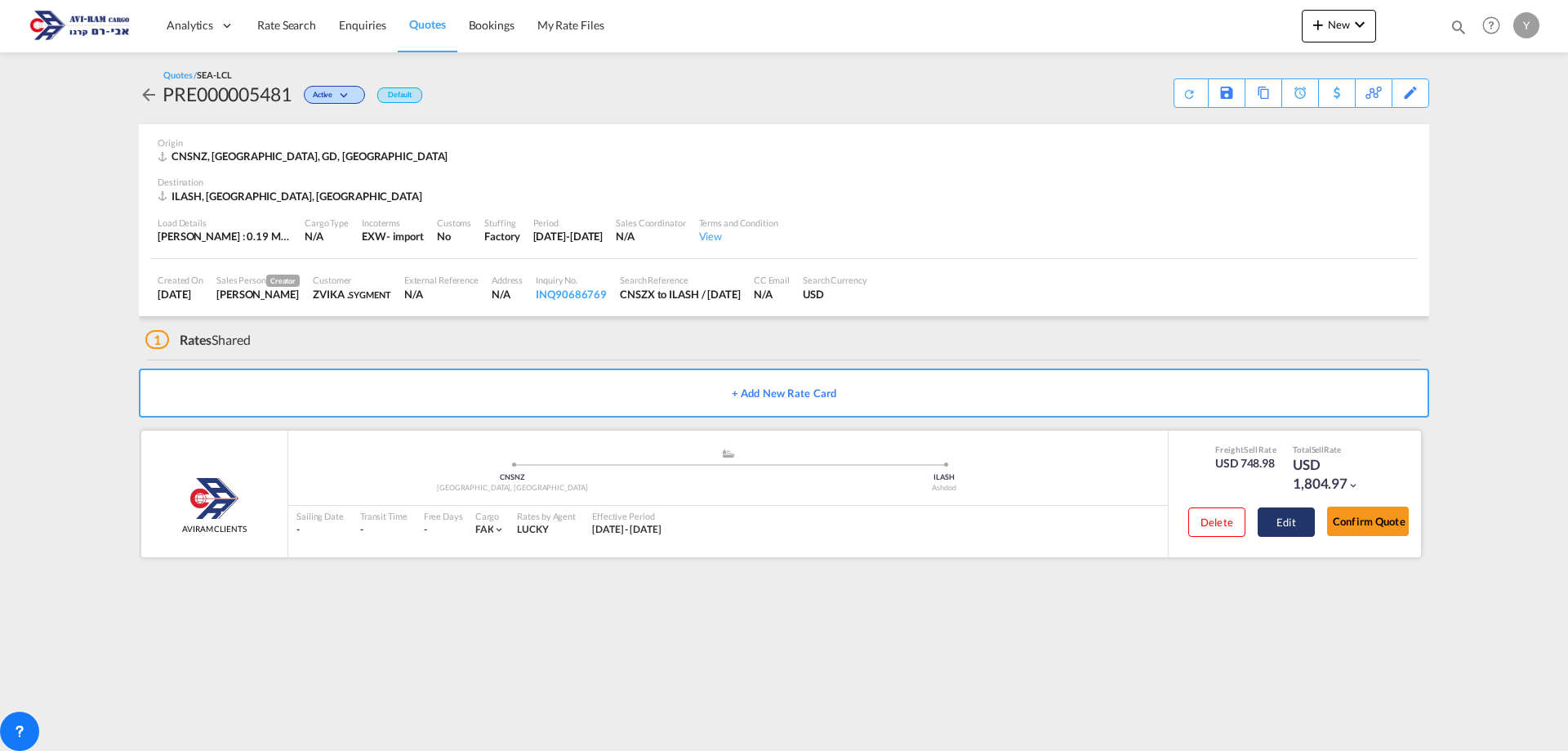
click at [1270, 535] on button "Edit" at bounding box center [1286, 522] width 57 height 30
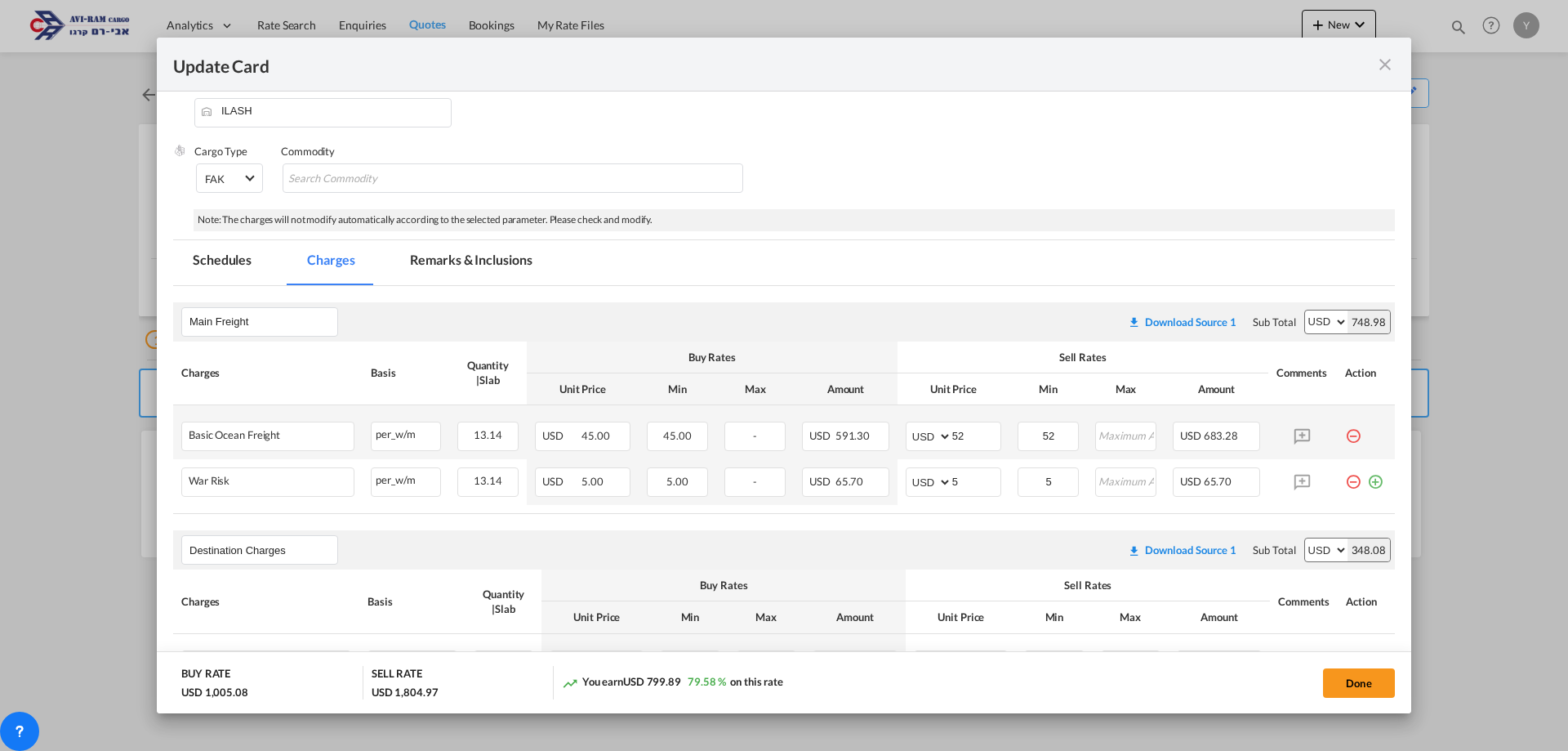
scroll to position [163, 0]
click at [1369, 481] on md-icon "icon-plus-circle-outline green-400-fg" at bounding box center [1374, 472] width 17 height 17
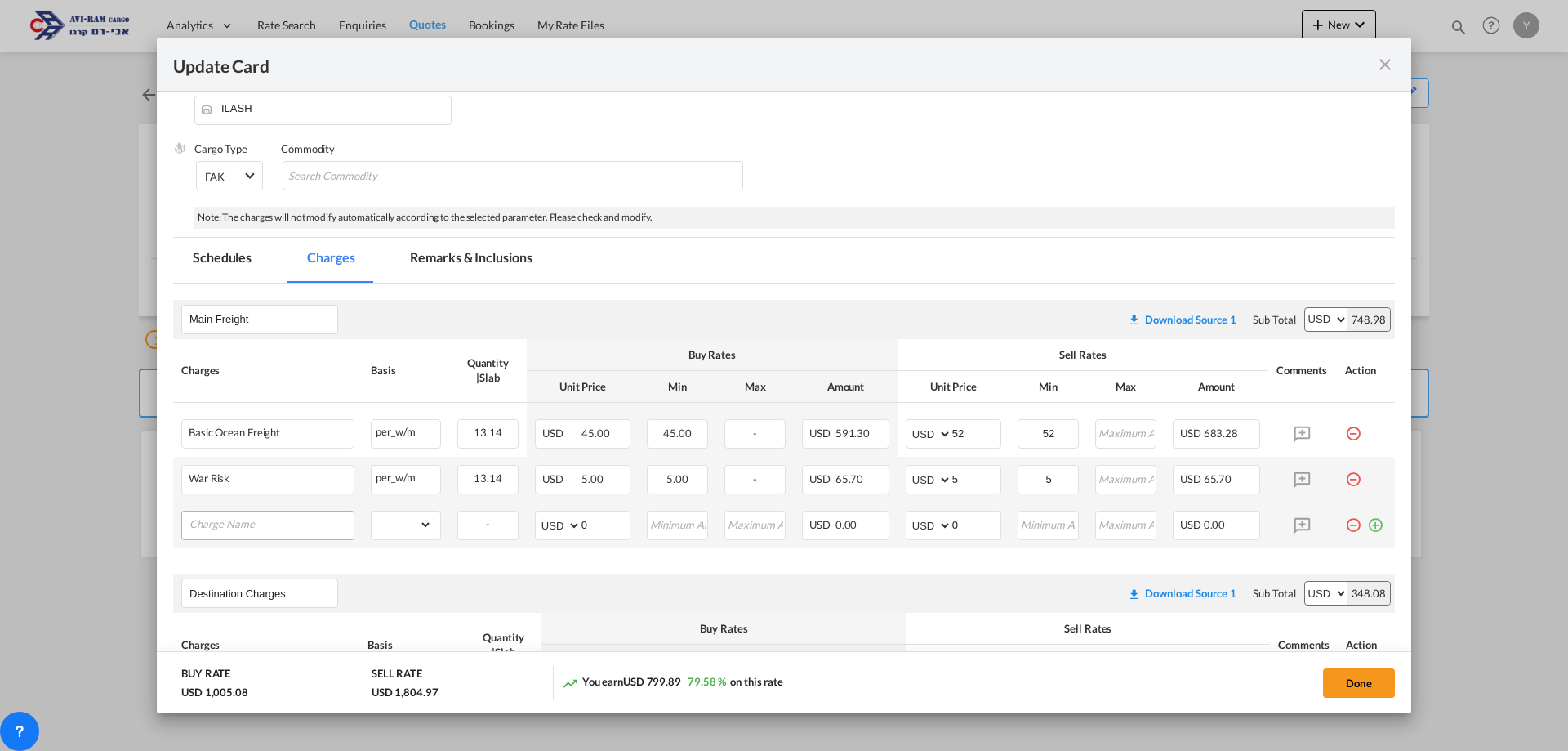
click at [222, 525] on input "Charge Name" at bounding box center [272, 523] width 164 height 25
click at [384, 537] on select "gross_weight volumetric_weight per_shipment per_bl per_km per_hawb per_kg flat …" at bounding box center [401, 524] width 60 height 26
click at [243, 523] on input "Charge Name" at bounding box center [272, 523] width 164 height 25
click at [257, 477] on div "Update Card Port ..." at bounding box center [288, 478] width 118 height 12
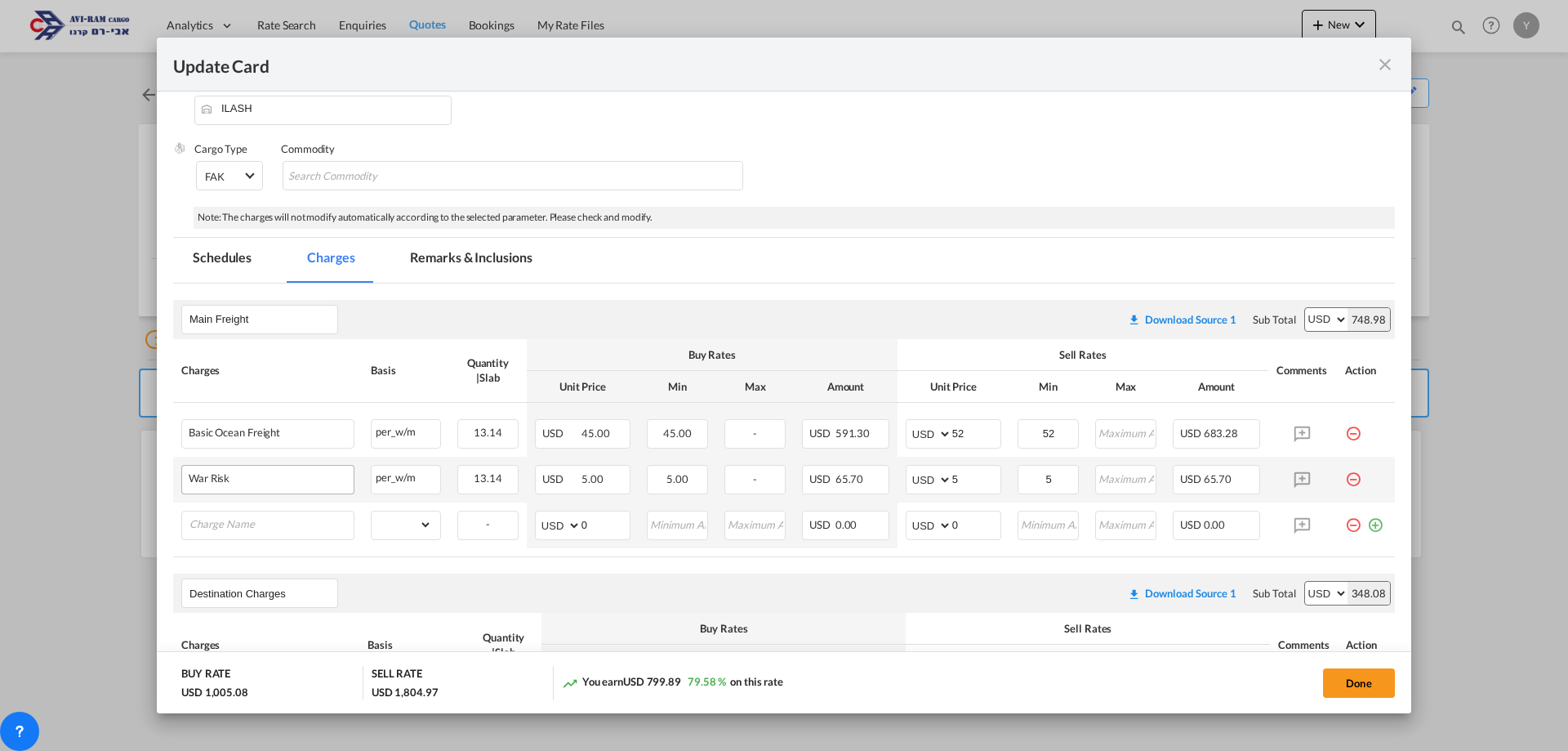
click at [257, 477] on div "Update Card Port ..." at bounding box center [288, 478] width 118 height 12
click at [247, 532] on input "Charge Name" at bounding box center [272, 523] width 164 height 25
click at [285, 531] on input "Charge Name" at bounding box center [272, 523] width 164 height 25
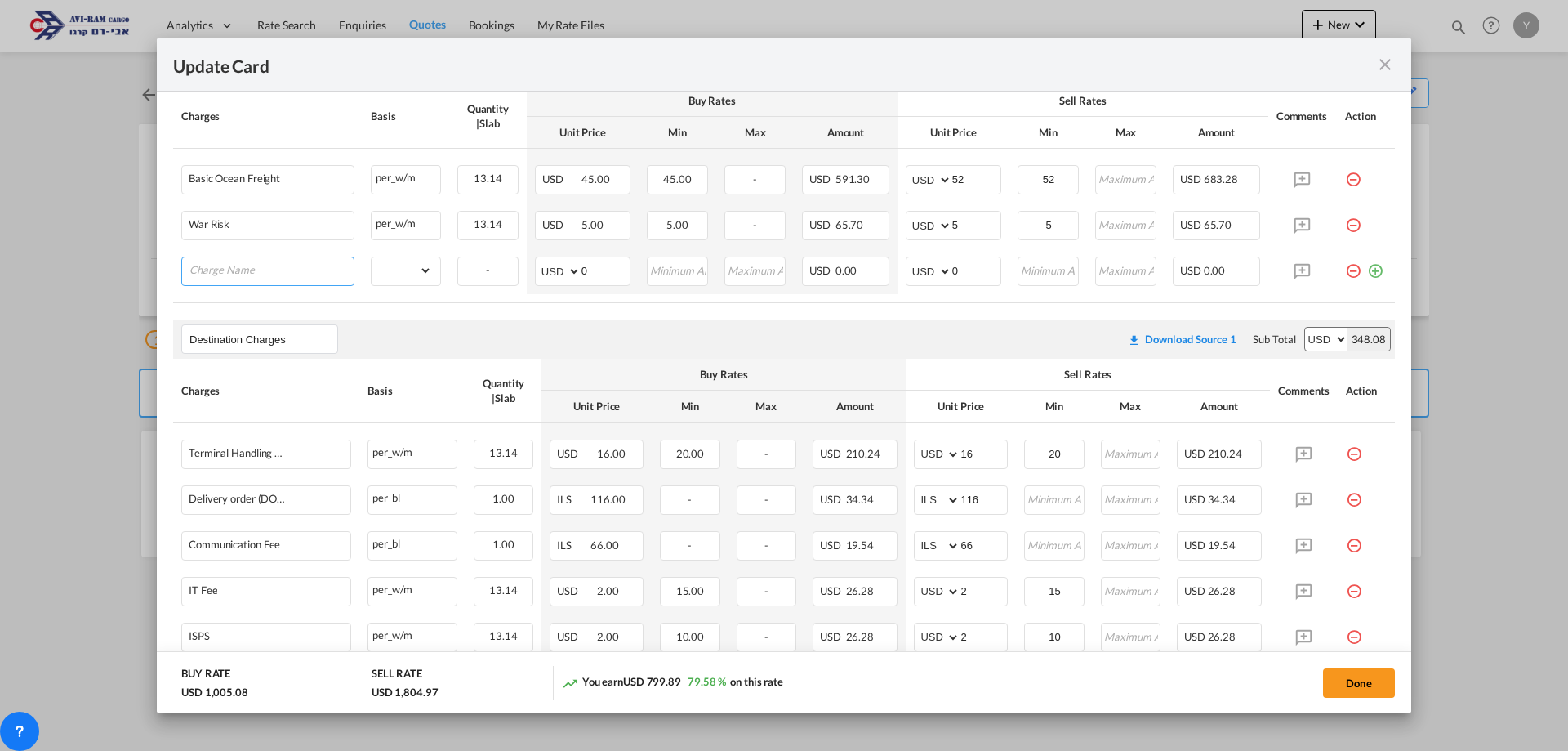
scroll to position [298, 0]
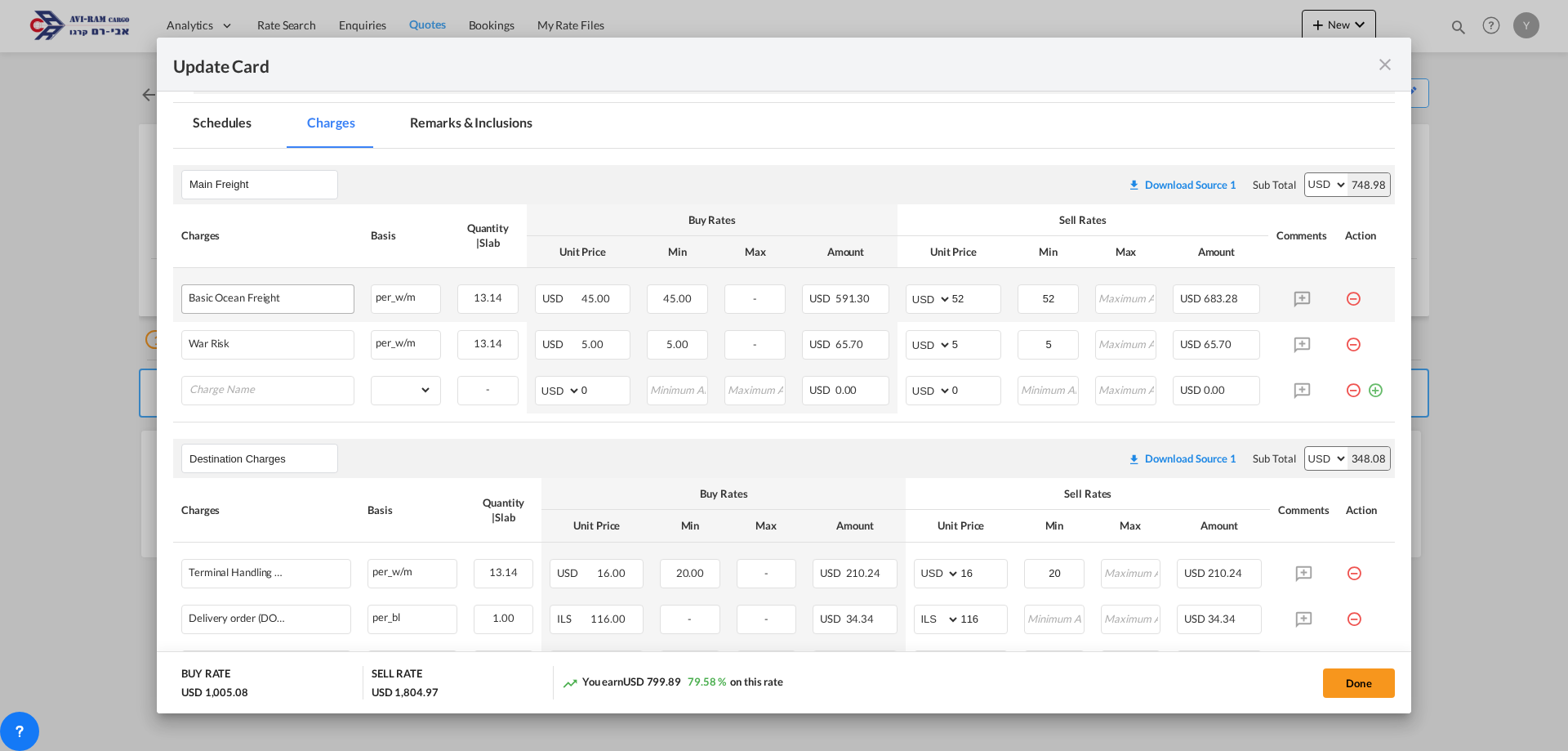
click at [284, 299] on div "Update Card Port ..." at bounding box center [313, 297] width 67 height 12
click at [341, 377] on input "Charge Name" at bounding box center [272, 388] width 164 height 25
click at [337, 380] on input "Charge Name" at bounding box center [272, 388] width 164 height 25
drag, startPoint x: 337, startPoint y: 380, endPoint x: 317, endPoint y: 420, distance: 44.7
click at [317, 420] on table "Charges Basis Quantity | Slab Buy Rates Sell Rates Comments Action Unit Price M…" at bounding box center [784, 313] width 1221 height 218
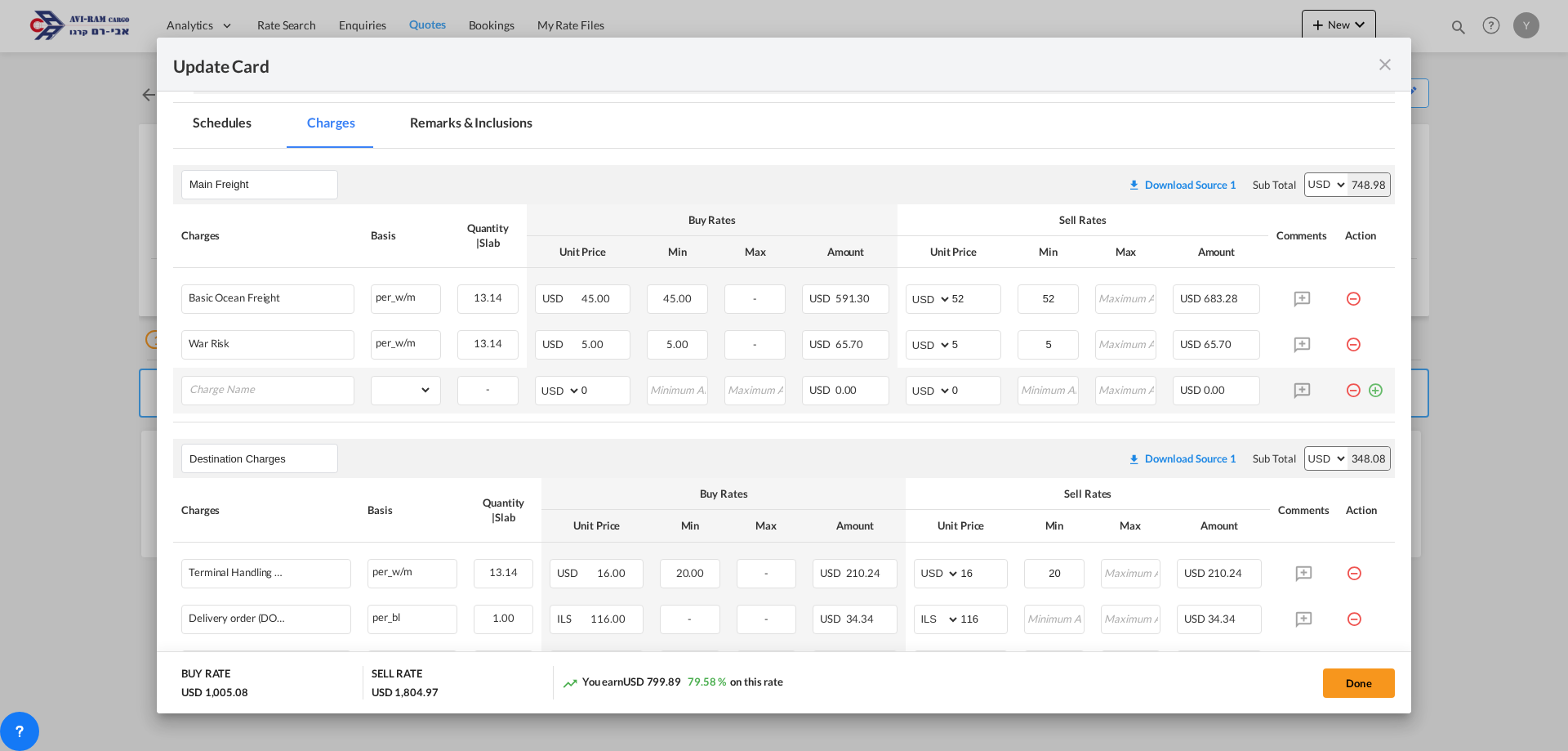
click at [1345, 392] on md-icon "icon-minus-circle-outline red-400-fg pt-7" at bounding box center [1353, 383] width 17 height 17
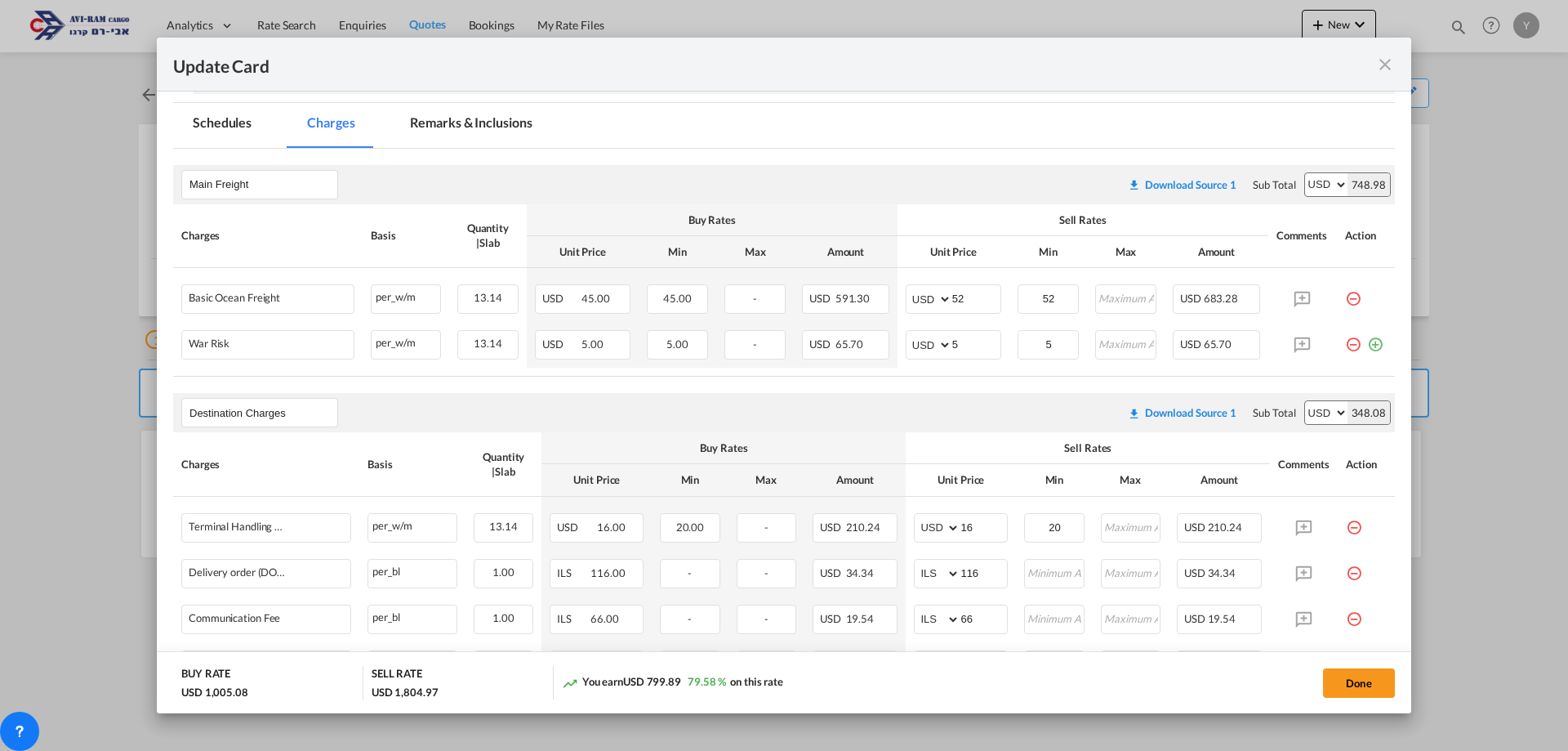
click at [1367, 346] on md-icon "icon-plus-circle-outline green-400-fg" at bounding box center [1374, 338] width 17 height 17
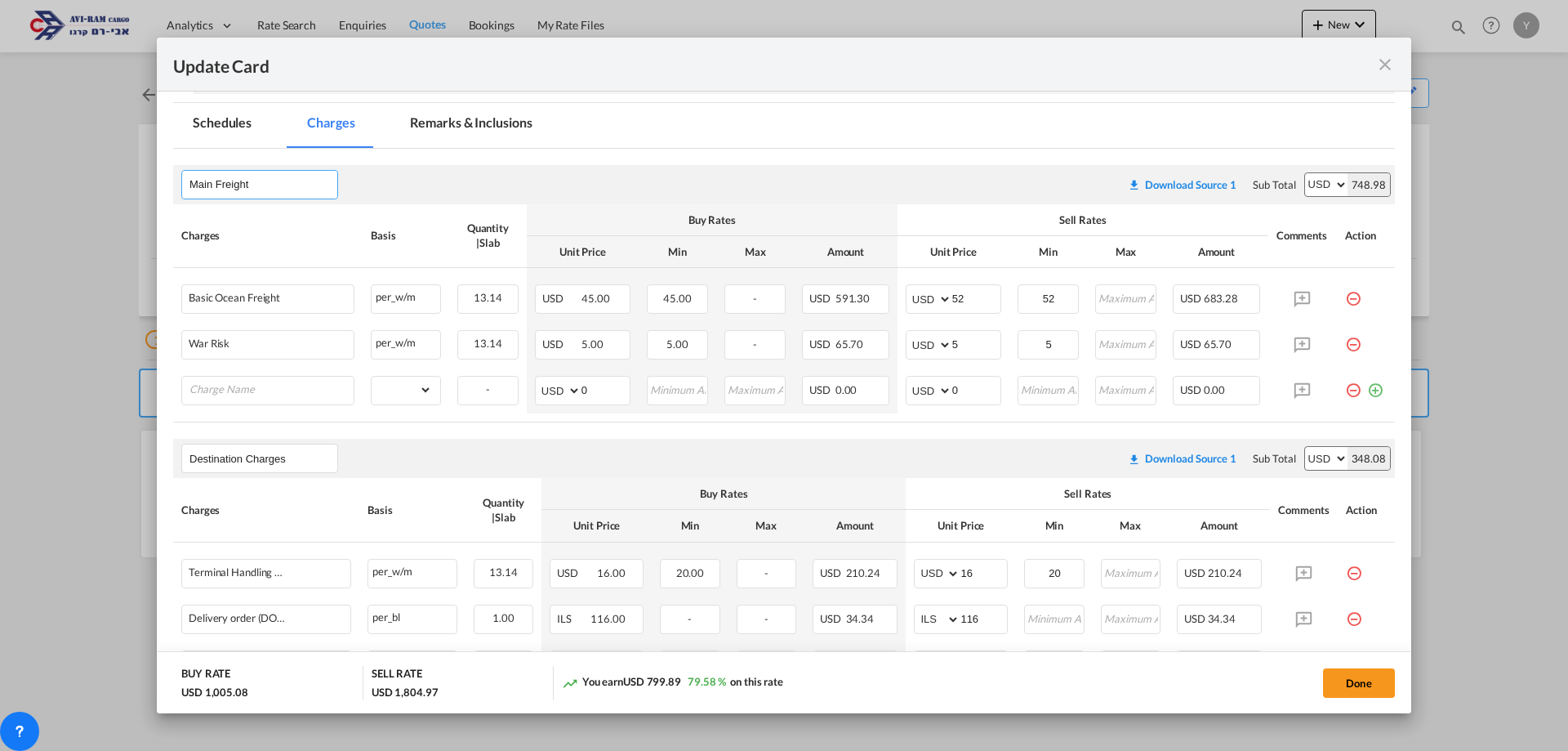
click at [256, 181] on input "Main Freight" at bounding box center [264, 184] width 148 height 25
click at [299, 181] on input "Main Freight" at bounding box center [264, 184] width 148 height 25
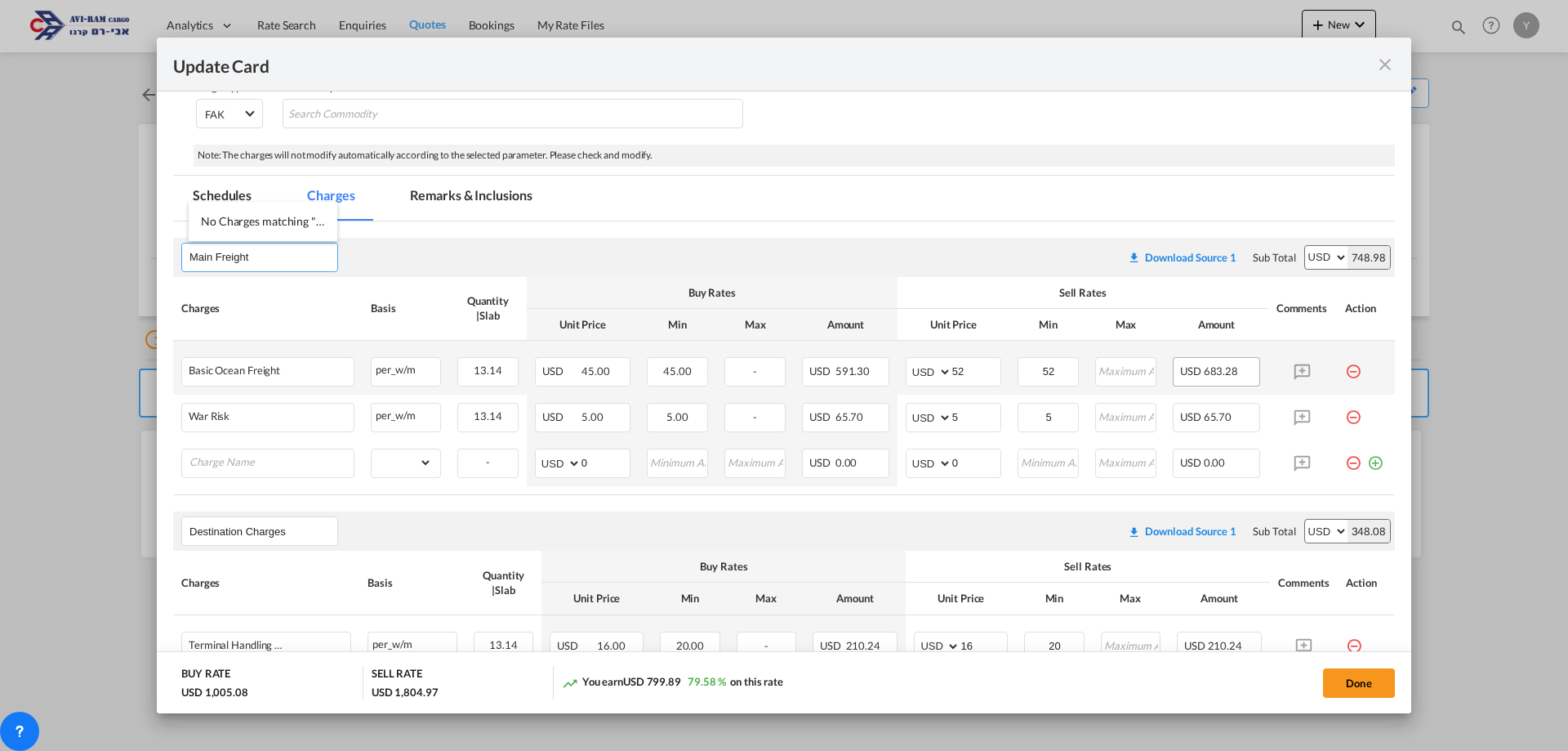
scroll to position [216, 0]
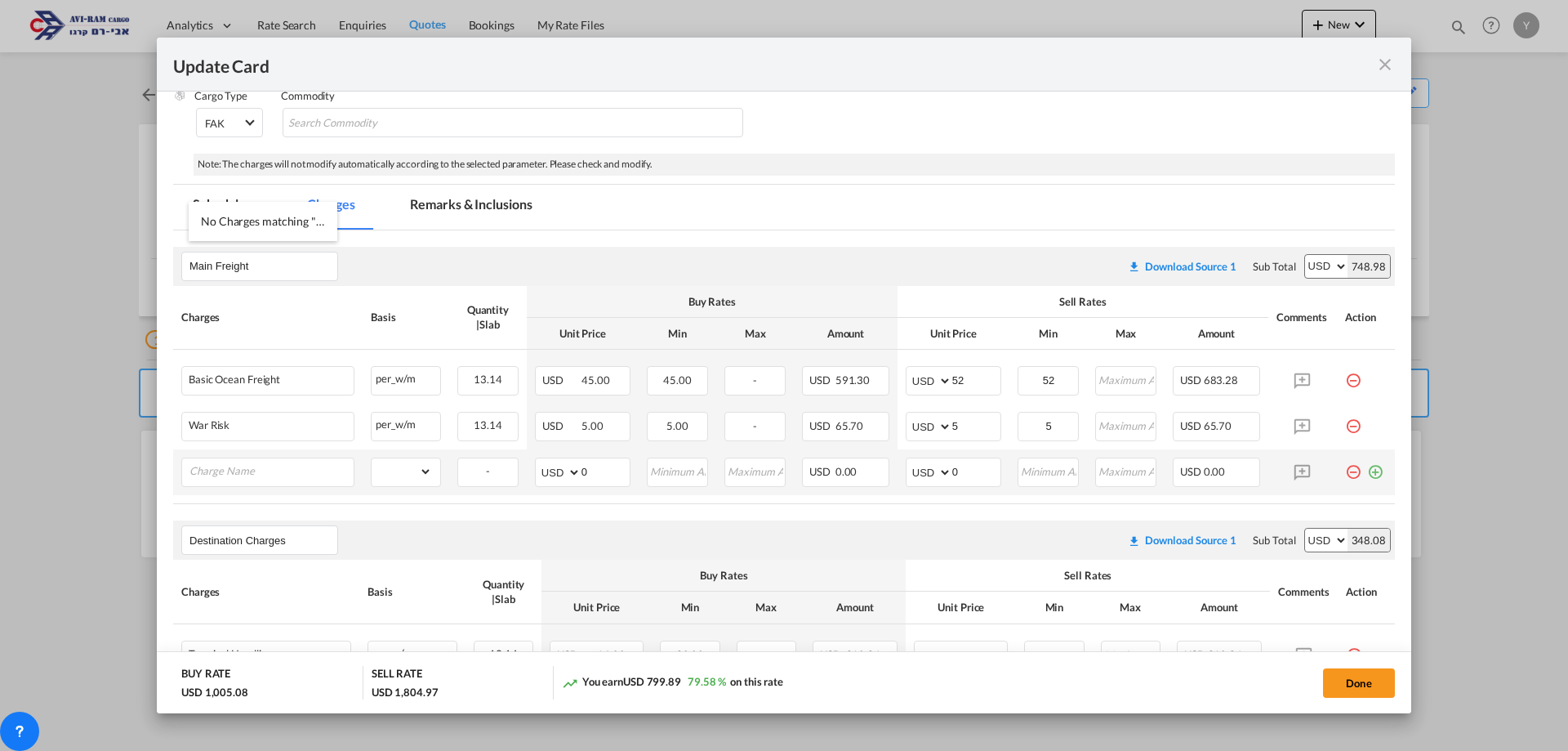
click at [1345, 473] on md-icon "icon-minus-circle-outline red-400-fg pt-7" at bounding box center [1353, 465] width 17 height 17
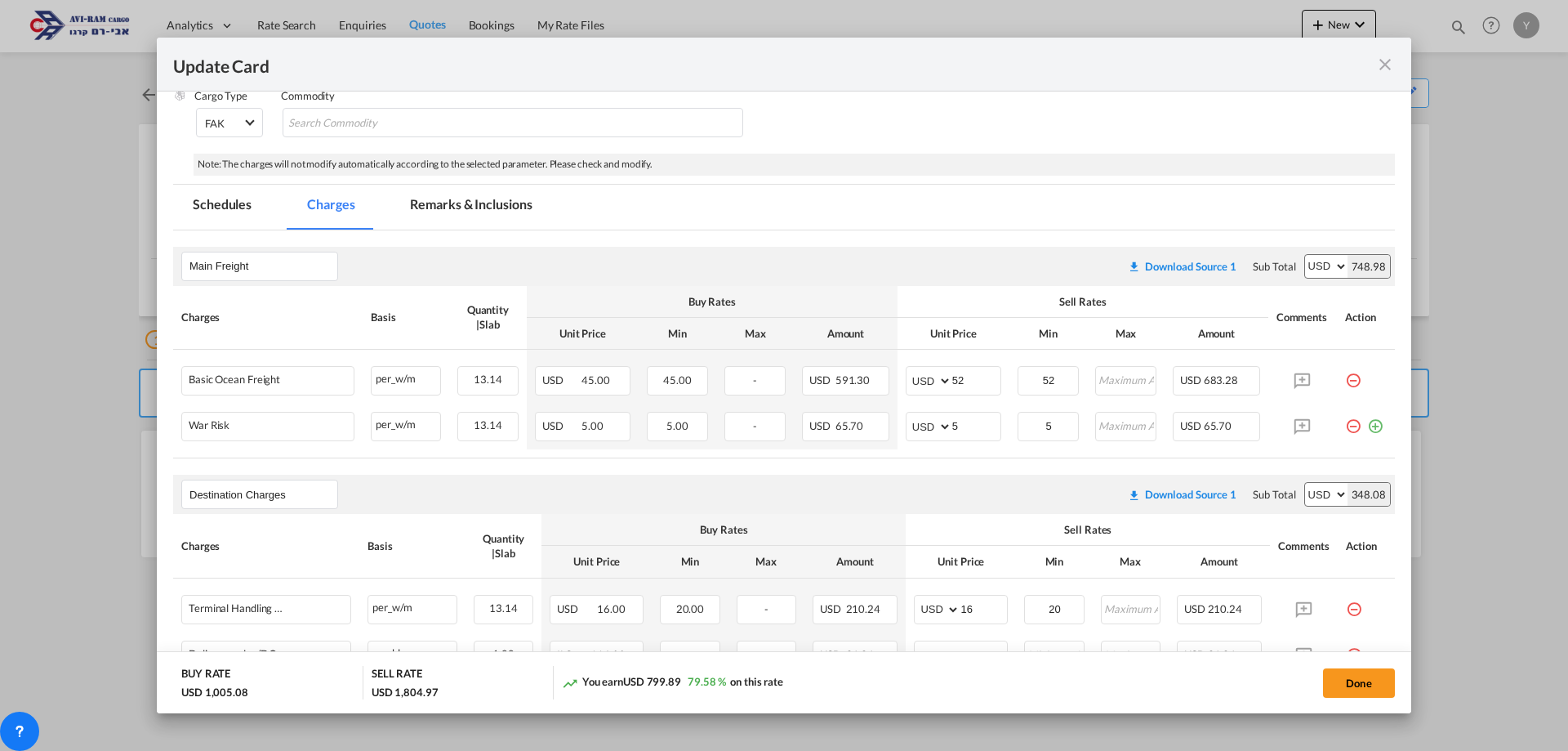
click at [1362, 427] on div "Update Card Port ..." at bounding box center [1372, 420] width 22 height 17
click at [1345, 426] on md-icon "icon-minus-circle-outline red-400-fg pt-7" at bounding box center [1353, 420] width 17 height 17
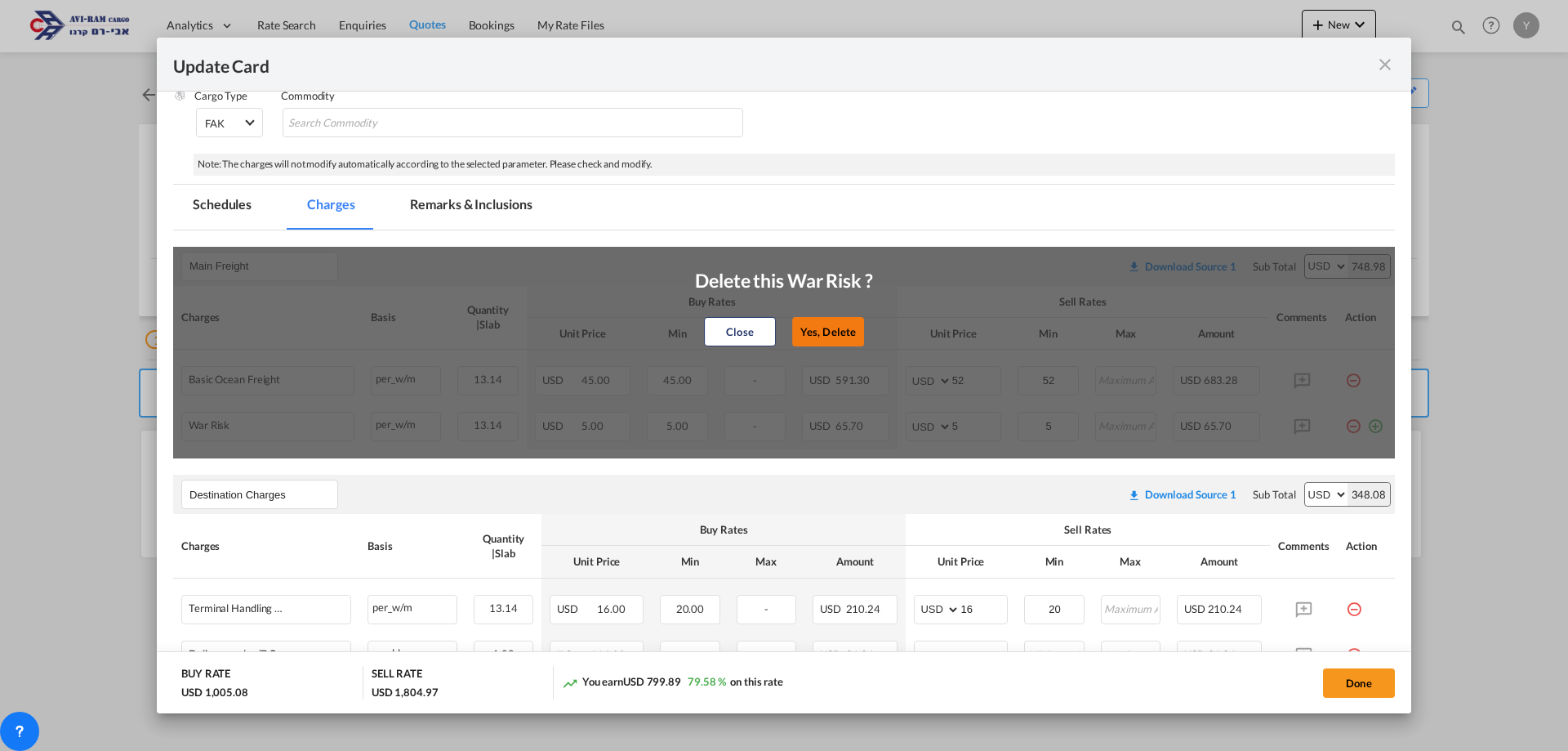
click at [802, 333] on button "Yes, Delete" at bounding box center [828, 332] width 72 height 30
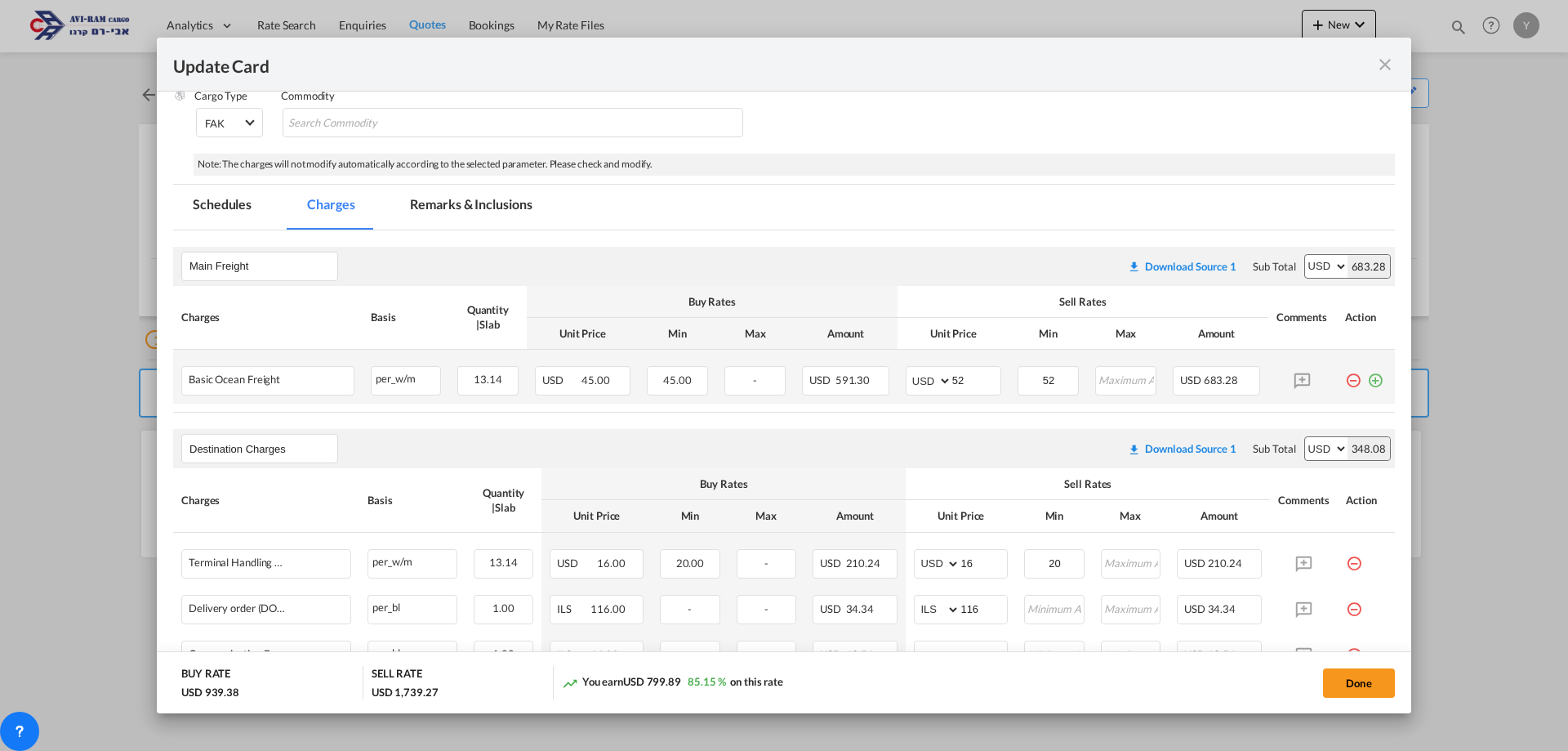
click at [1348, 380] on md-icon "icon-minus-circle-outline red-400-fg pt-7" at bounding box center [1353, 374] width 17 height 17
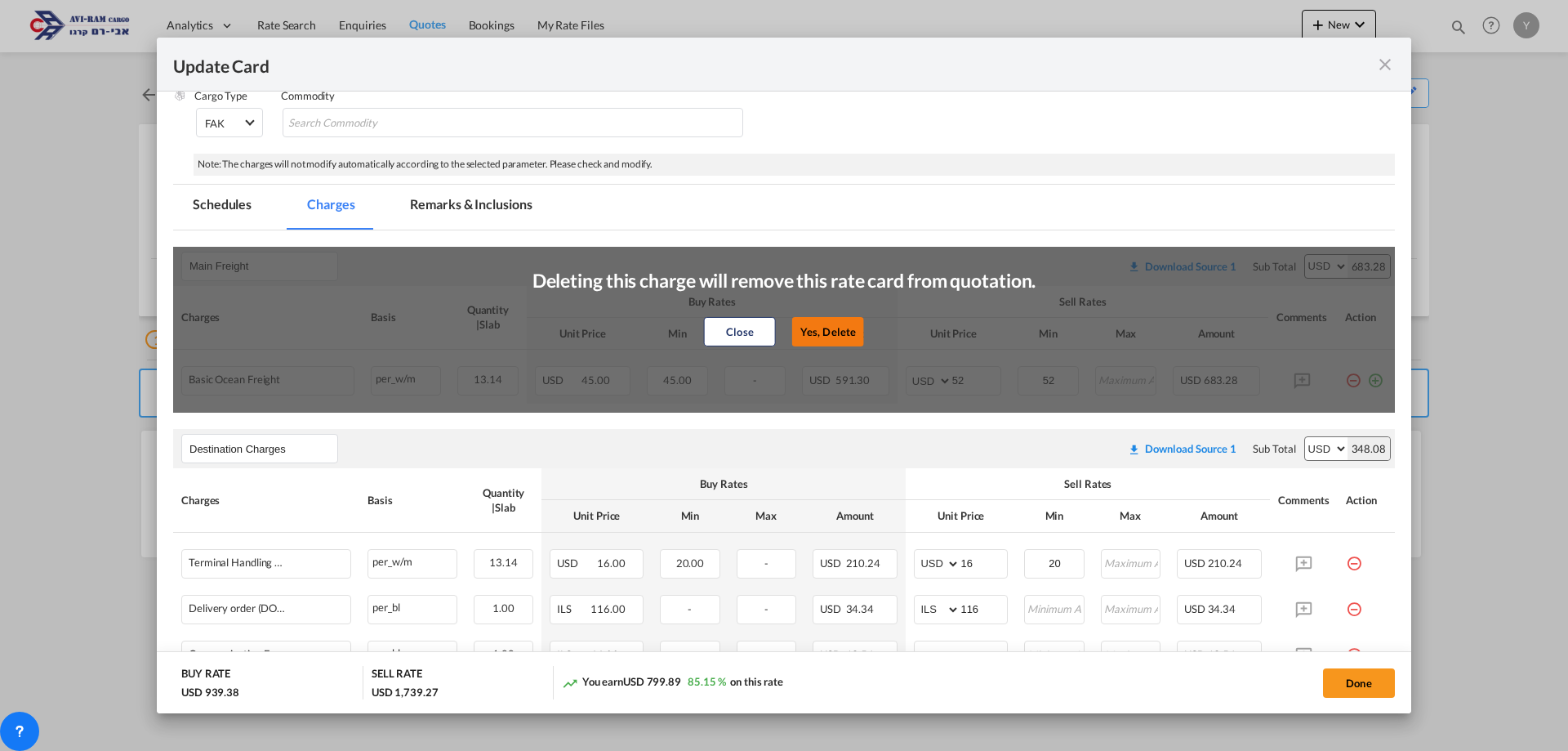
click at [823, 334] on button "Yes, Delete" at bounding box center [828, 332] width 72 height 30
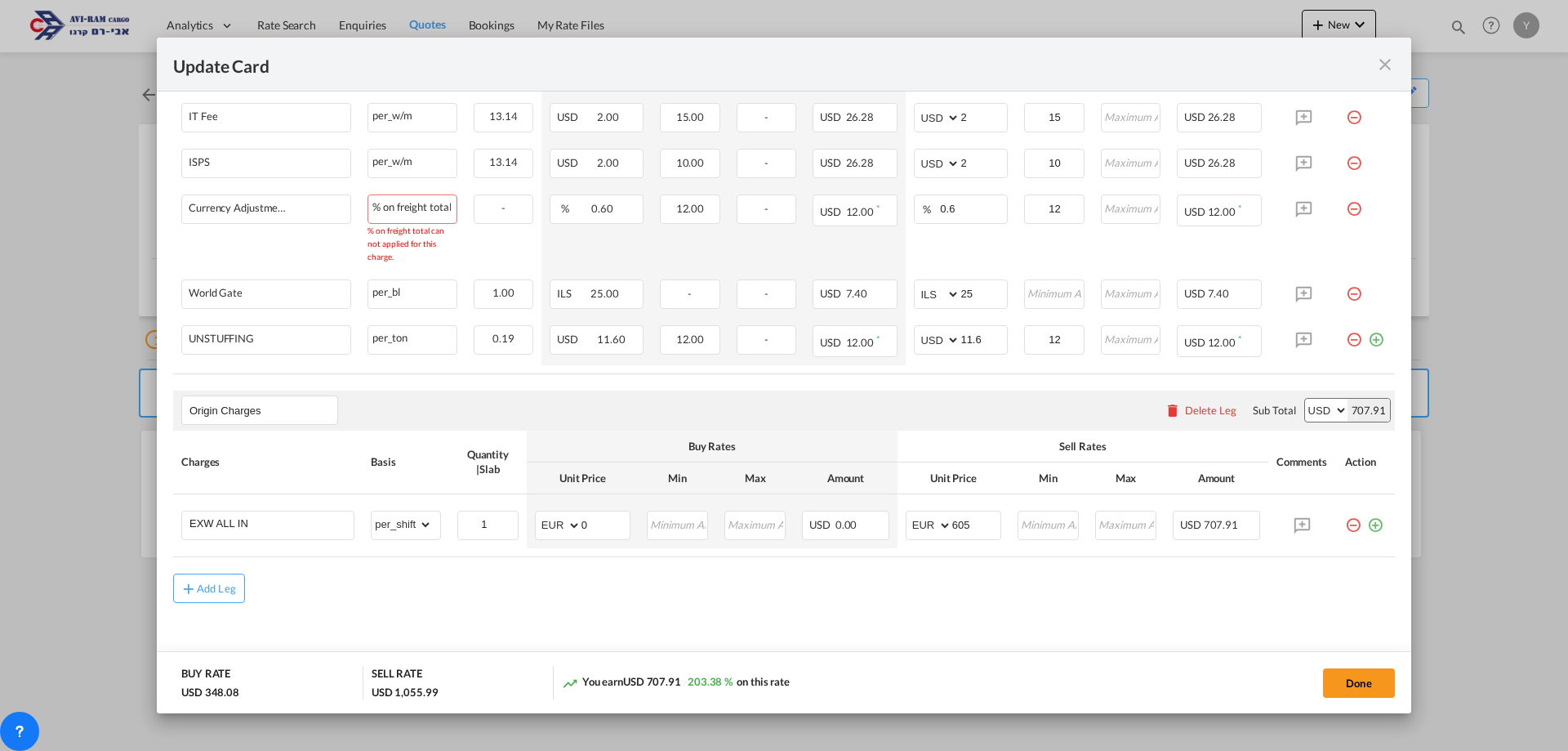
scroll to position [619, 0]
click at [189, 577] on md-icon "icon-plus md-link-fg s20" at bounding box center [189, 585] width 17 height 17
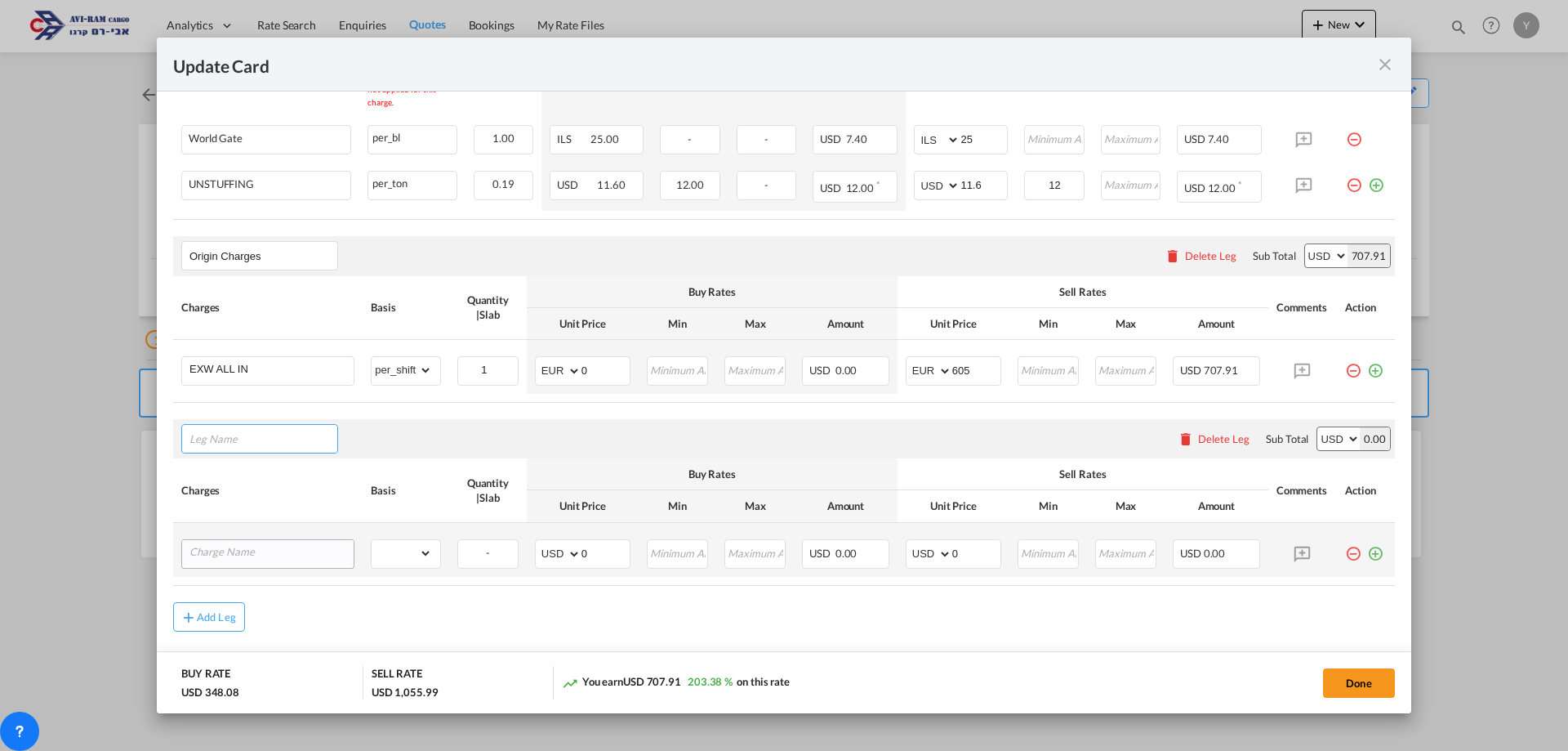
scroll to position [801, 0]
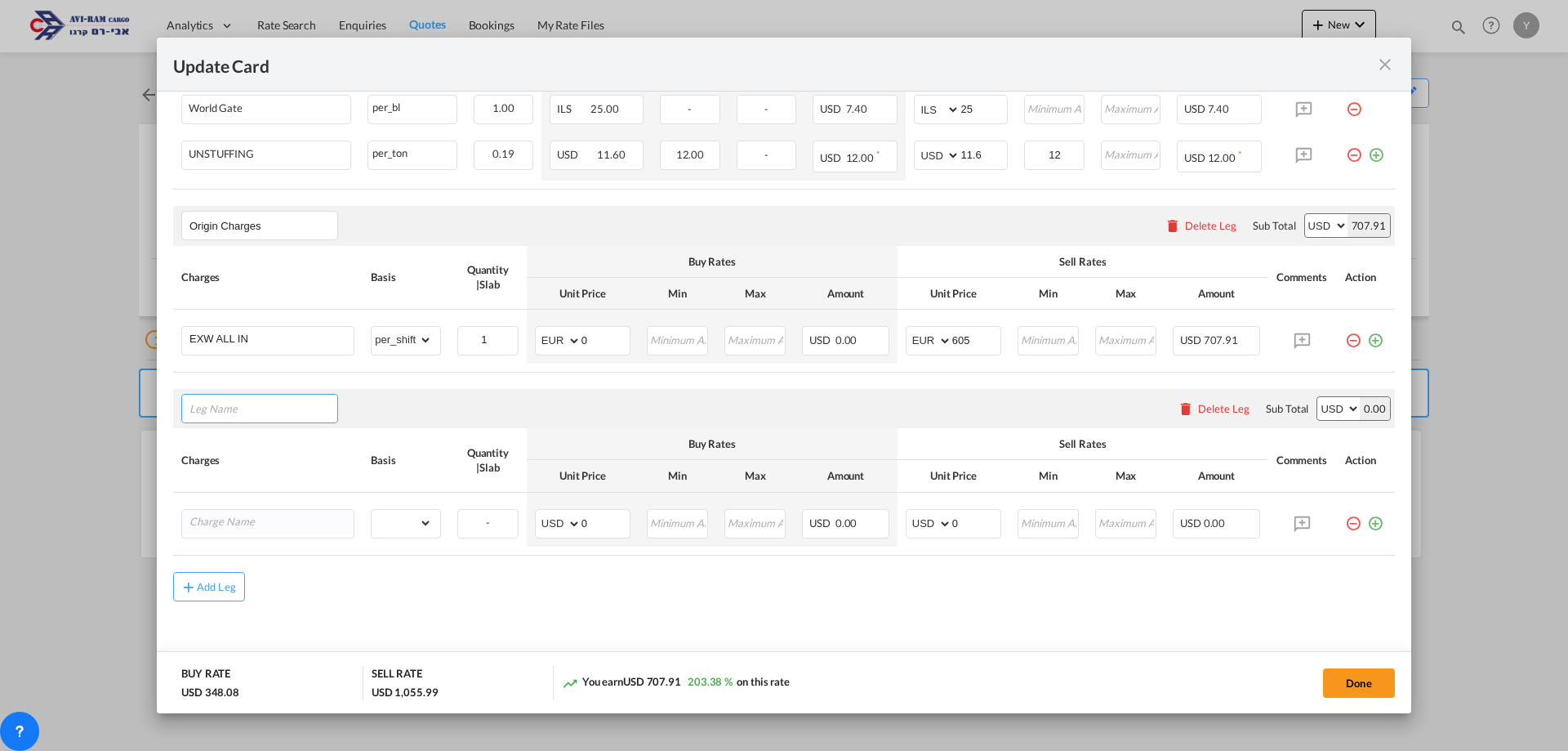
click at [239, 397] on input "Leg Name" at bounding box center [264, 408] width 148 height 25
click at [274, 401] on input "Leg Name" at bounding box center [264, 408] width 148 height 25
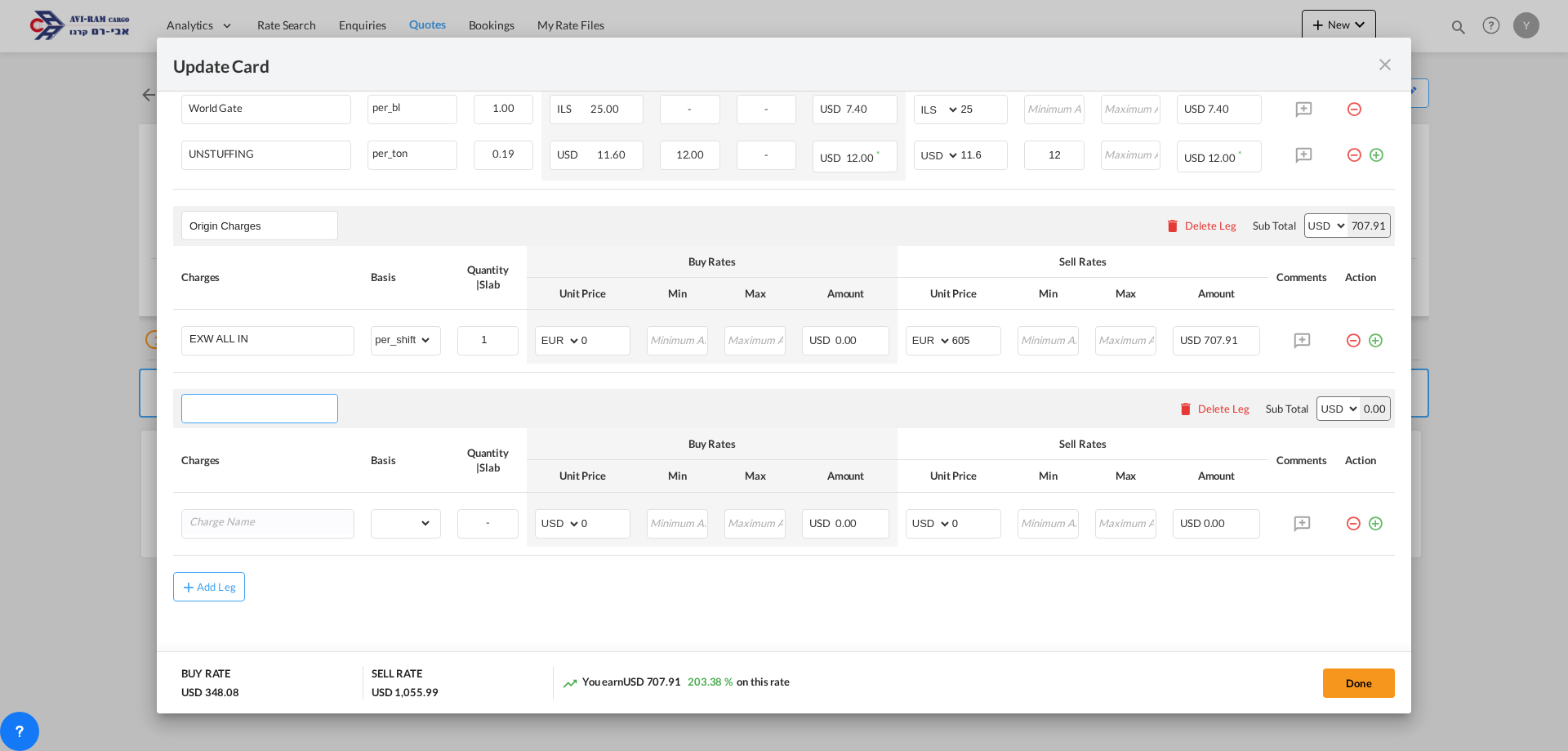
click at [274, 401] on input "Leg Name" at bounding box center [264, 408] width 148 height 25
click at [226, 396] on input "Leg Name" at bounding box center [264, 408] width 148 height 25
click at [1337, 492] on td "Update Card Port ..." at bounding box center [1365, 519] width 58 height 54
click at [1345, 509] on md-icon "icon-minus-circle-outline red-400-fg pt-7" at bounding box center [1353, 517] width 17 height 17
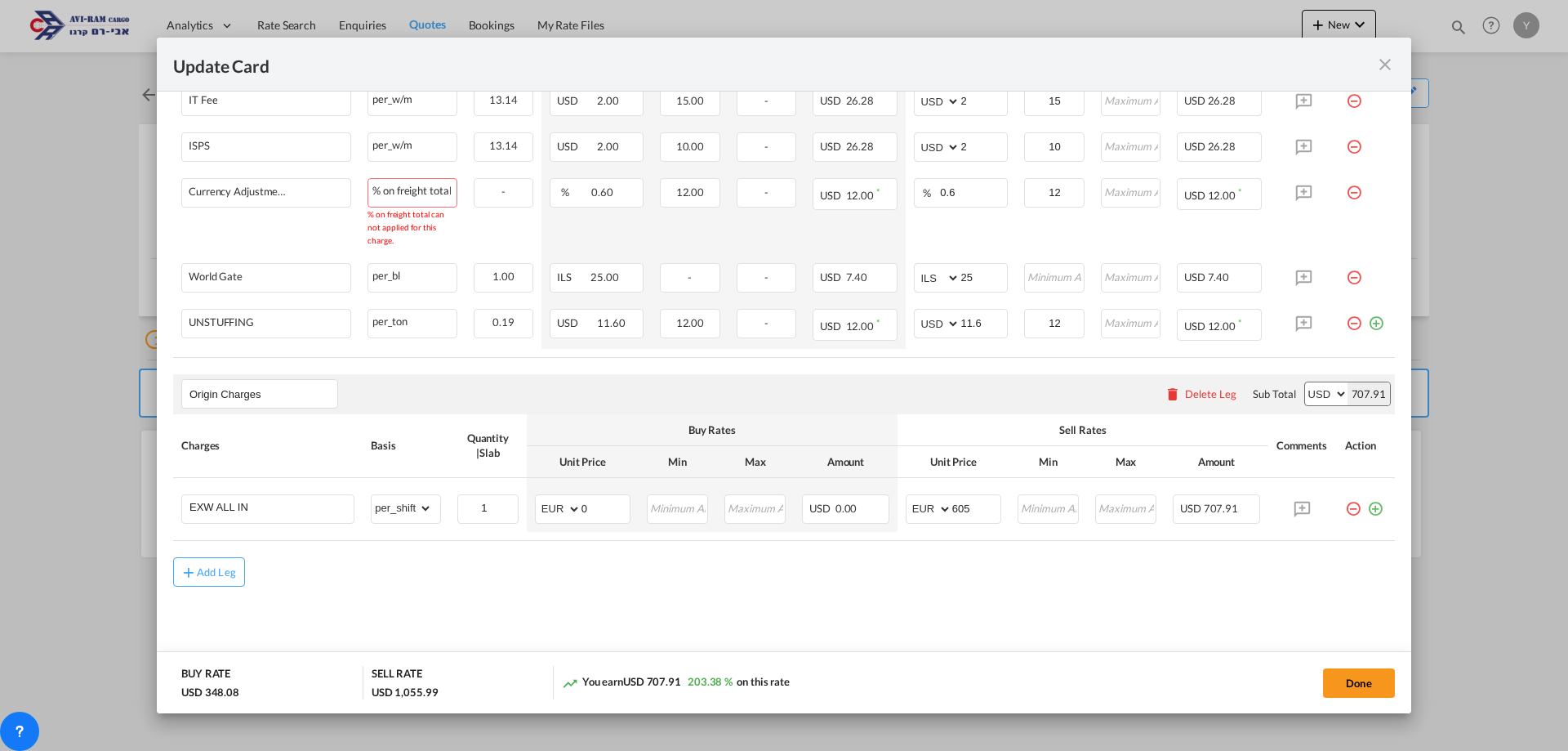
scroll to position [619, 0]
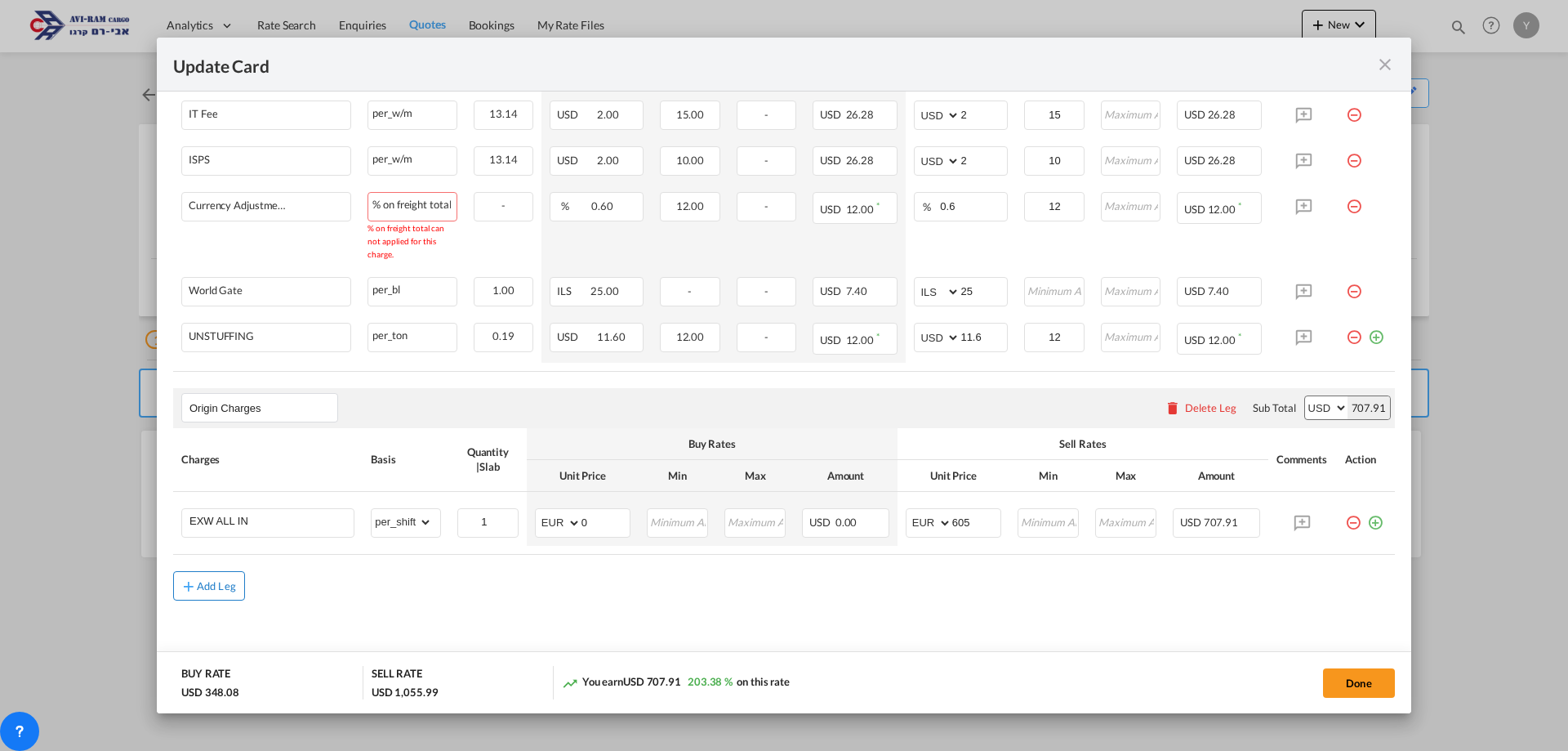
click at [228, 581] on div "Add Leg" at bounding box center [216, 586] width 40 height 10
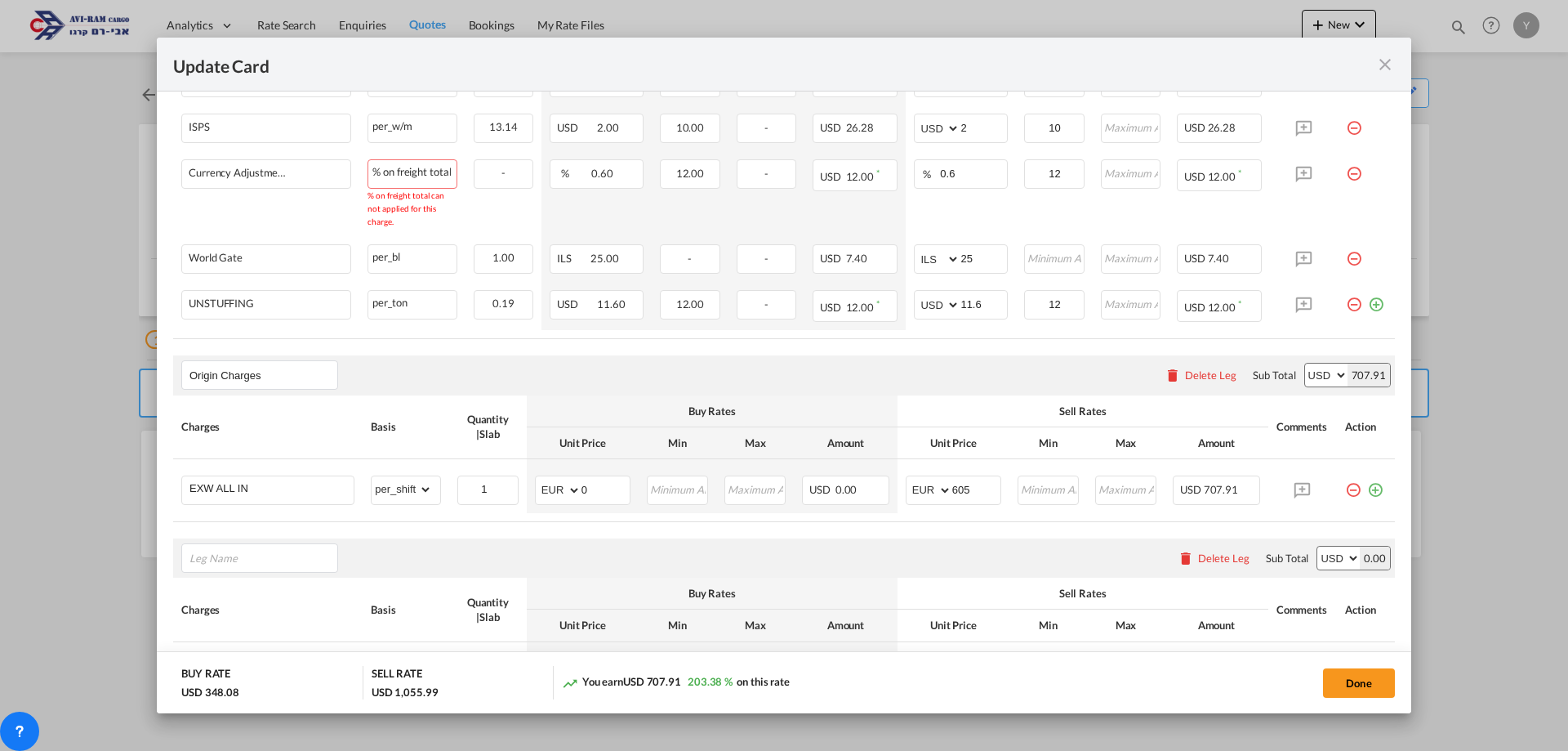
scroll to position [783, 0]
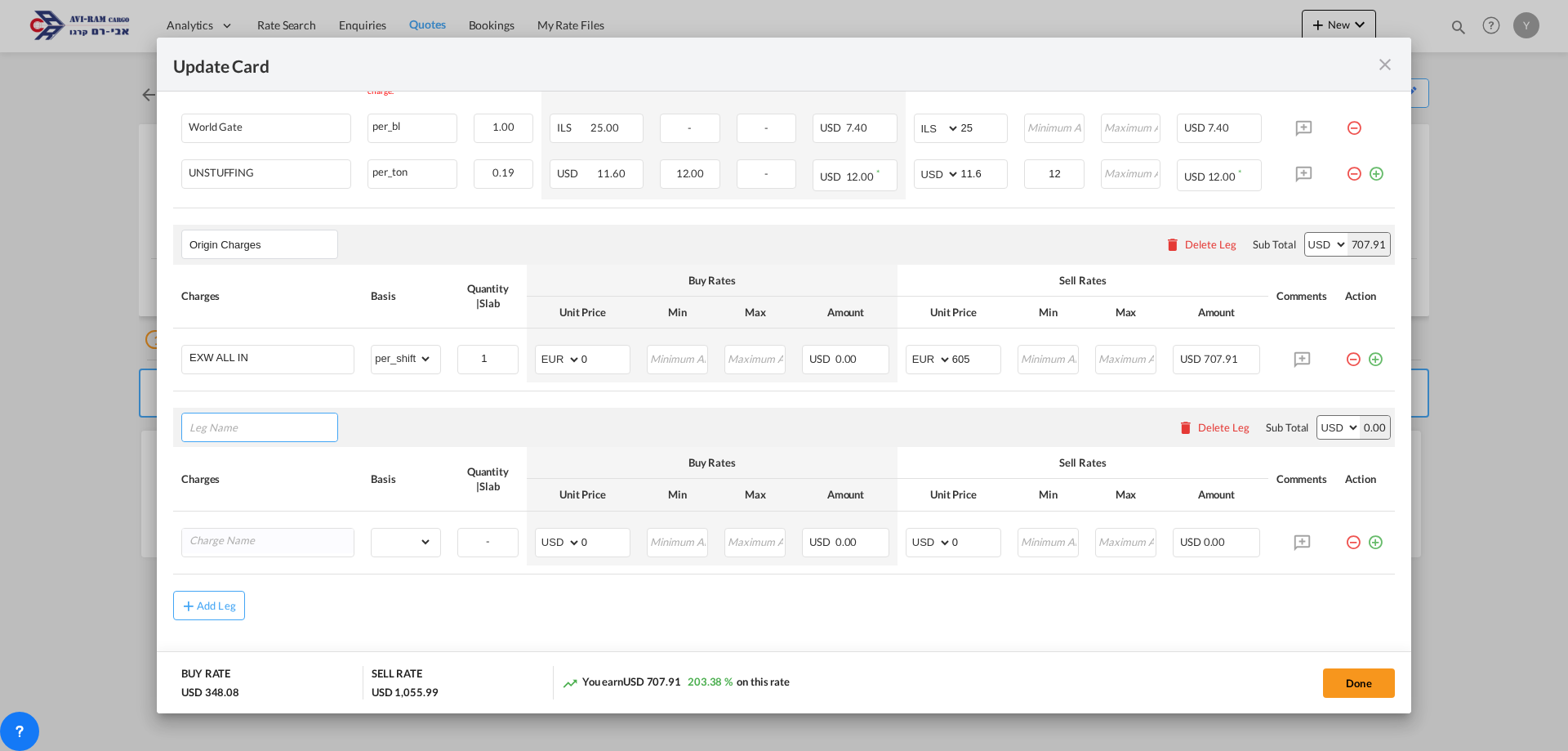
click at [314, 421] on input "Leg Name" at bounding box center [264, 427] width 148 height 25
click at [317, 415] on input "Leg Name" at bounding box center [264, 427] width 148 height 25
click at [1376, 60] on md-icon "icon-close fg-AAA8AD m-0 pointer" at bounding box center [1385, 64] width 20 height 20
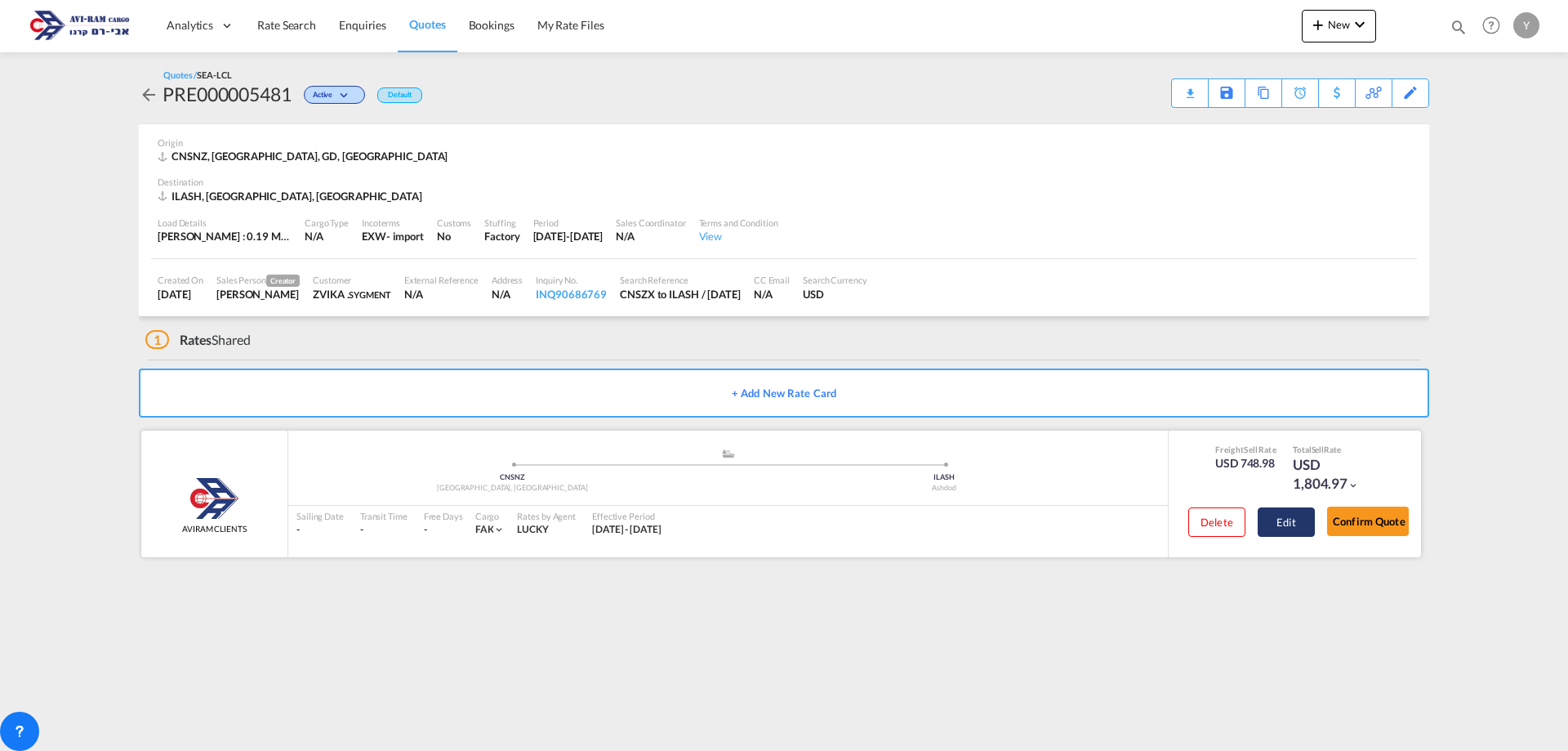
click at [1282, 519] on button "Edit" at bounding box center [1286, 522] width 57 height 30
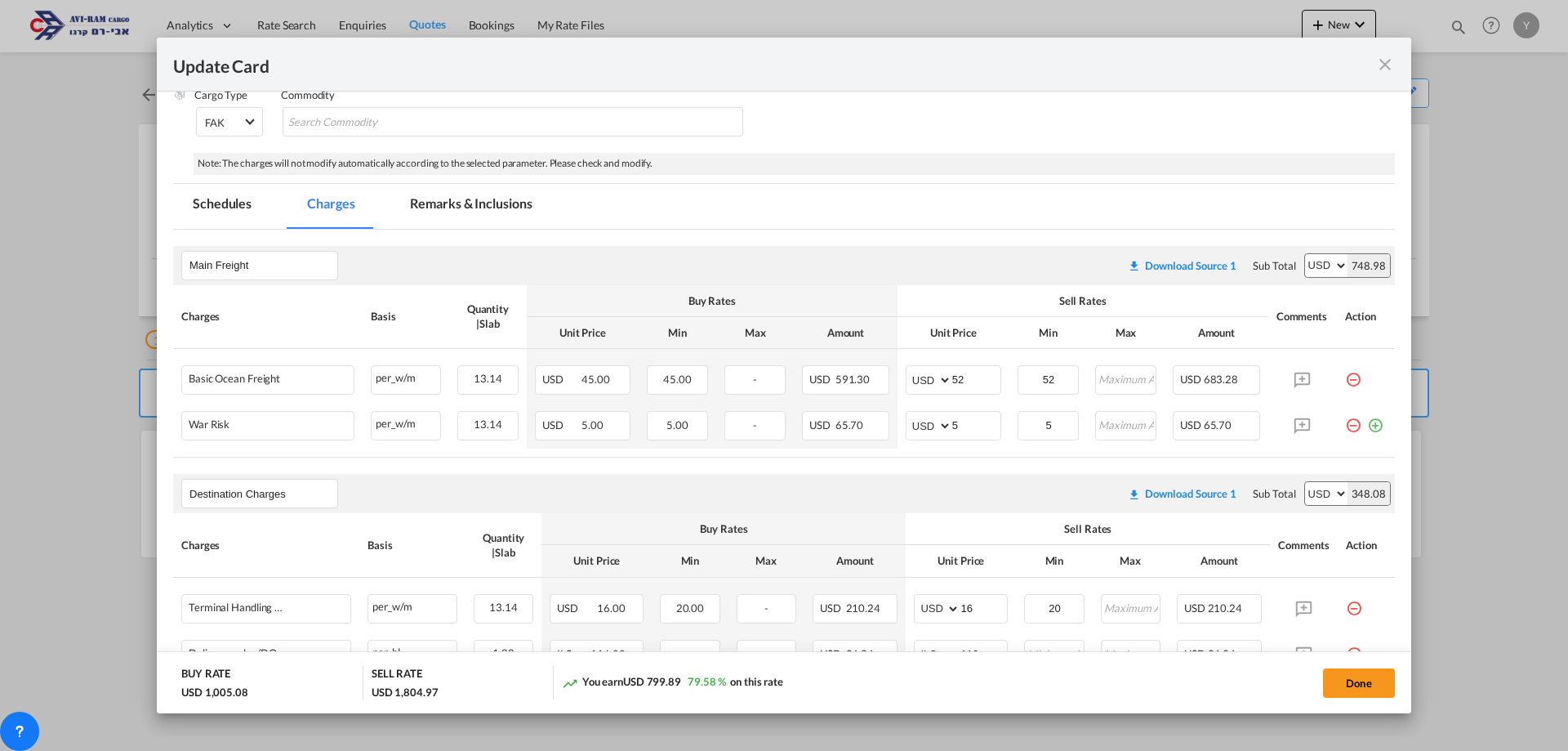
scroll to position [245, 0]
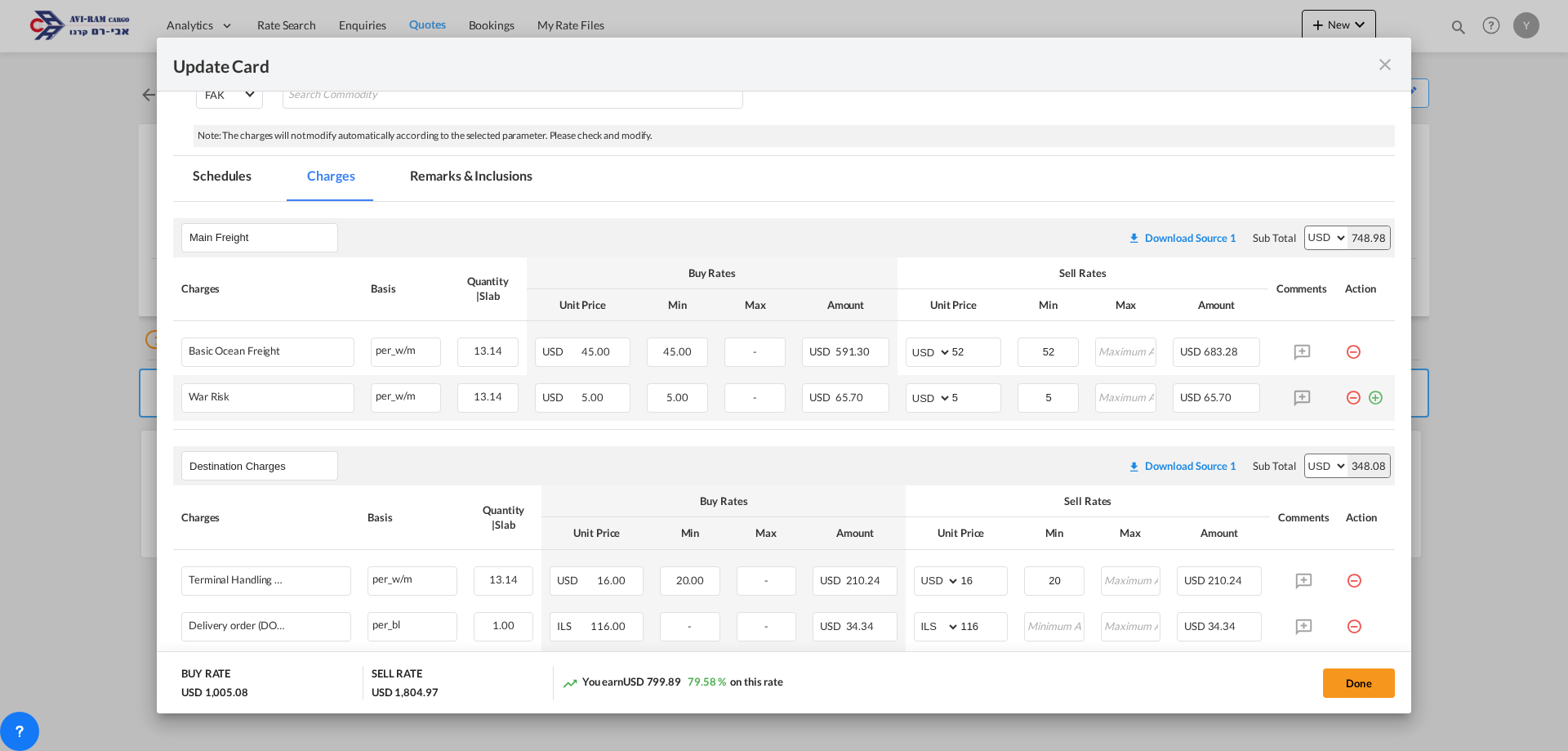
click at [1366, 399] on md-icon "icon-plus-circle-outline green-400-fg" at bounding box center [1374, 391] width 17 height 17
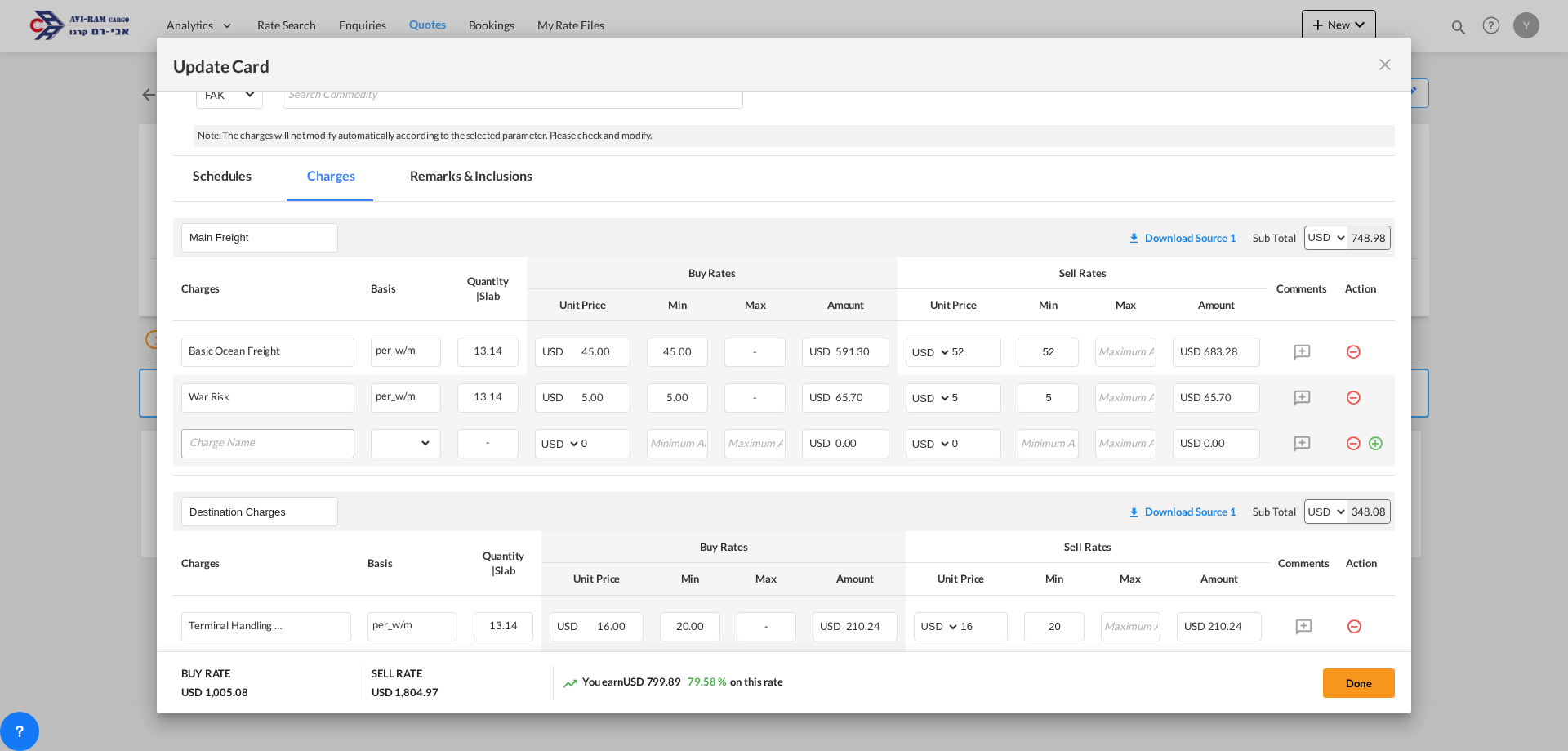
click at [297, 451] on input "Charge Name" at bounding box center [272, 442] width 164 height 25
click at [407, 450] on select "gross_weight volumetric_weight per_shipment per_bl per_km per_hawb per_kg flat …" at bounding box center [401, 443] width 60 height 26
click at [221, 441] on input "Charge Name" at bounding box center [272, 442] width 164 height 25
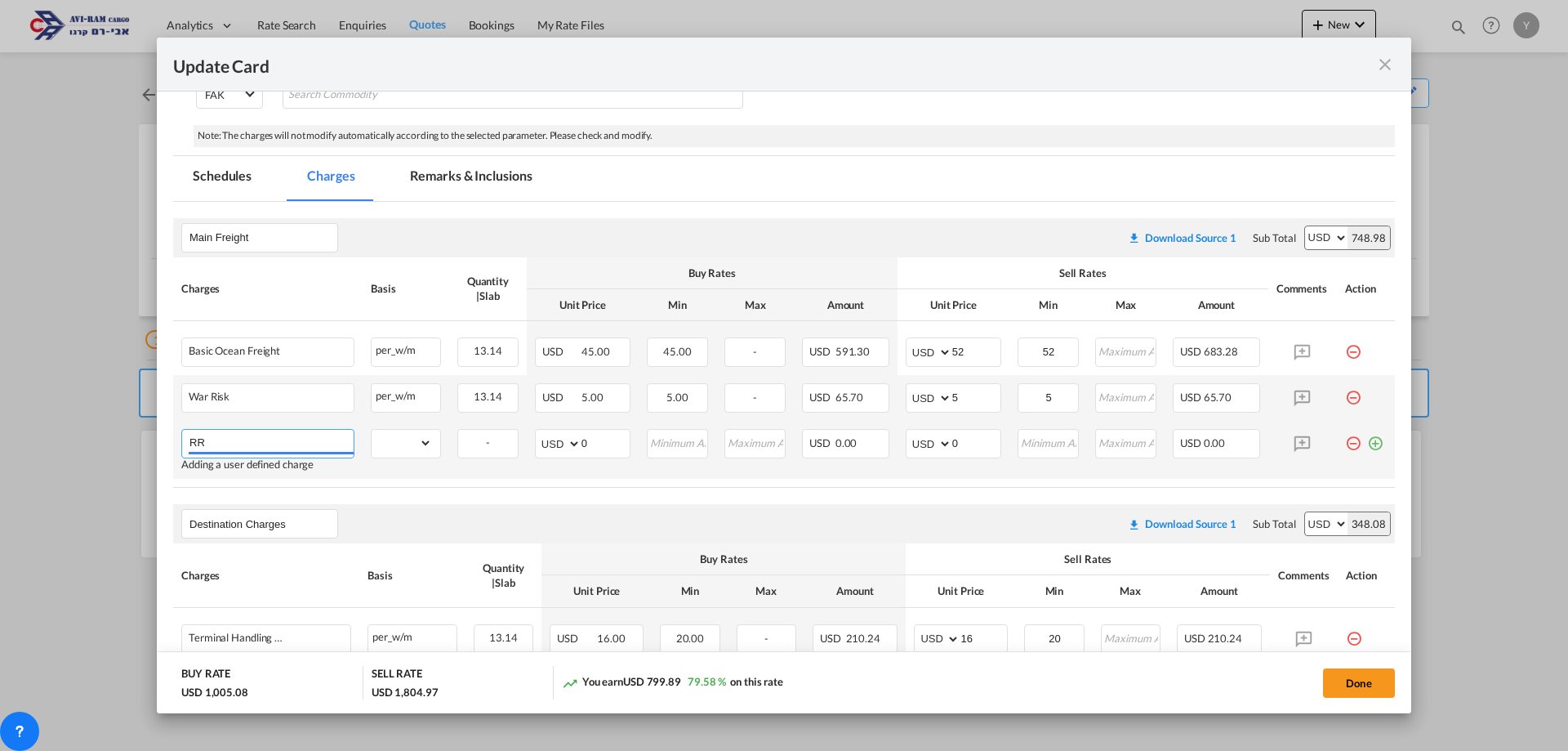
type input "R"
type input "C"
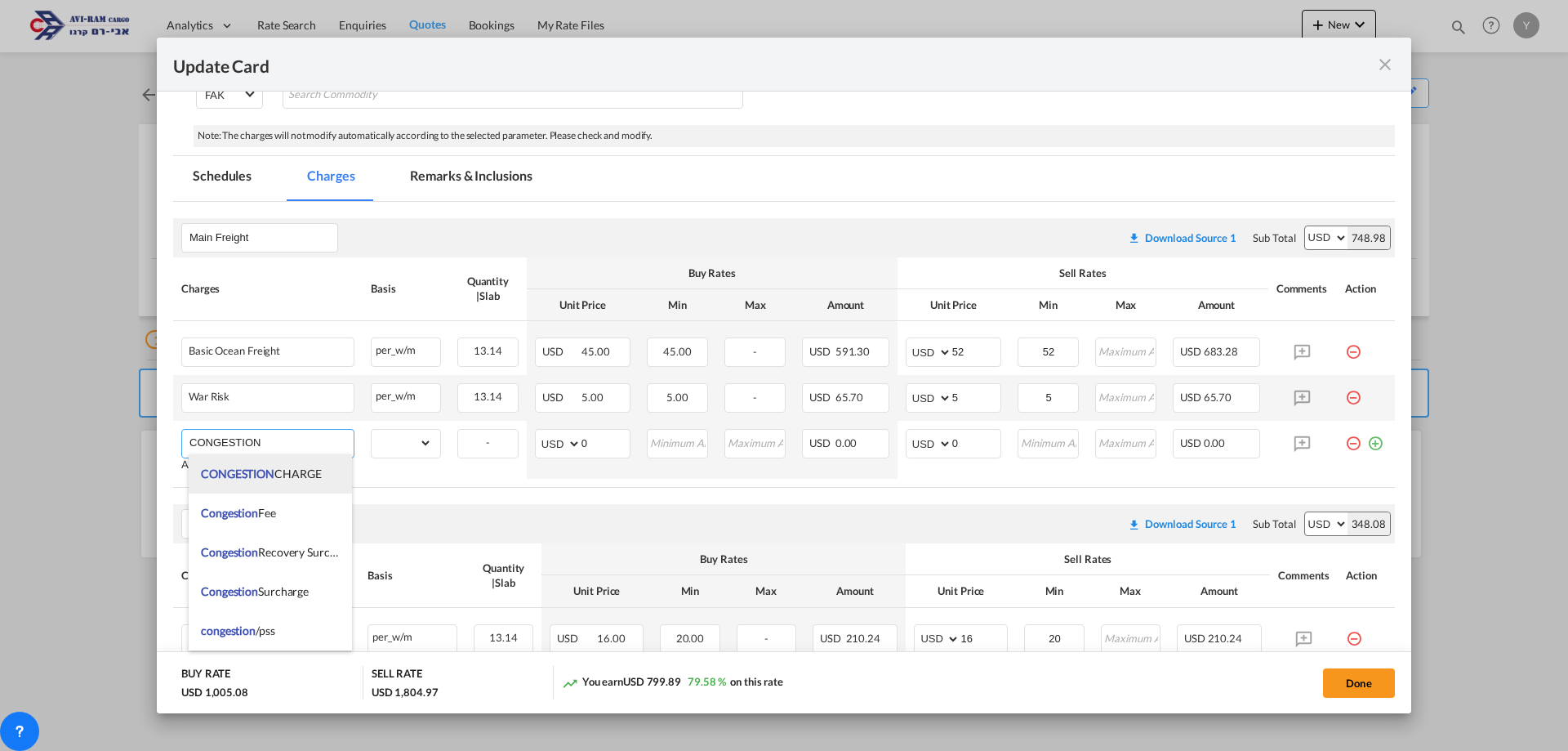
click at [259, 467] on span "CONGESTION" at bounding box center [237, 473] width 73 height 14
type input "CONGESTION CHARGE"
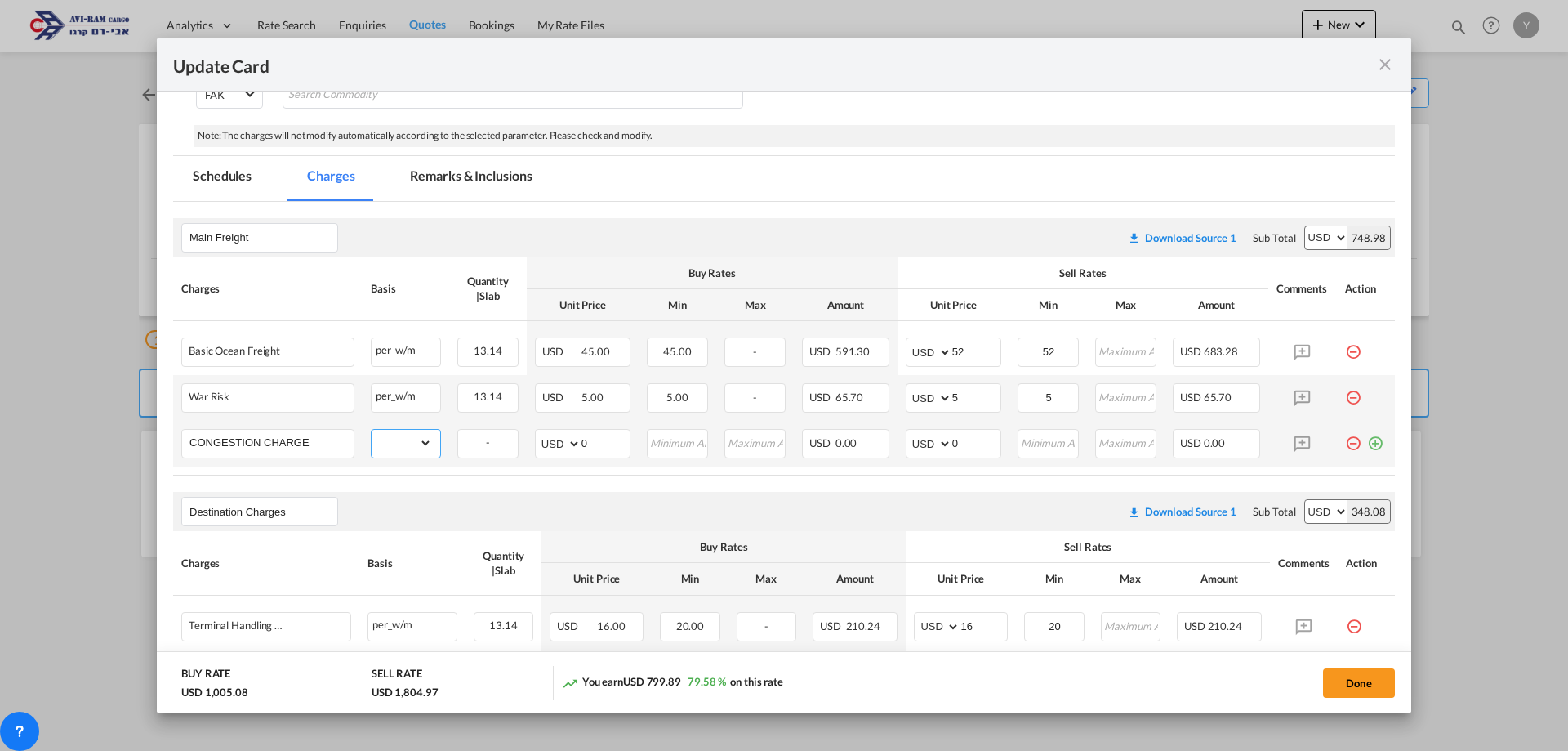
click at [423, 442] on select "gross_weight volumetric_weight per_shipment per_bl per_km per_hawb per_kg flat …" at bounding box center [401, 443] width 60 height 26
select select "per_w/m"
click at [371, 430] on select "gross_weight volumetric_weight per_shipment per_bl per_km per_hawb per_kg flat …" at bounding box center [401, 443] width 60 height 26
drag, startPoint x: 967, startPoint y: 448, endPoint x: 942, endPoint y: 448, distance: 25.0
click at [942, 448] on md-input-container "AED AFN ALL AMD ANG AOA ARS AUD AWG AZN BAM BBD BDT BGN BHD BIF BMD BND [PERSON…" at bounding box center [953, 444] width 96 height 30
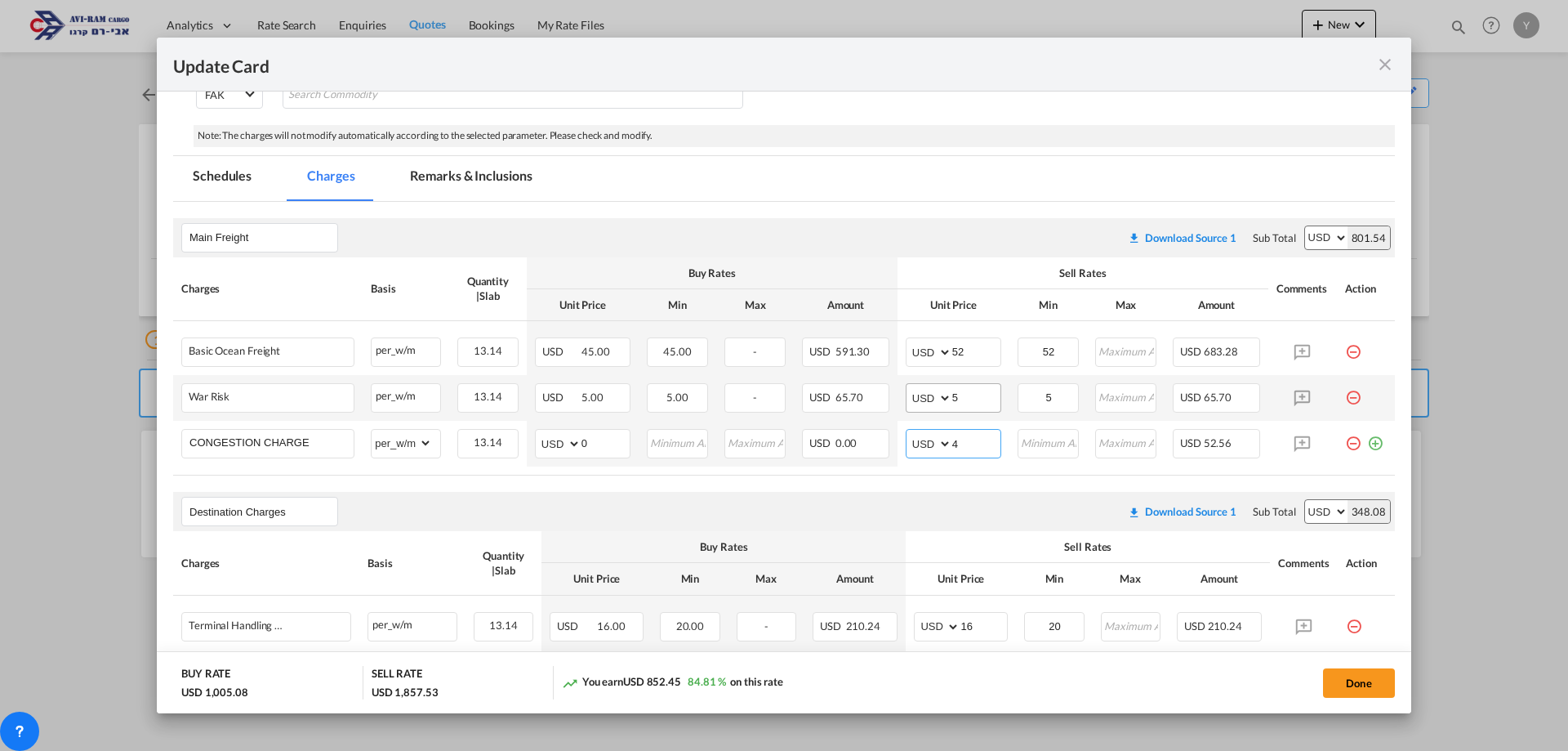
type input "4"
click at [967, 403] on input "5" at bounding box center [976, 395] width 48 height 25
drag, startPoint x: 956, startPoint y: 405, endPoint x: 947, endPoint y: 405, distance: 9.0
click at [952, 405] on input "5" at bounding box center [976, 395] width 48 height 25
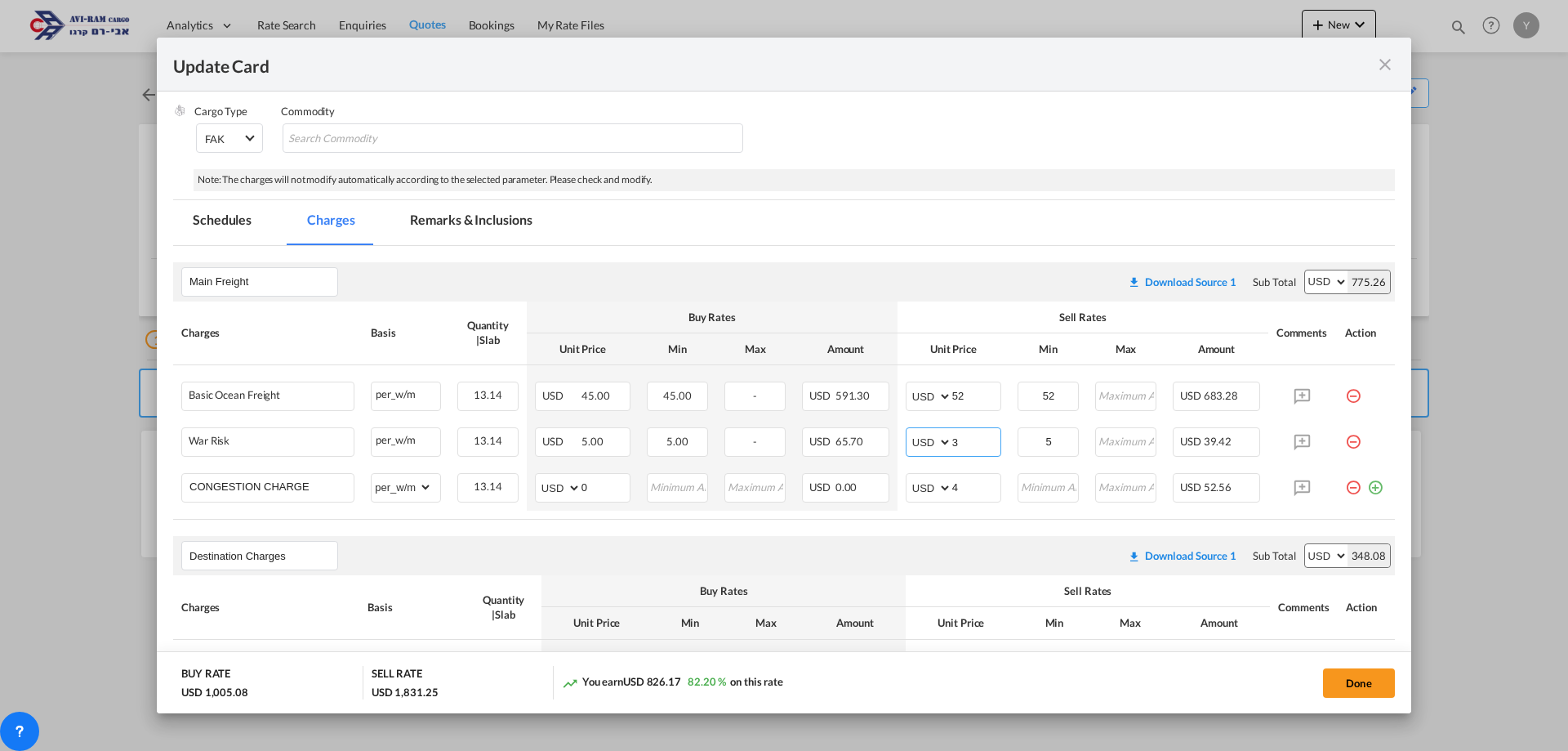
scroll to position [0, 0]
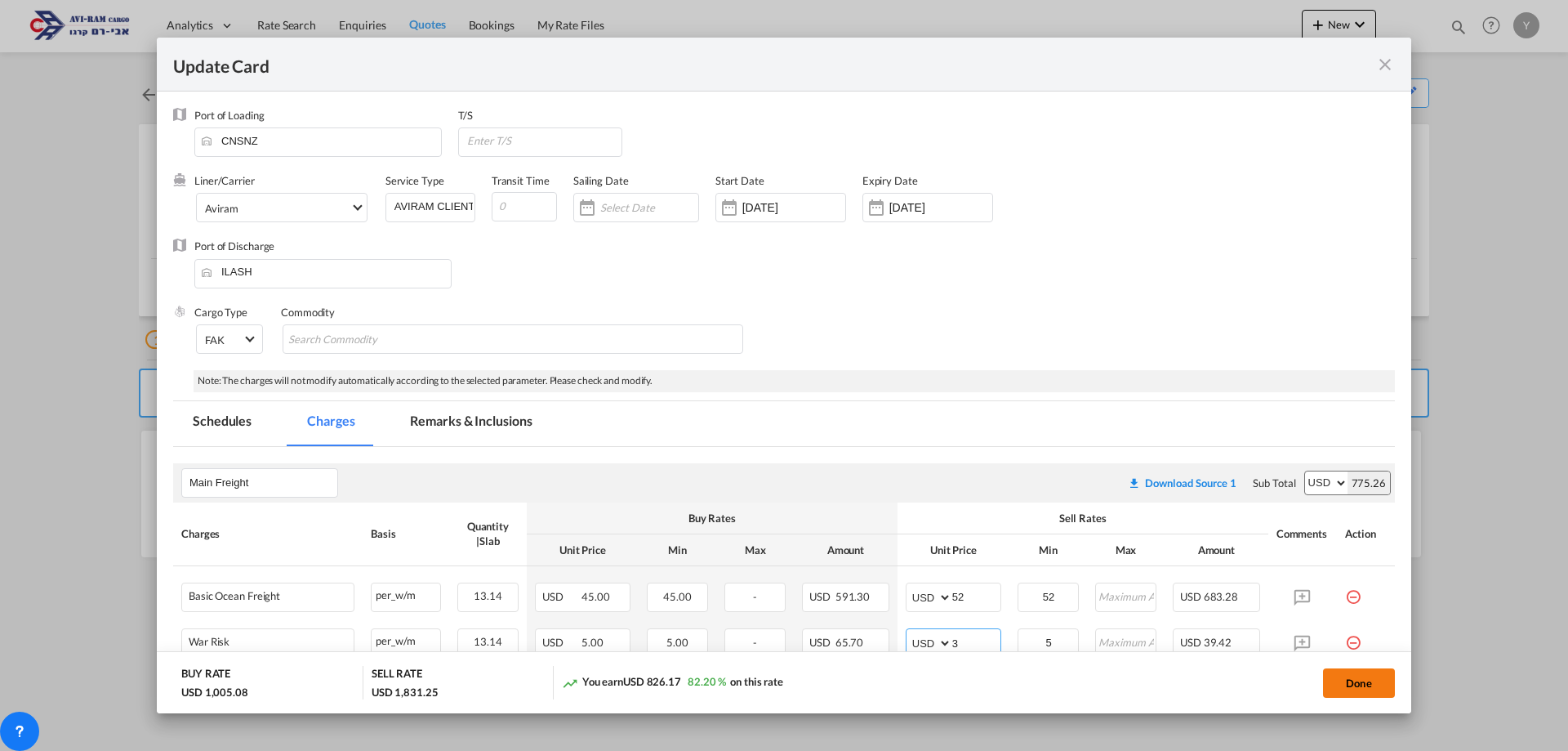
type input "3"
click at [1357, 675] on button "Done" at bounding box center [1359, 683] width 72 height 30
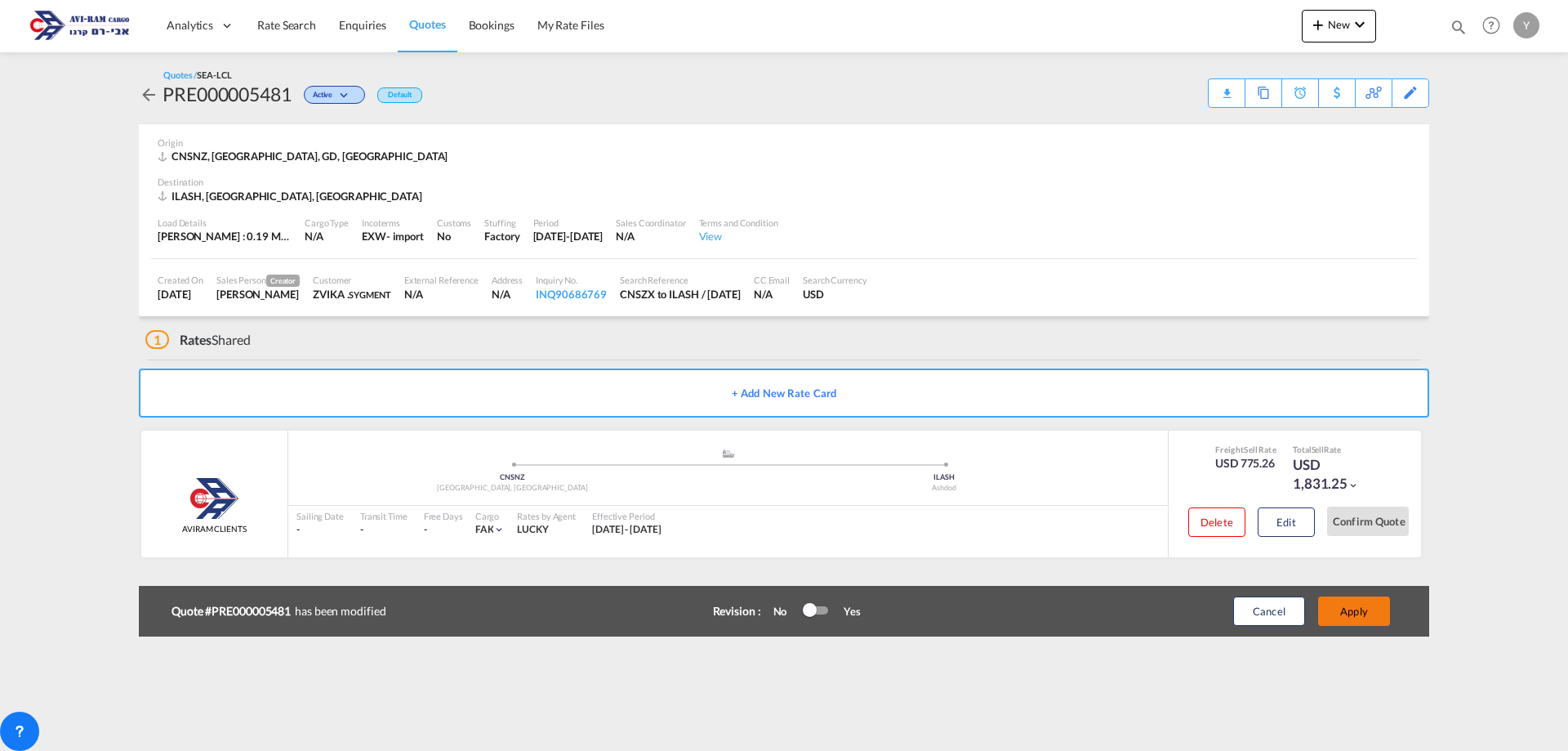
click at [1356, 608] on button "Apply" at bounding box center [1354, 611] width 72 height 30
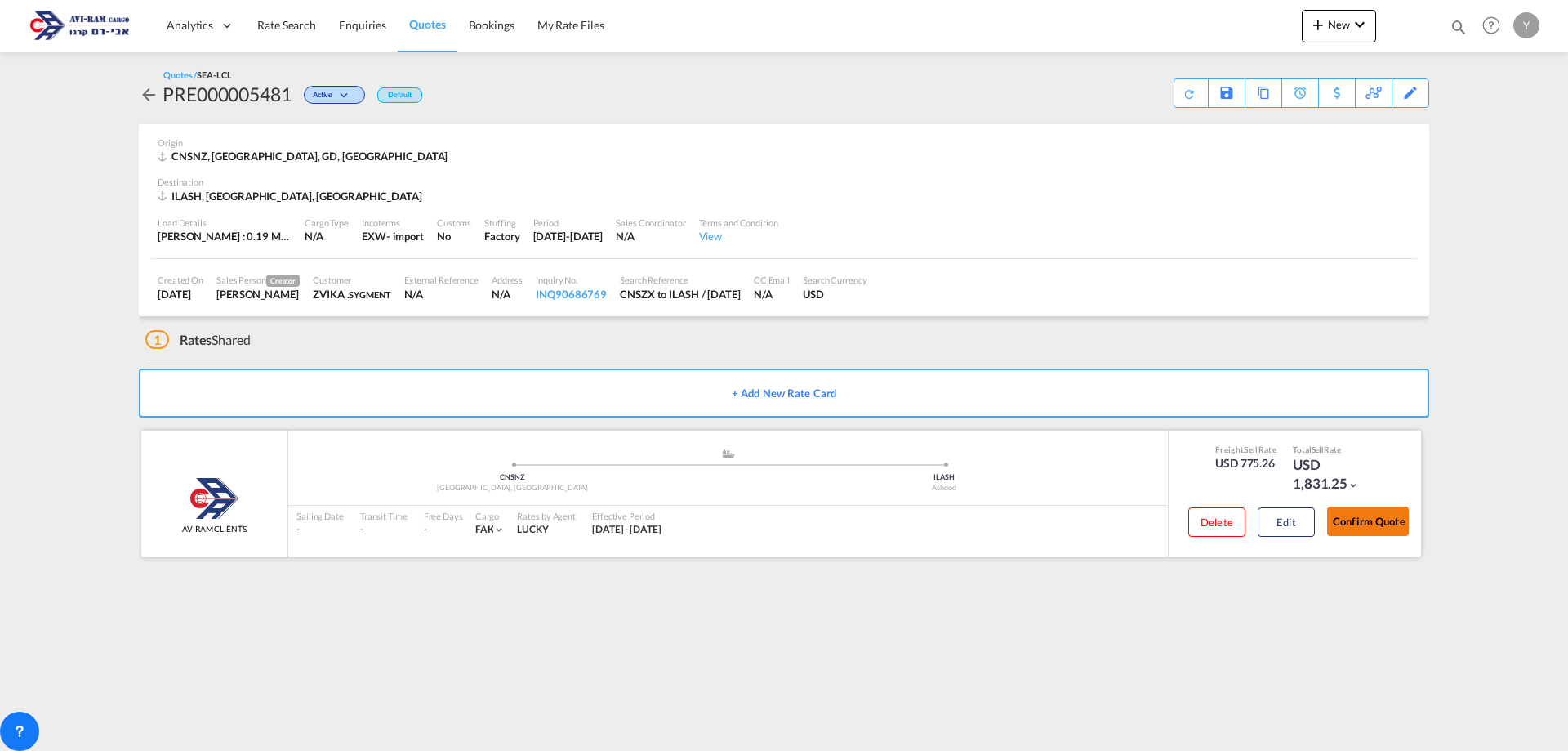
click at [1359, 527] on button "Confirm Quote" at bounding box center [1367, 521] width 82 height 30
click at [1179, 97] on div "Download Quote" at bounding box center [1158, 92] width 83 height 26
